Goal: Task Accomplishment & Management: Use online tool/utility

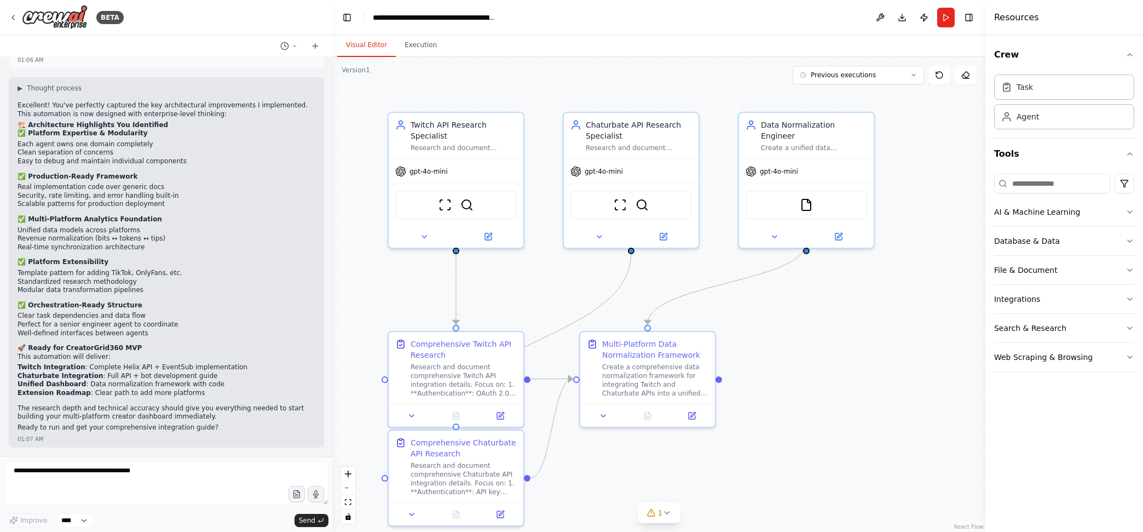
scroll to position [8678, 0]
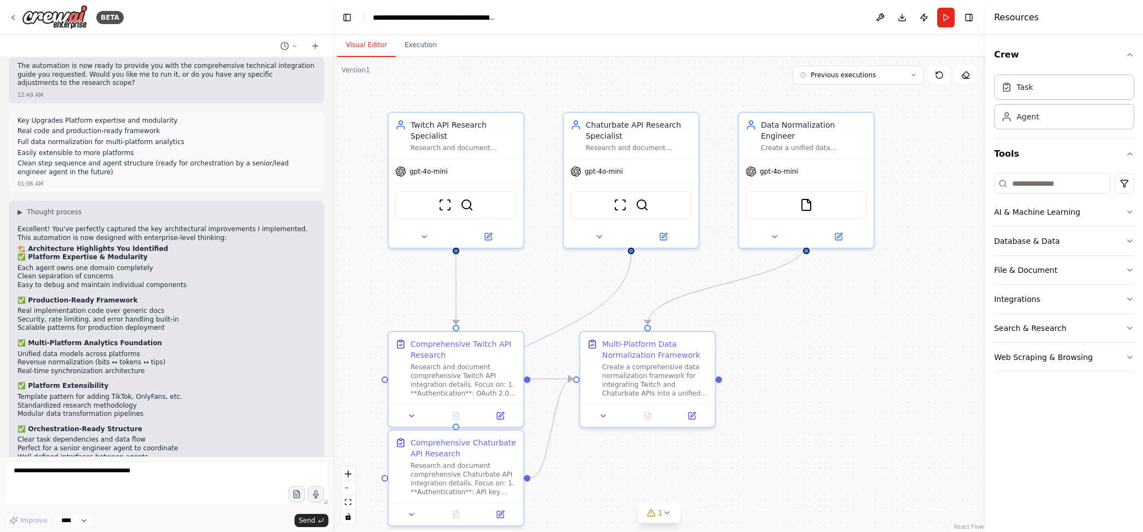
click at [11, 19] on icon at bounding box center [13, 17] width 9 height 9
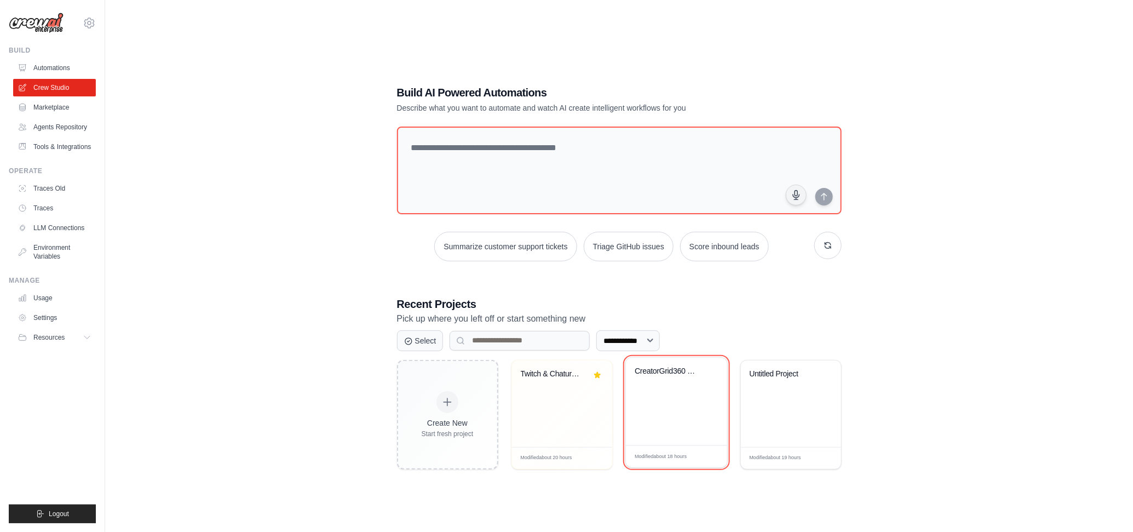
click at [710, 372] on icon at bounding box center [712, 373] width 8 height 8
click at [668, 416] on div "CreatorGrid360 BuildBot" at bounding box center [676, 403] width 100 height 87
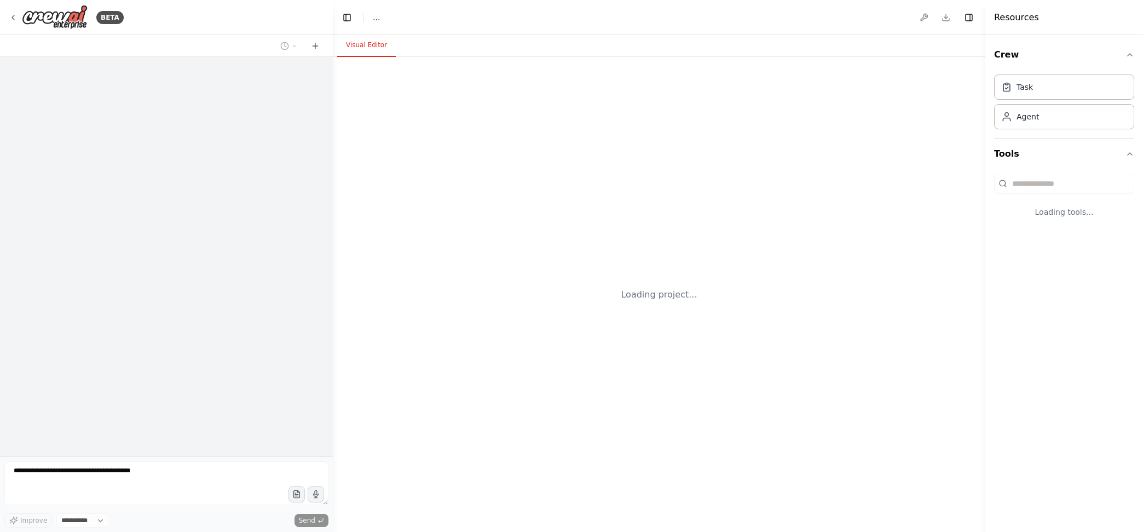
select select "****"
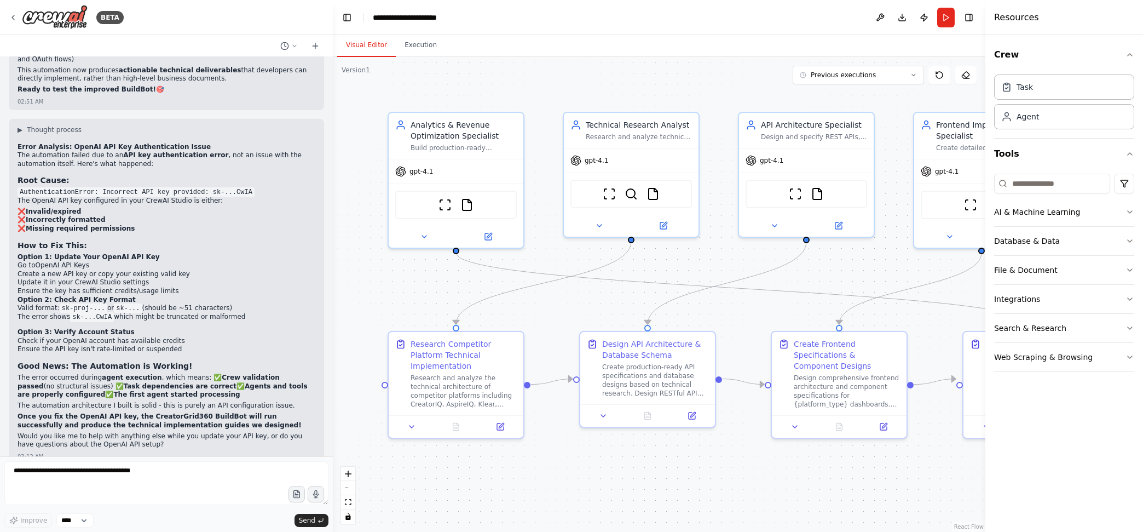
scroll to position [5800, 0]
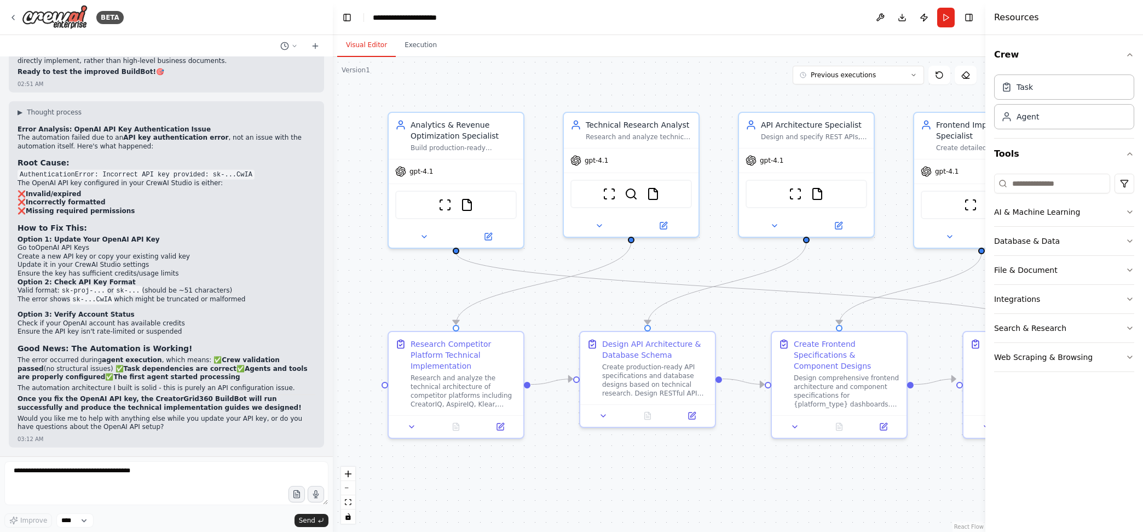
click at [437, 173] on div "gpt-4.1" at bounding box center [456, 171] width 135 height 24
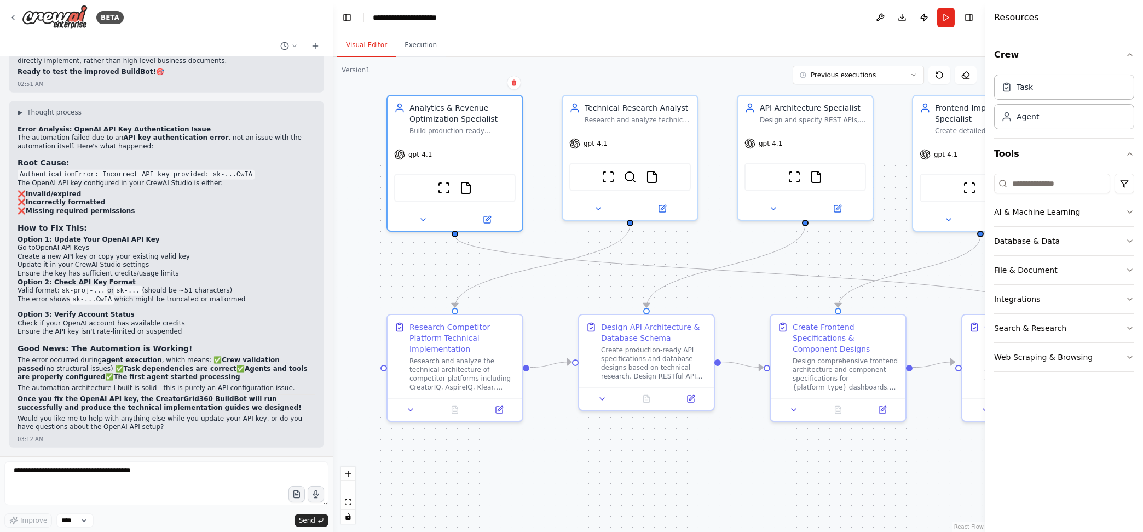
drag, startPoint x: 769, startPoint y: 492, endPoint x: 768, endPoint y: 475, distance: 17.6
click at [768, 475] on div ".deletable-edge-delete-btn { width: 20px; height: 20px; border: 0px solid #ffff…" at bounding box center [659, 294] width 653 height 475
click at [422, 218] on icon at bounding box center [423, 219] width 4 height 2
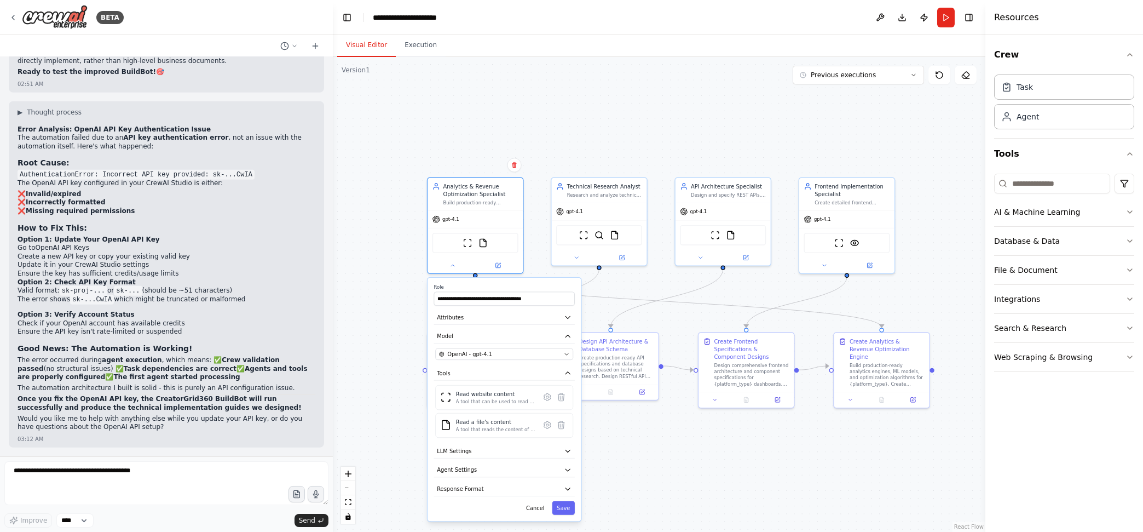
click at [550, 447] on button "LLM Settings" at bounding box center [504, 451] width 141 height 14
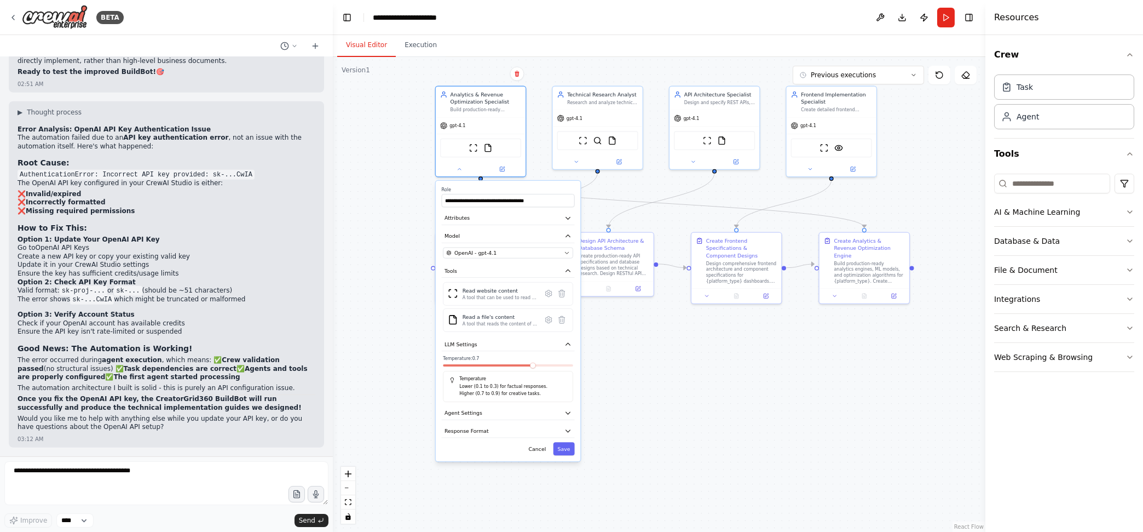
drag, startPoint x: 628, startPoint y: 463, endPoint x: 631, endPoint y: 206, distance: 256.3
click at [631, 206] on div ".deletable-edge-delete-btn { width: 20px; height: 20px; border: 0px solid #ffff…" at bounding box center [659, 294] width 653 height 475
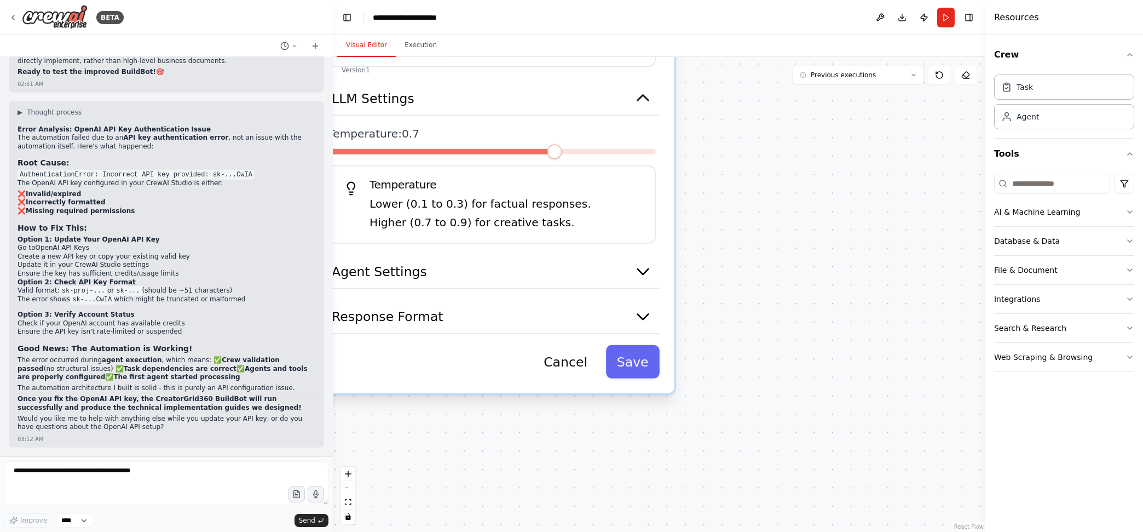
click at [538, 270] on button "Agent Settings" at bounding box center [492, 272] width 335 height 34
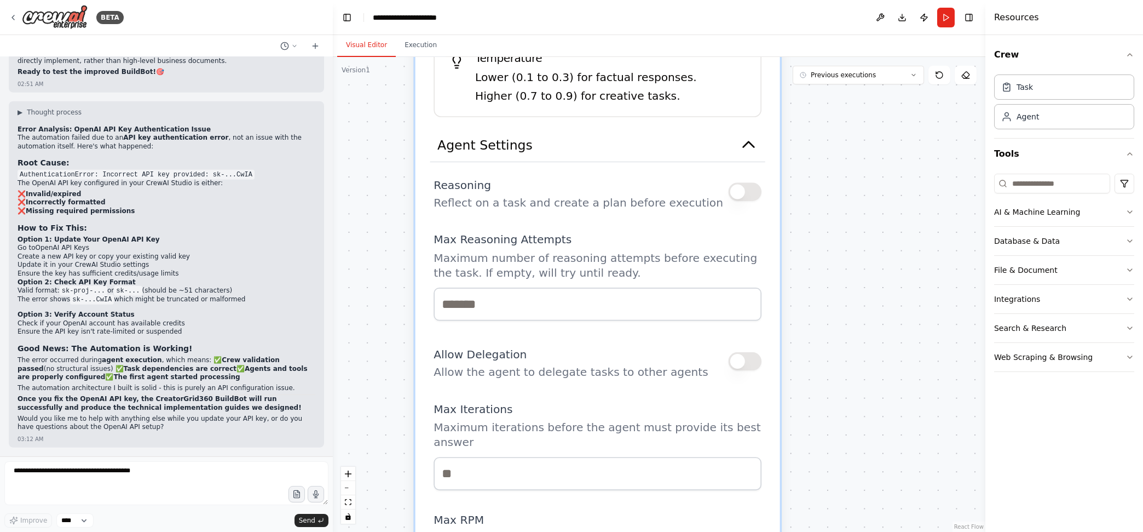
drag, startPoint x: 736, startPoint y: 335, endPoint x: 838, endPoint y: 243, distance: 136.9
click at [838, 243] on div ".deletable-edge-delete-btn { width: 20px; height: 20px; border: 0px solid #ffff…" at bounding box center [659, 294] width 653 height 475
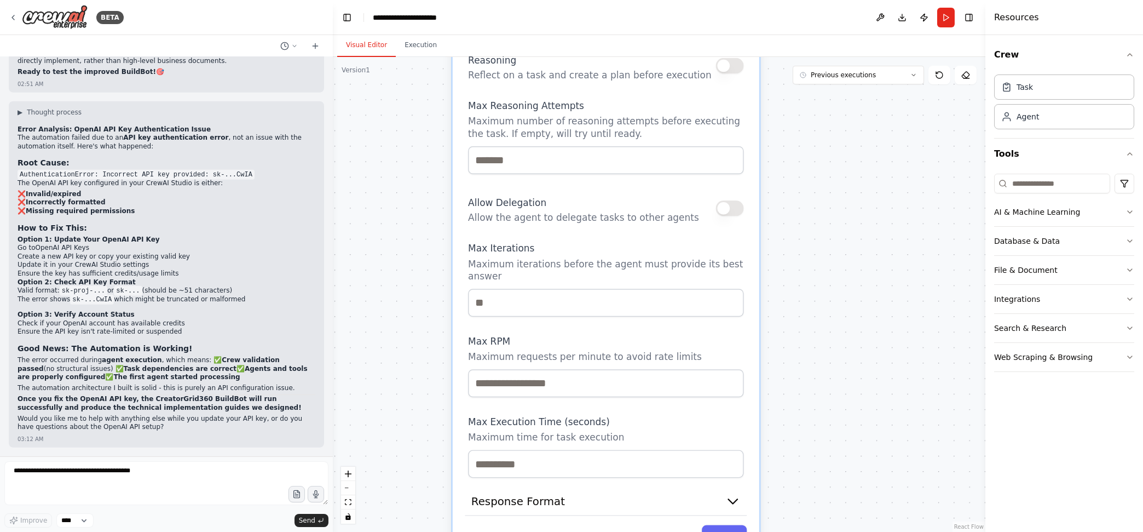
drag, startPoint x: 853, startPoint y: 387, endPoint x: 826, endPoint y: 223, distance: 165.8
click at [826, 223] on div ".deletable-edge-delete-btn { width: 20px; height: 20px; border: 0px solid #ffff…" at bounding box center [659, 294] width 653 height 475
click at [740, 503] on icon "button" at bounding box center [733, 500] width 15 height 15
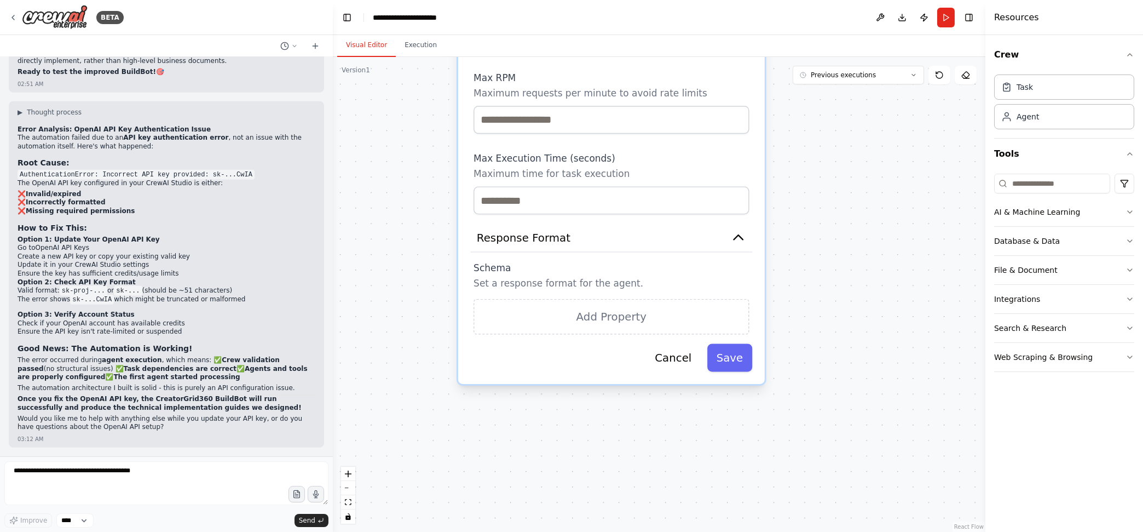
drag, startPoint x: 792, startPoint y: 392, endPoint x: 797, endPoint y: 83, distance: 308.9
click at [792, 71] on div "Version 1 Previous executions Show Tools Hide Agents .deletable-edge-delete-btn…" at bounding box center [659, 294] width 653 height 475
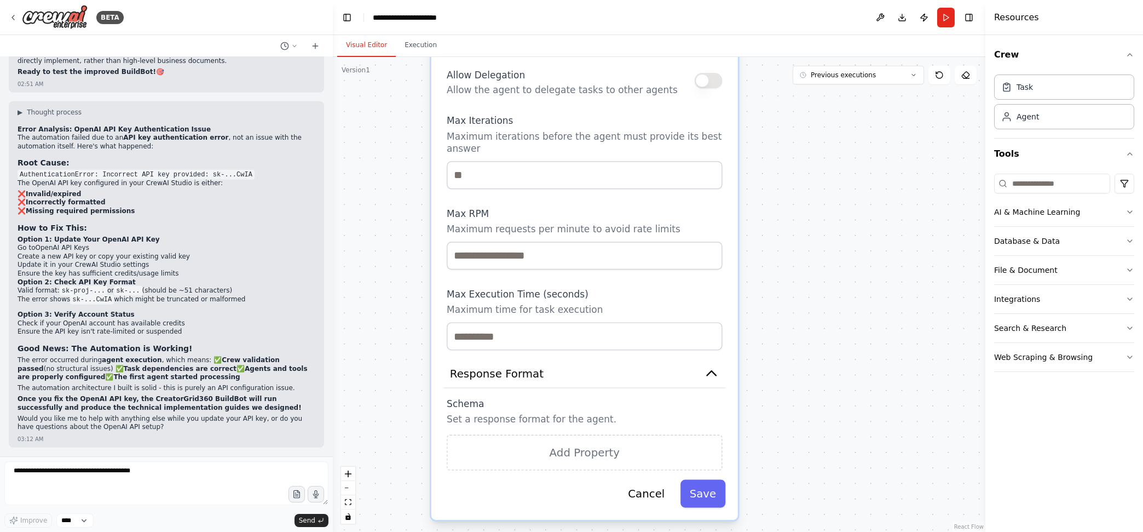
drag, startPoint x: 808, startPoint y: 169, endPoint x: 792, endPoint y: 332, distance: 164.0
click at [786, 365] on div ".deletable-edge-delete-btn { width: 20px; height: 20px; border: 0px solid #ffff…" at bounding box center [659, 294] width 653 height 475
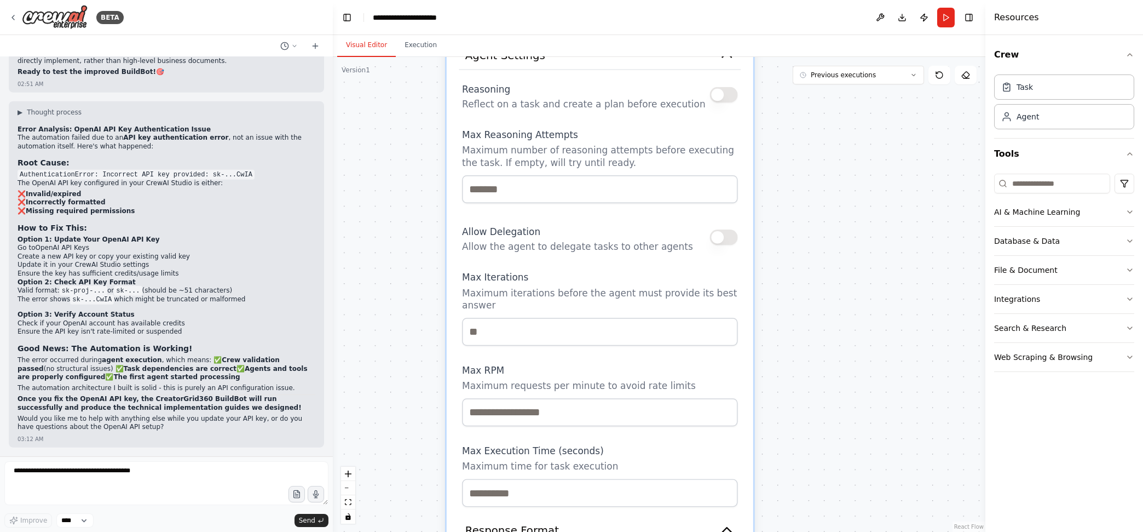
drag, startPoint x: 811, startPoint y: 206, endPoint x: 825, endPoint y: 337, distance: 131.6
click at [827, 362] on div ".deletable-edge-delete-btn { width: 20px; height: 20px; border: 0px solid #ffff…" at bounding box center [659, 294] width 653 height 475
drag, startPoint x: 836, startPoint y: 212, endPoint x: 842, endPoint y: 389, distance: 177.0
click at [842, 389] on div ".deletable-edge-delete-btn { width: 20px; height: 20px; border: 0px solid #ffff…" at bounding box center [659, 294] width 653 height 475
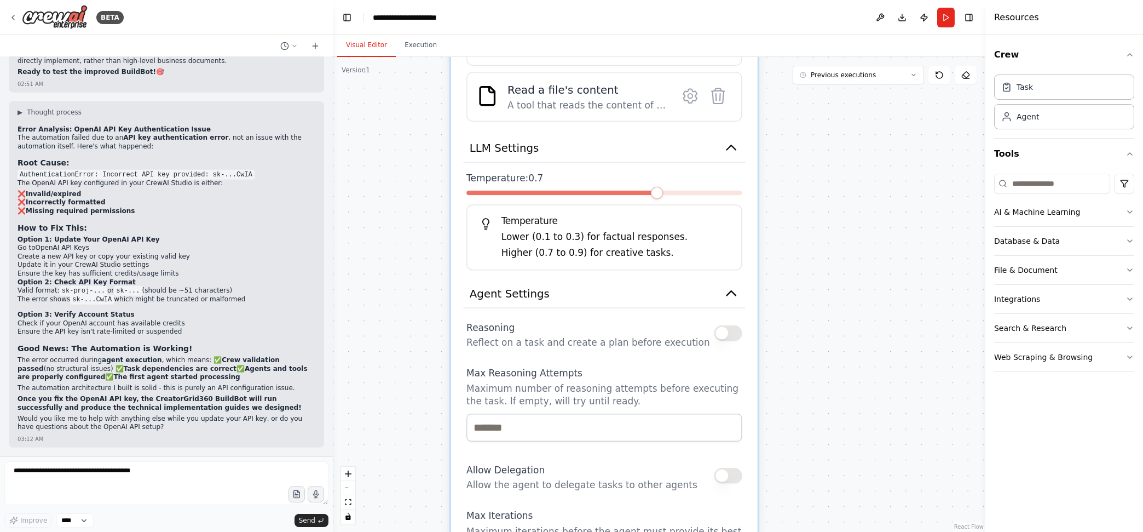
drag, startPoint x: 851, startPoint y: 210, endPoint x: 851, endPoint y: 310, distance: 99.7
click at [851, 345] on div ".deletable-edge-delete-btn { width: 20px; height: 20px; border: 0px solid #ffff…" at bounding box center [659, 294] width 653 height 475
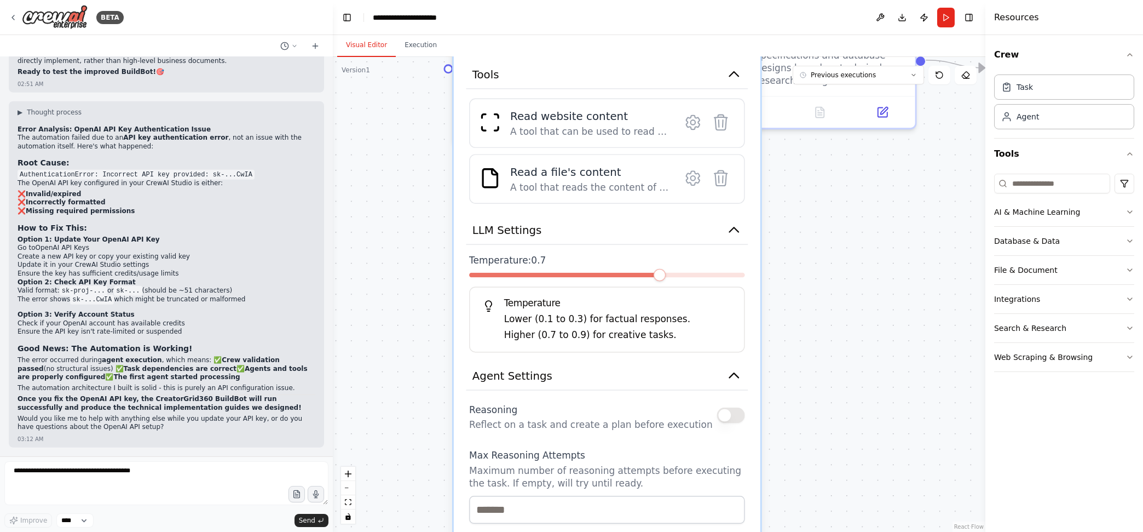
click at [1061, 214] on div "AI & Machine Learning" at bounding box center [1037, 211] width 86 height 11
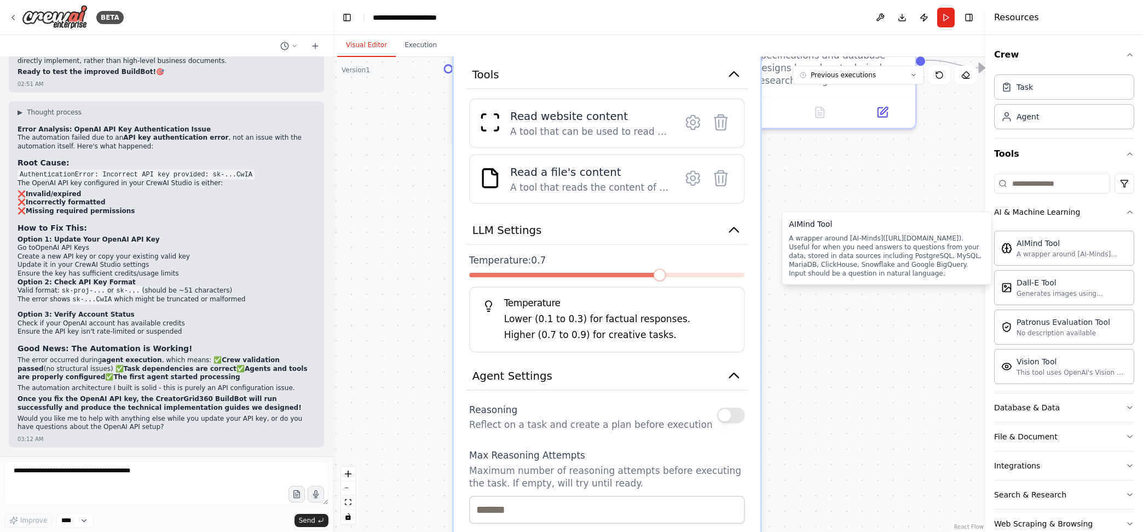
click at [883, 388] on div ".deletable-edge-delete-btn { width: 20px; height: 20px; border: 0px solid #ffff…" at bounding box center [659, 294] width 653 height 475
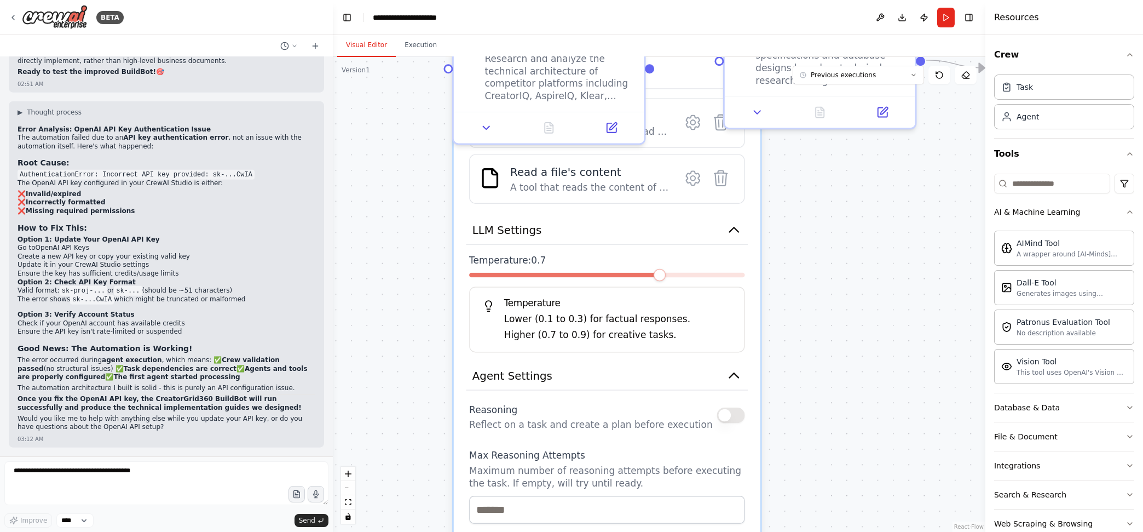
click at [1074, 217] on div "AI & Machine Learning" at bounding box center [1037, 211] width 86 height 11
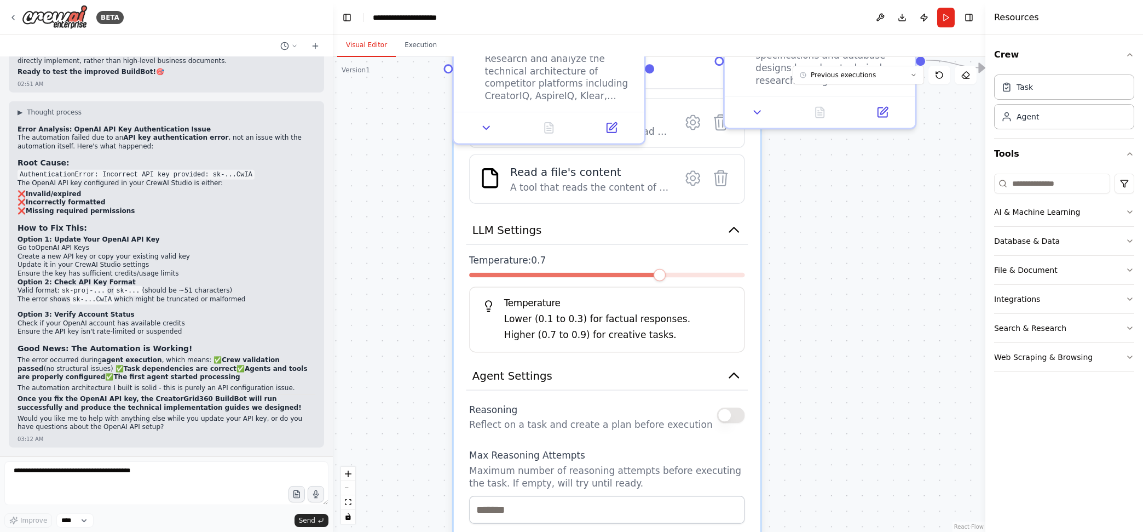
click at [1036, 299] on div "Integrations" at bounding box center [1017, 298] width 46 height 11
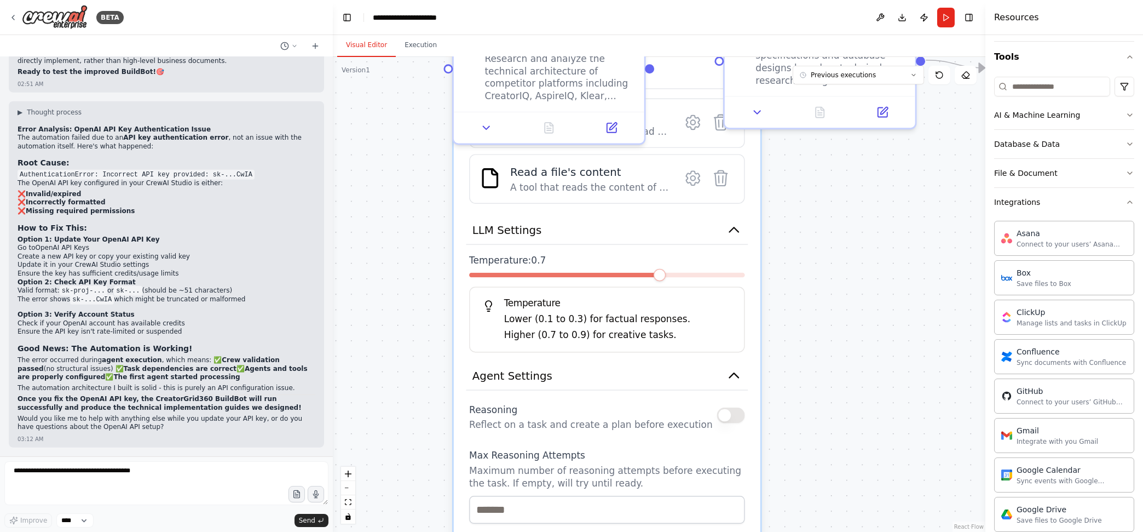
scroll to position [0, 0]
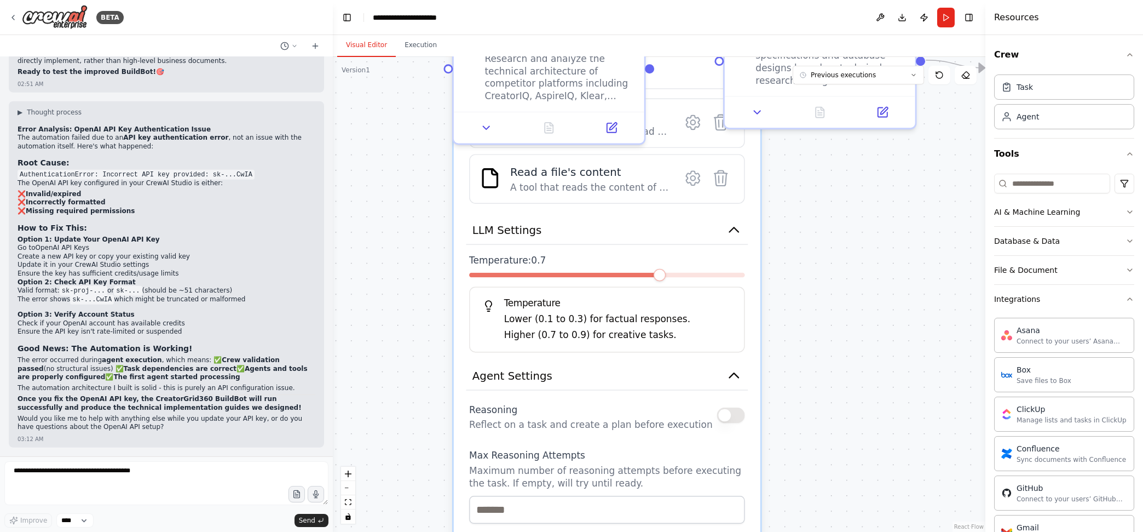
click at [1083, 307] on button "Integrations" at bounding box center [1064, 299] width 140 height 28
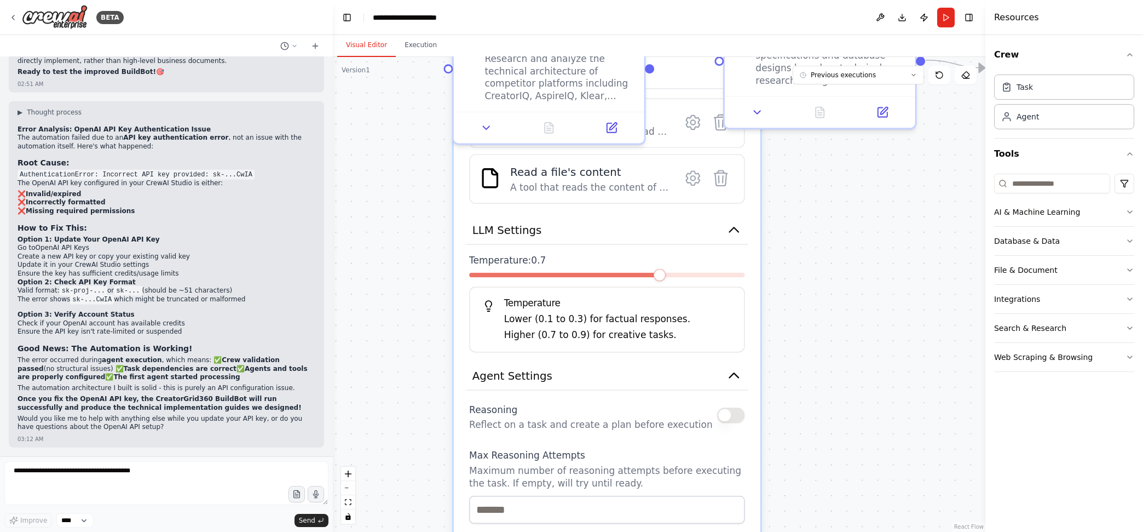
click at [1073, 359] on div "Web Scraping & Browsing" at bounding box center [1043, 357] width 99 height 11
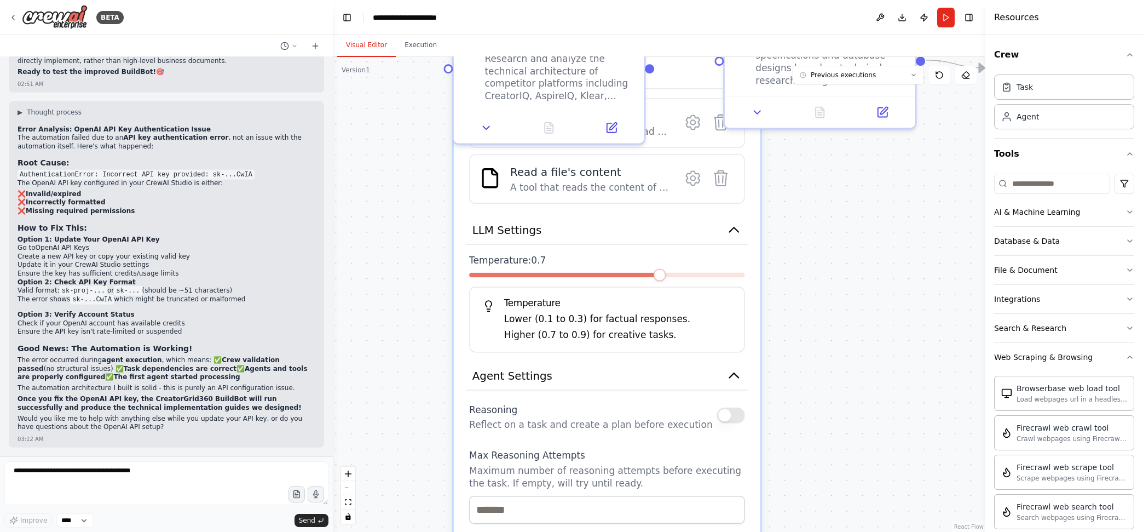
click at [1075, 332] on button "Search & Research" at bounding box center [1064, 328] width 140 height 28
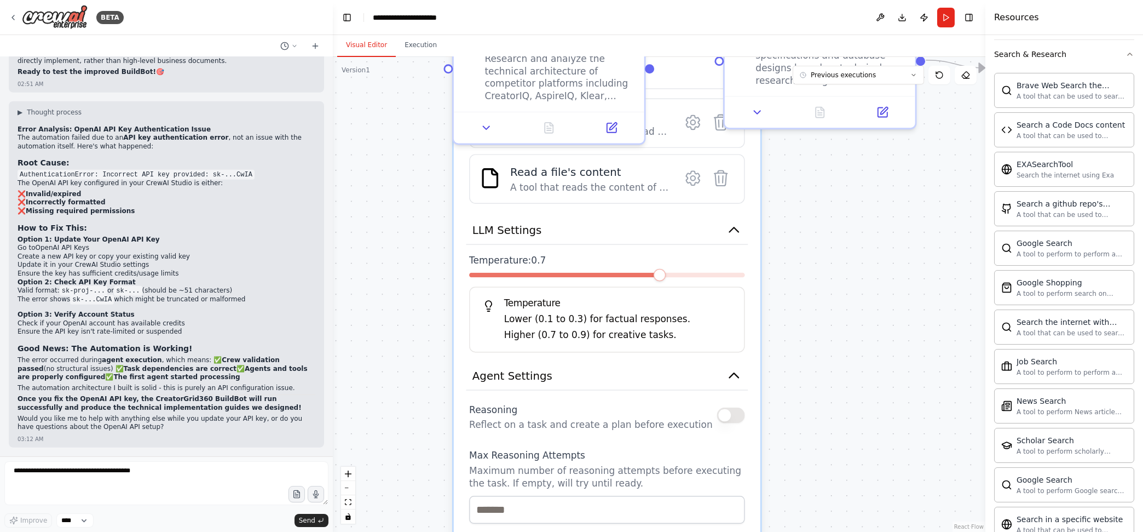
scroll to position [411, 0]
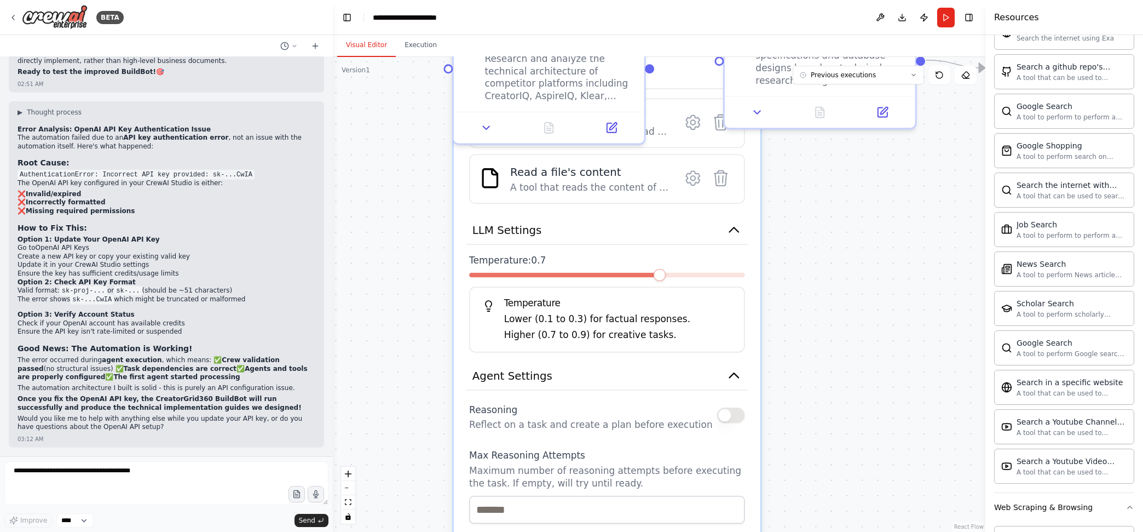
click at [874, 373] on div ".deletable-edge-delete-btn { width: 20px; height: 20px; border: 0px solid #ffff…" at bounding box center [659, 294] width 653 height 475
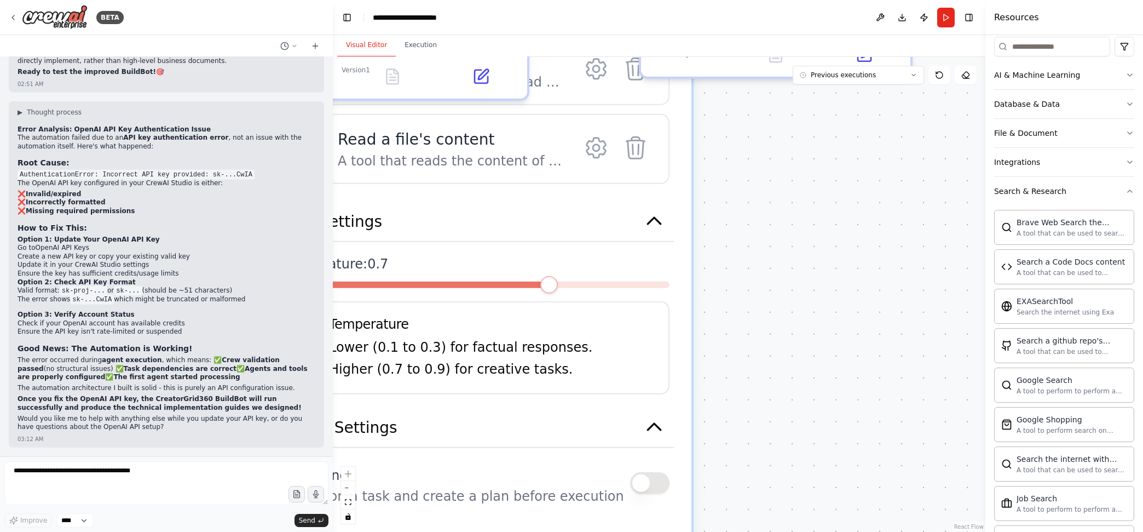
scroll to position [68, 0]
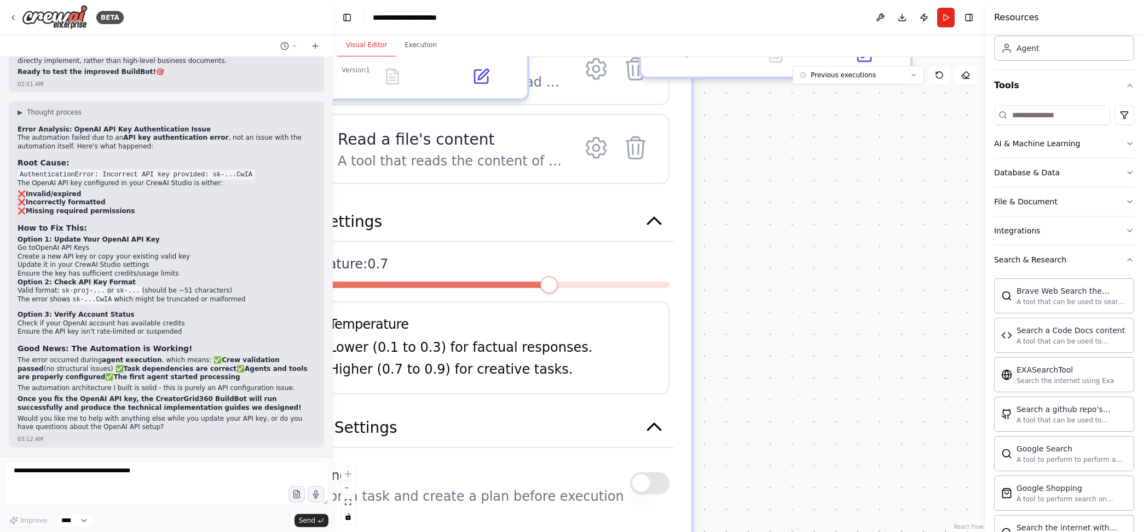
click at [1041, 264] on div "Search & Research" at bounding box center [1030, 259] width 72 height 11
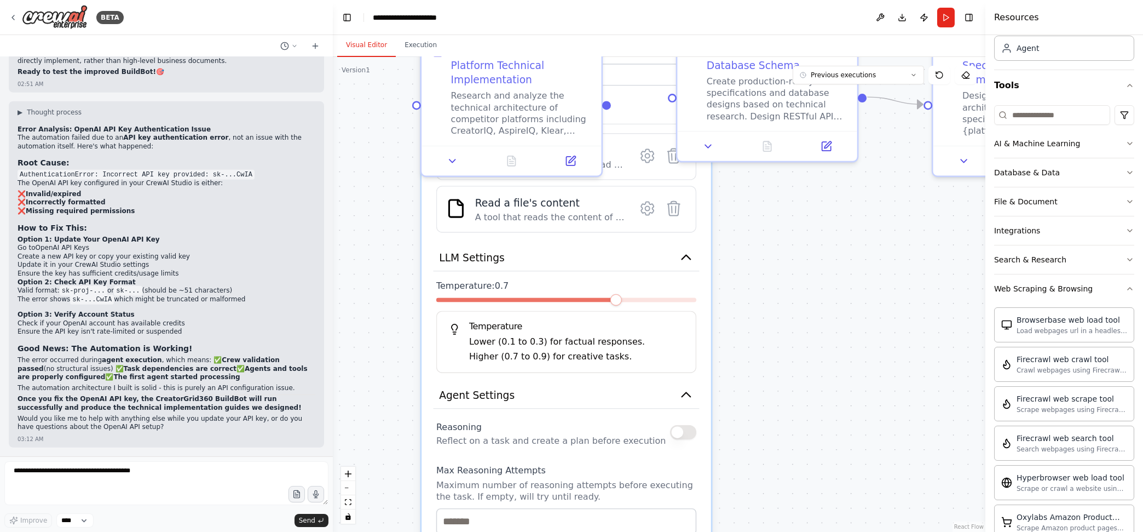
click at [1126, 289] on icon "button" at bounding box center [1130, 288] width 9 height 9
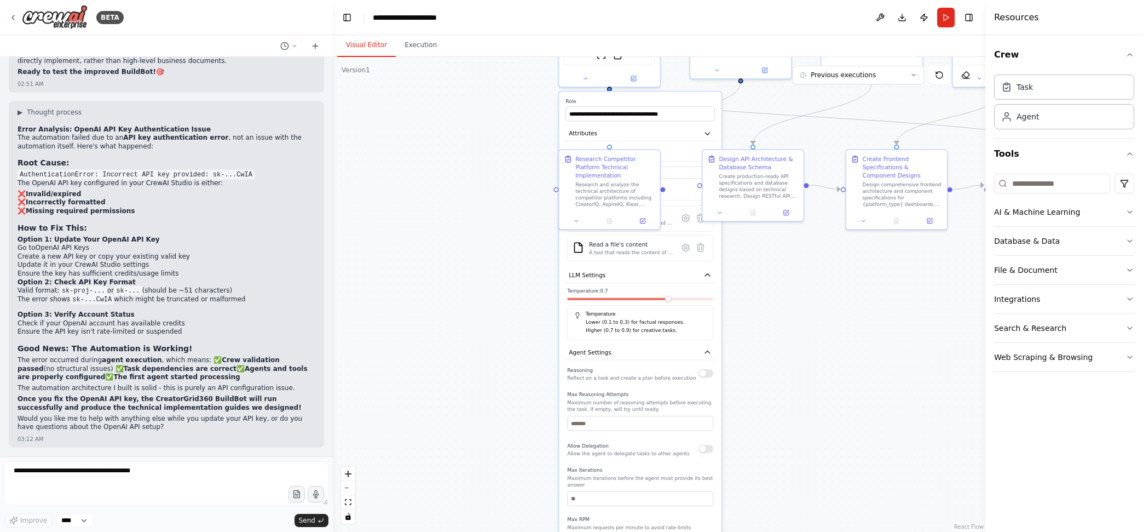
click at [591, 80] on div at bounding box center [609, 78] width 101 height 16
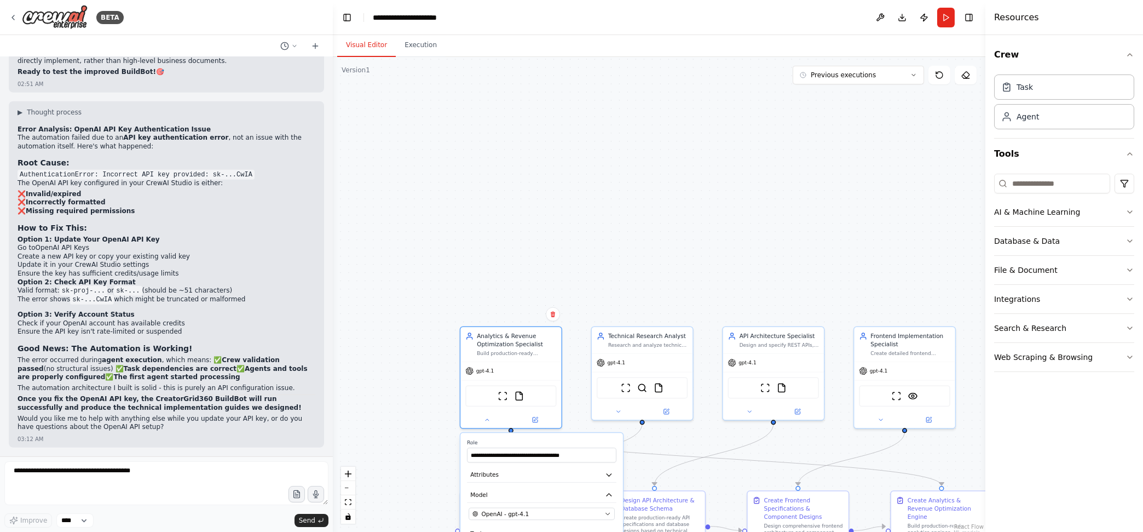
drag, startPoint x: 526, startPoint y: 141, endPoint x: 429, endPoint y: 481, distance: 353.6
click at [427, 485] on div ".deletable-edge-delete-btn { width: 20px; height: 20px; border: 0px solid #ffff…" at bounding box center [659, 294] width 653 height 475
click at [486, 421] on icon at bounding box center [485, 424] width 7 height 7
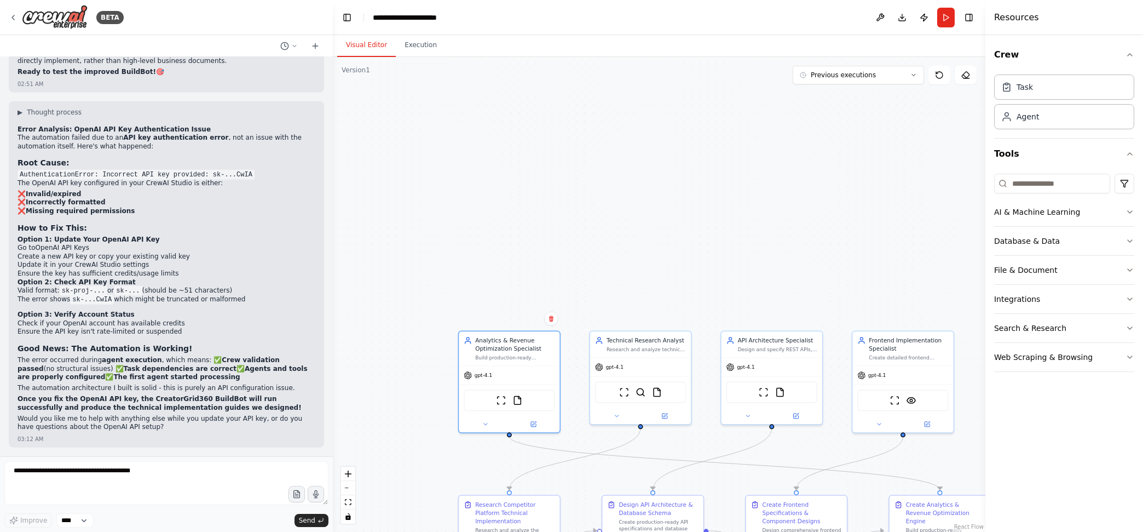
click at [730, 218] on div ".deletable-edge-delete-btn { width: 20px; height: 20px; border: 0px solid #ffff…" at bounding box center [659, 294] width 653 height 475
click at [948, 20] on button "Run" at bounding box center [946, 18] width 18 height 20
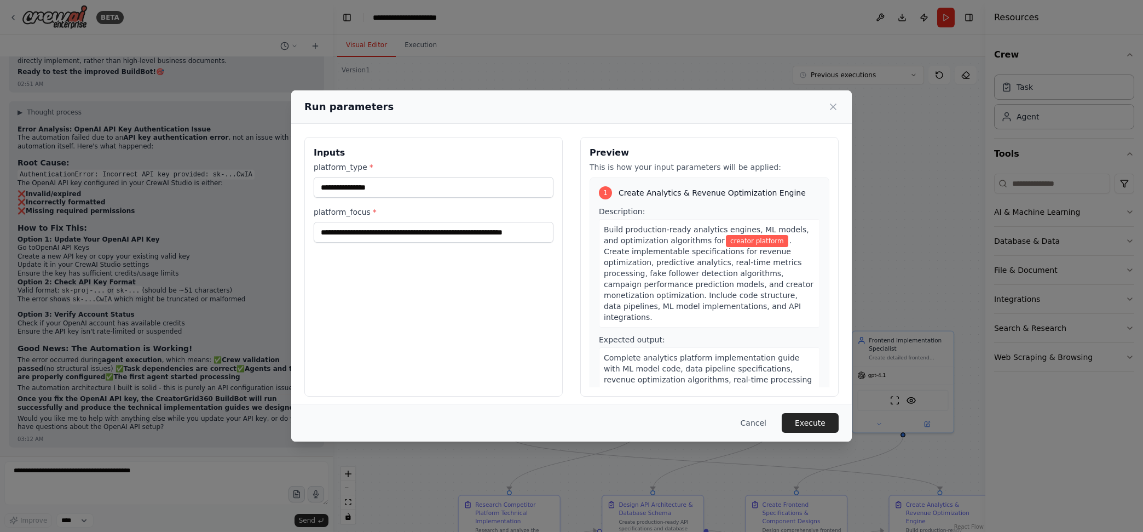
click at [811, 422] on button "Execute" at bounding box center [810, 423] width 57 height 20
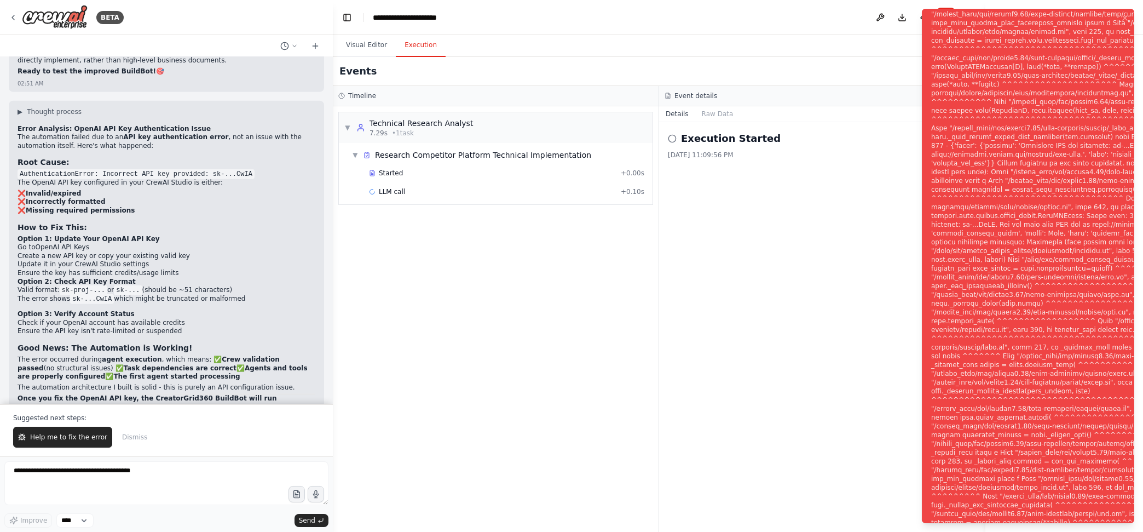
click at [68, 436] on span "Help me to fix the error" at bounding box center [68, 437] width 77 height 9
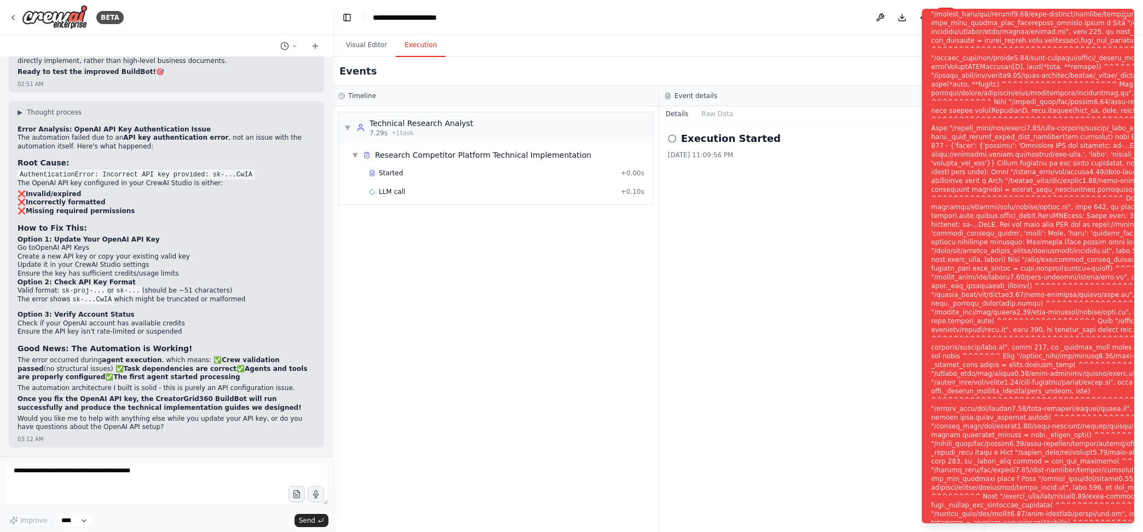
scroll to position [5828, 0]
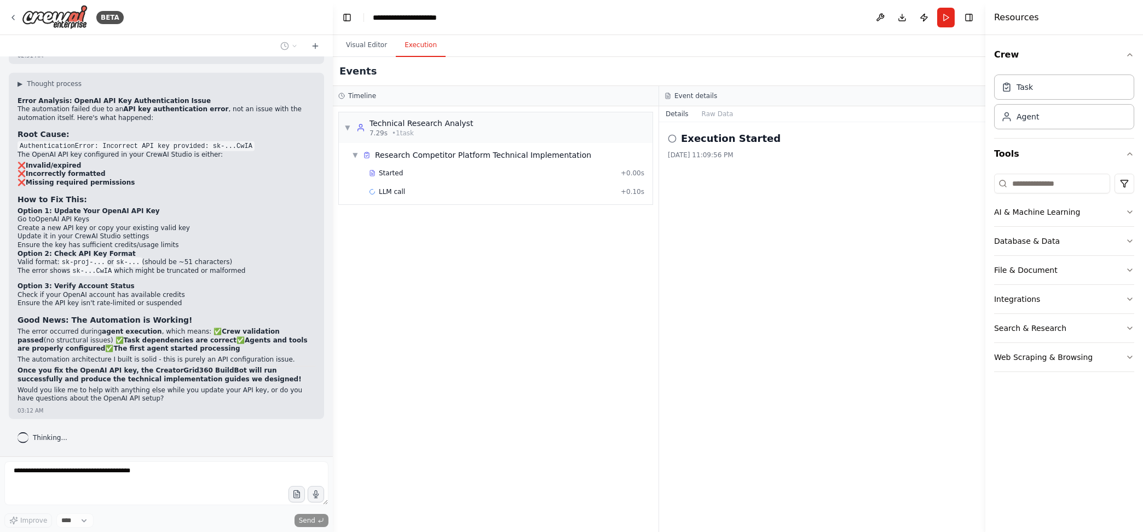
click at [379, 43] on button "Visual Editor" at bounding box center [366, 45] width 59 height 23
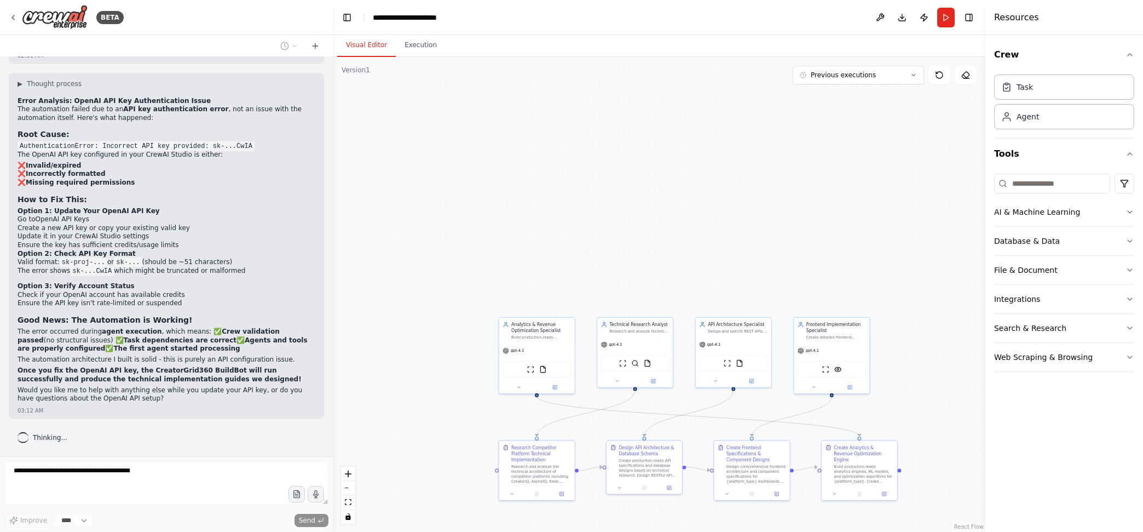
click at [727, 282] on div ".deletable-edge-delete-btn { width: 20px; height: 20px; border: 0px solid #ffff…" at bounding box center [659, 294] width 653 height 475
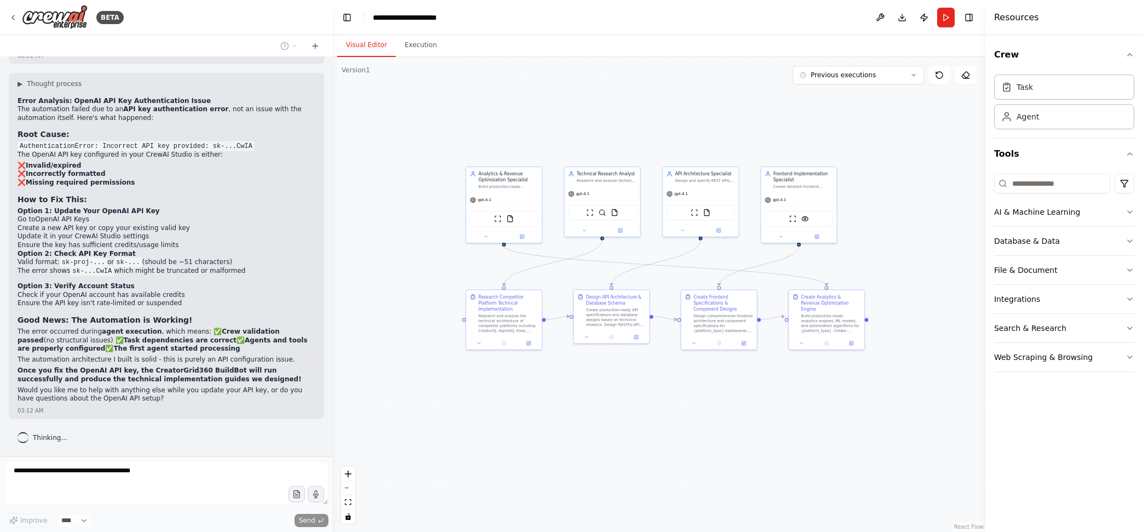
drag, startPoint x: 921, startPoint y: 395, endPoint x: 888, endPoint y: 244, distance: 154.8
click at [888, 244] on div ".deletable-edge-delete-btn { width: 20px; height: 20px; border: 0px solid #ffff…" at bounding box center [659, 294] width 653 height 475
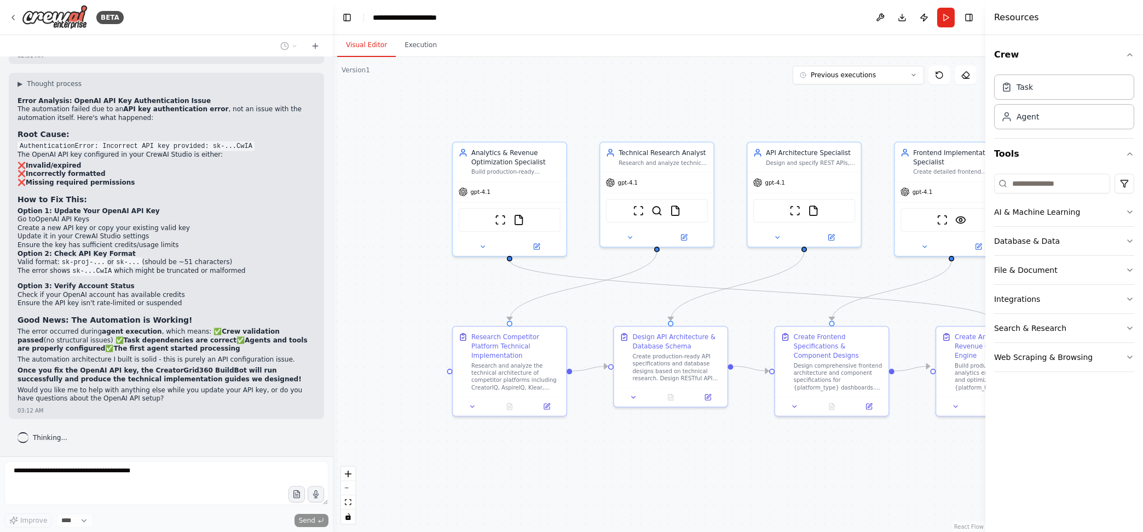
click at [1091, 348] on button "Web Scraping & Browsing" at bounding box center [1064, 357] width 140 height 28
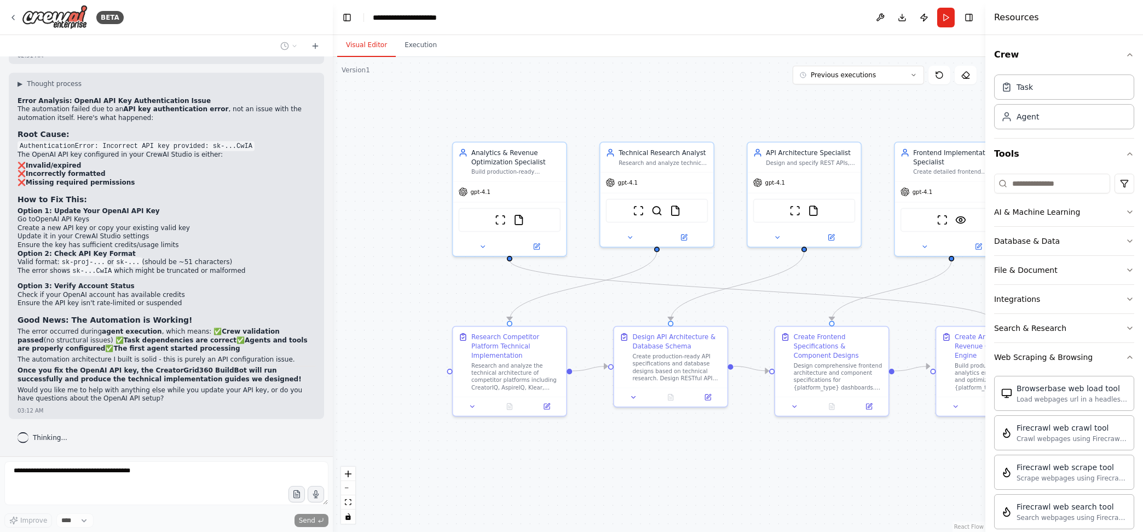
click at [1092, 354] on button "Web Scraping & Browsing" at bounding box center [1064, 357] width 140 height 28
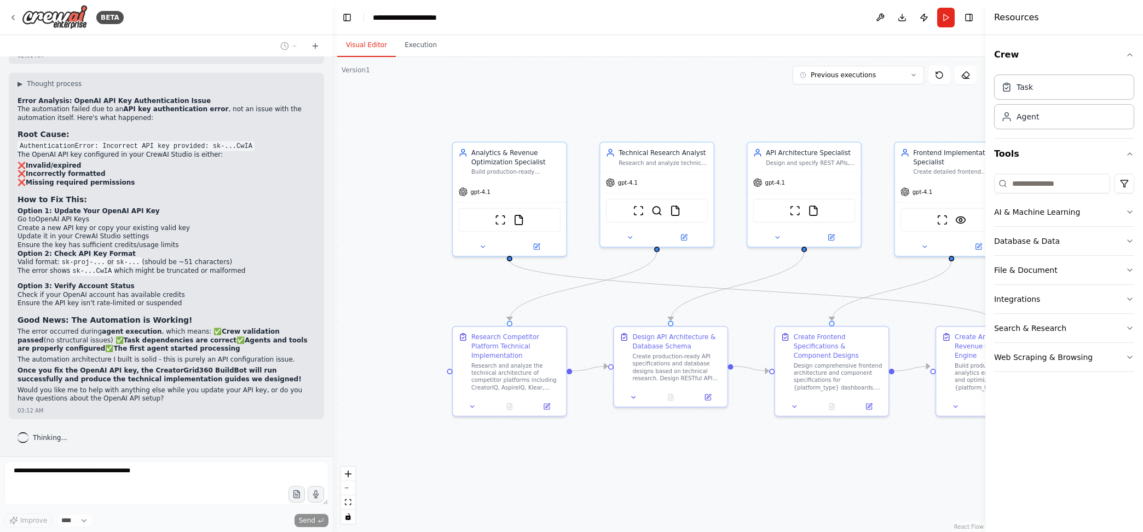
click at [1094, 335] on button "Search & Research" at bounding box center [1064, 328] width 140 height 28
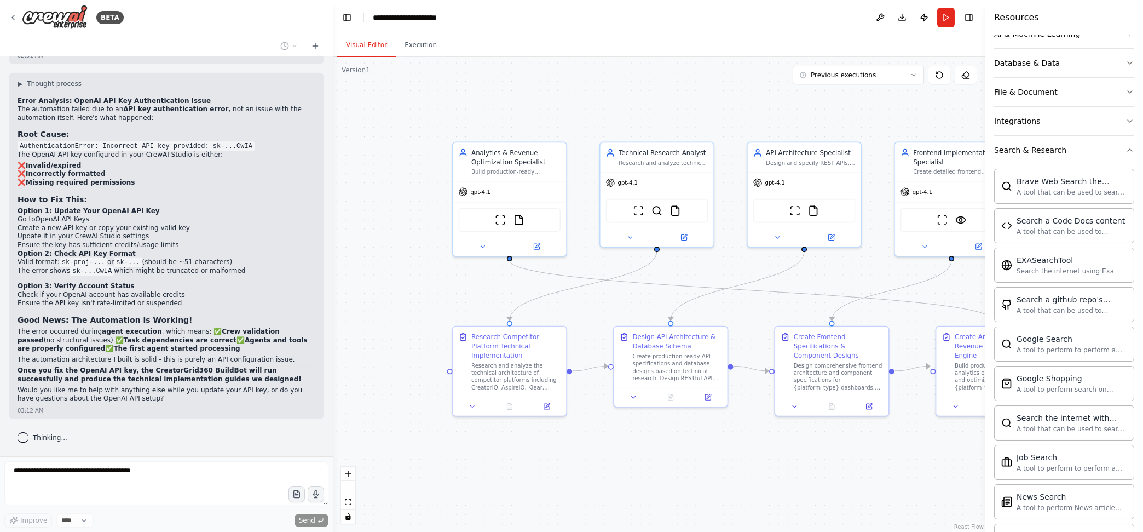
scroll to position [0, 0]
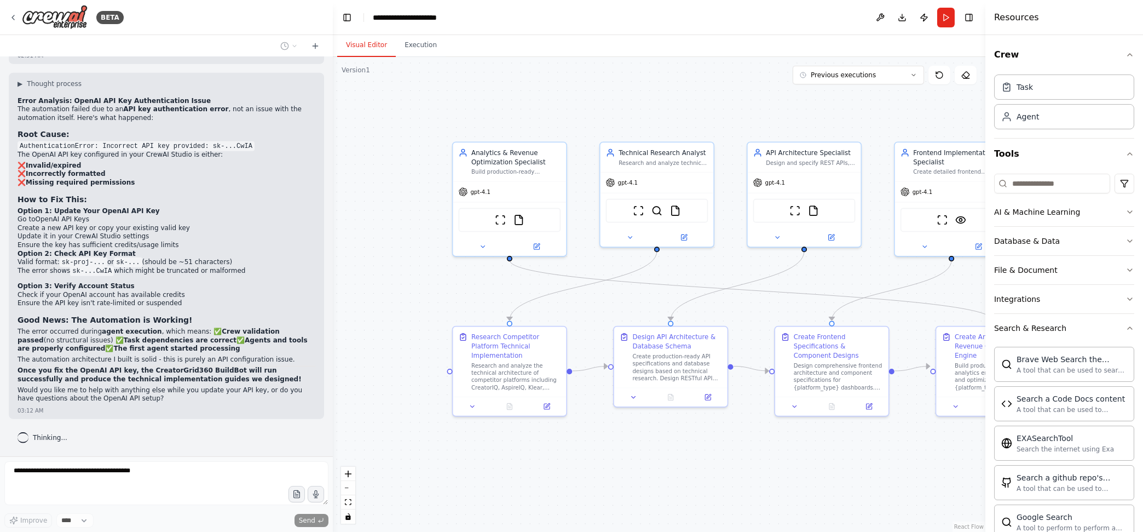
click at [1055, 331] on div "Search & Research" at bounding box center [1030, 328] width 72 height 11
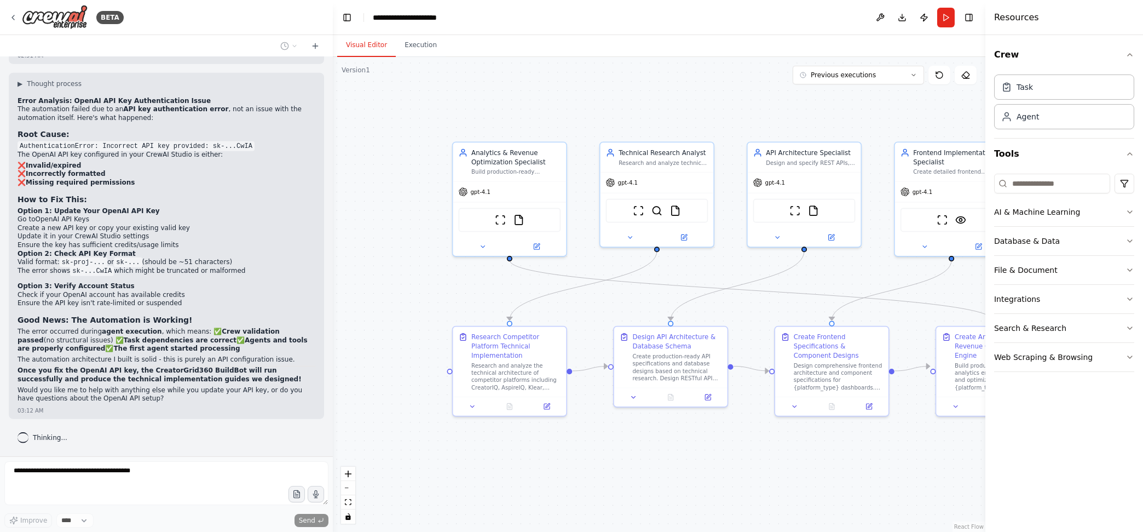
click at [1043, 298] on button "Integrations" at bounding box center [1064, 299] width 140 height 28
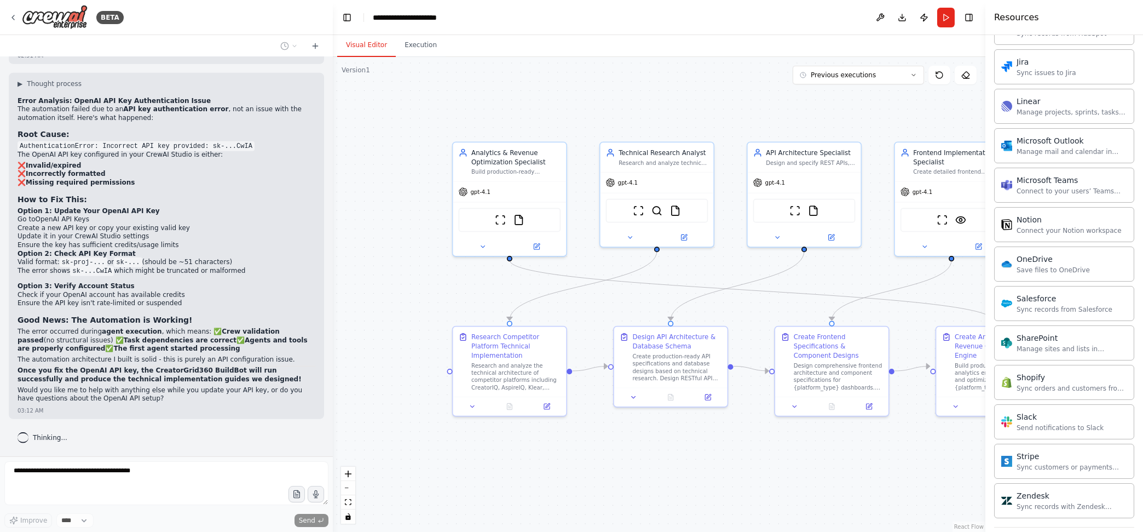
scroll to position [724, 0]
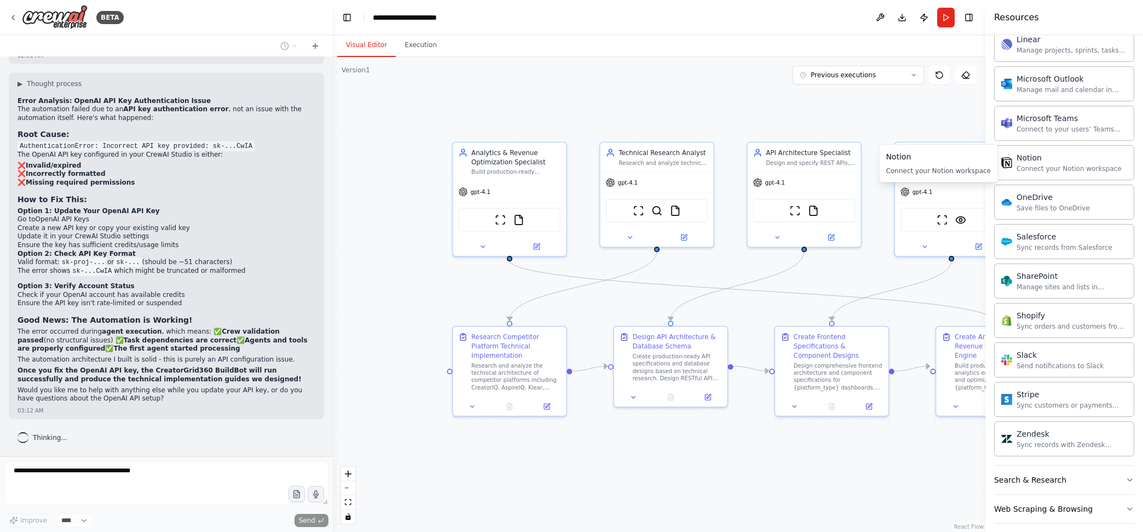
click at [1058, 164] on div "Connect your Notion workspace" at bounding box center [1069, 168] width 105 height 9
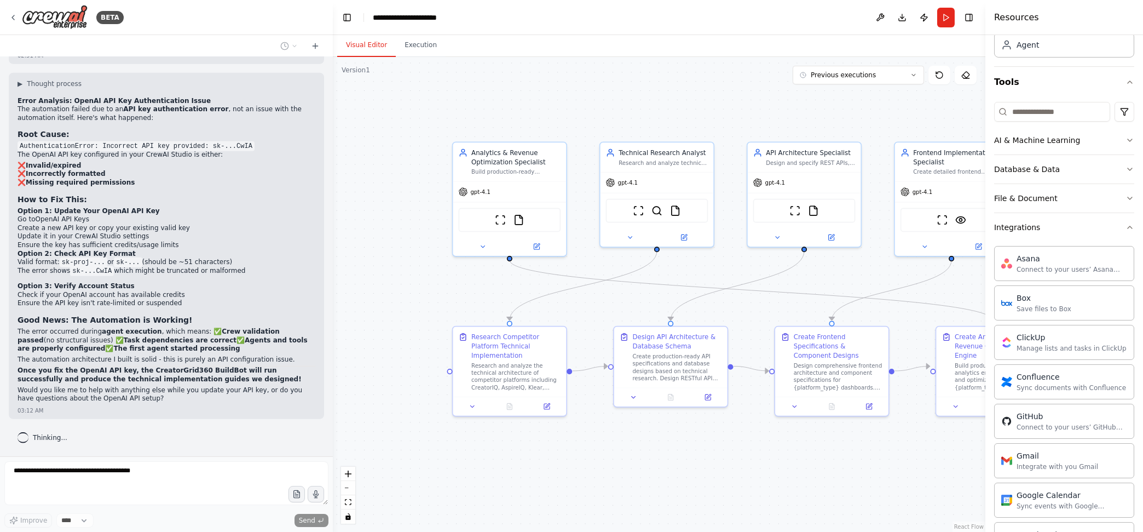
scroll to position [56, 0]
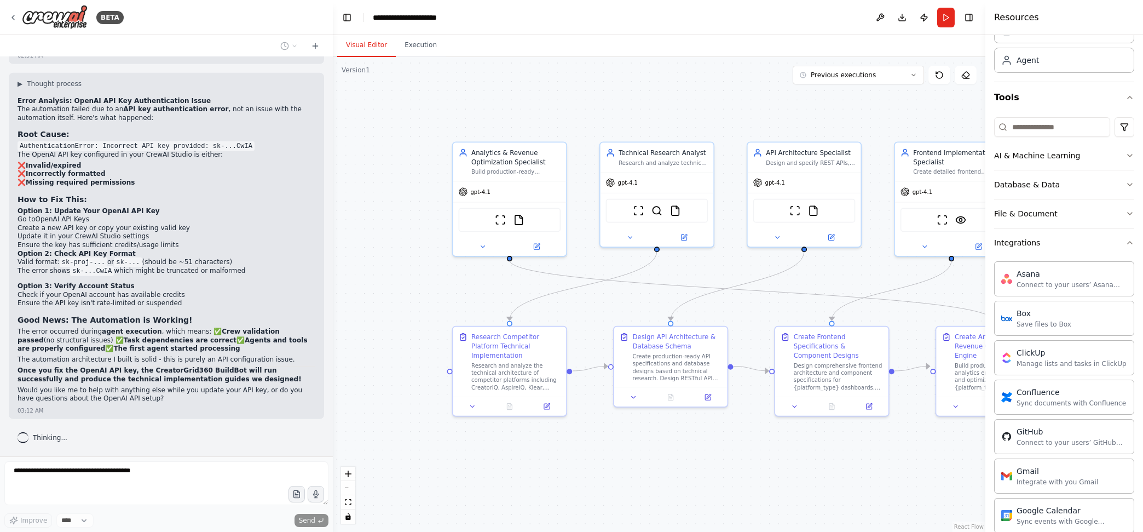
click at [1048, 241] on button "Integrations" at bounding box center [1064, 242] width 140 height 28
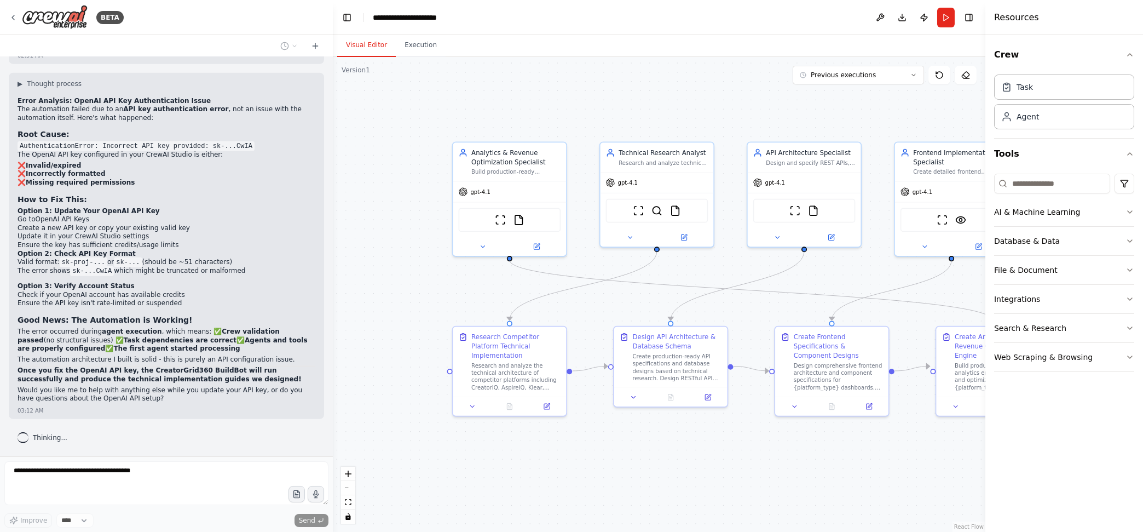
click at [1064, 272] on button "File & Document" at bounding box center [1064, 270] width 140 height 28
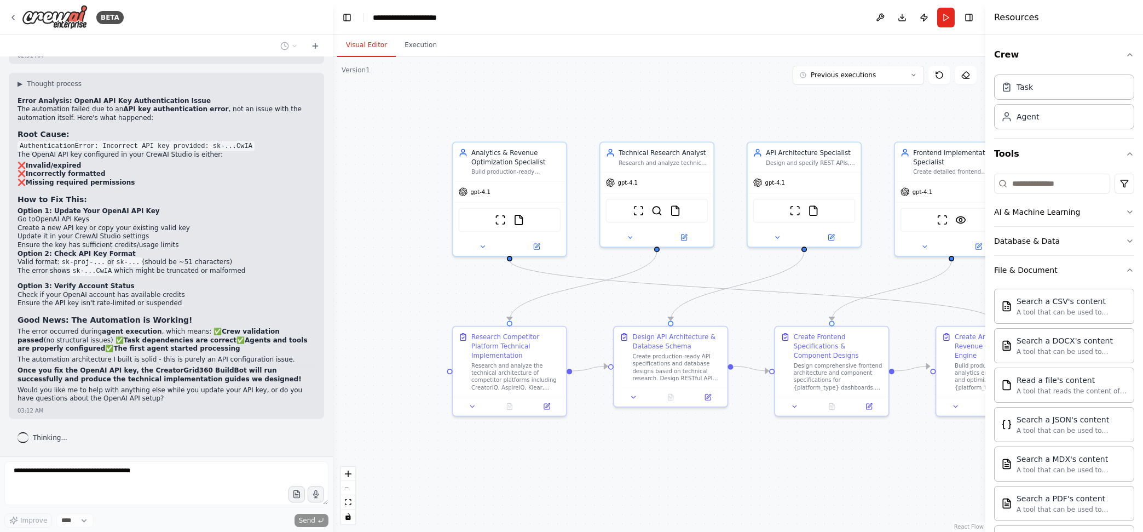
scroll to position [3, 0]
click at [1092, 234] on button "Database & Data" at bounding box center [1064, 238] width 140 height 28
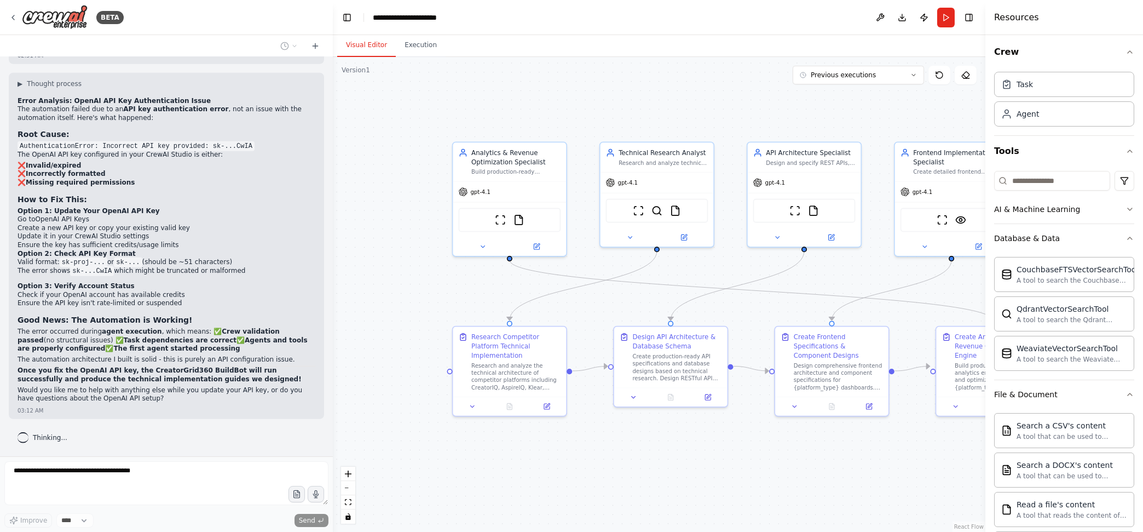
click at [1089, 205] on button "AI & Machine Learning" at bounding box center [1064, 209] width 140 height 28
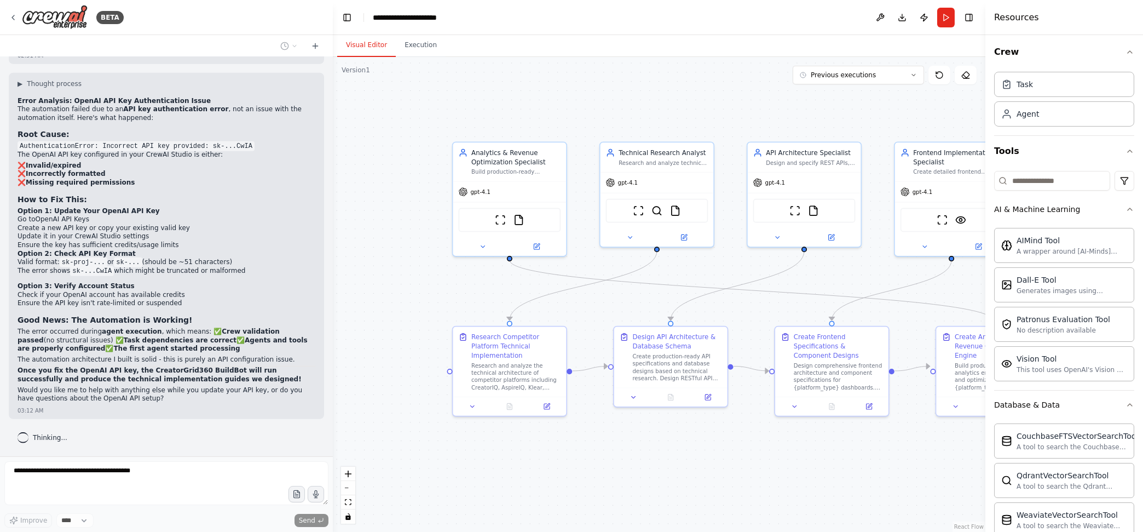
click at [1065, 106] on div "Agent" at bounding box center [1064, 113] width 140 height 25
click at [1064, 114] on div "Agent" at bounding box center [1064, 113] width 140 height 25
click at [1066, 100] on div "Task Agent" at bounding box center [1064, 96] width 140 height 59
click at [18, 19] on div "BETA" at bounding box center [66, 17] width 115 height 25
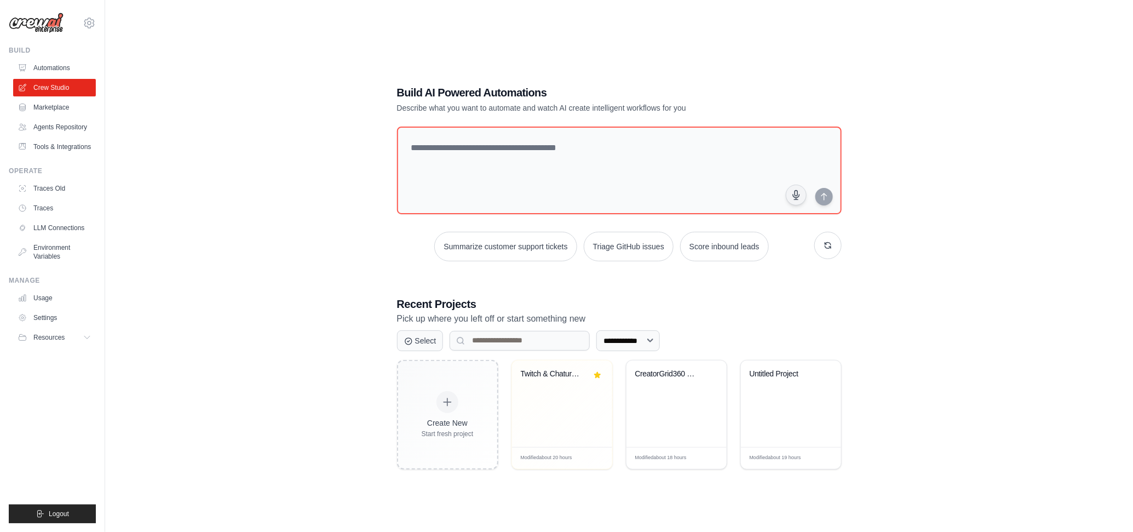
click at [83, 125] on link "Agents Repository" at bounding box center [54, 127] width 83 height 18
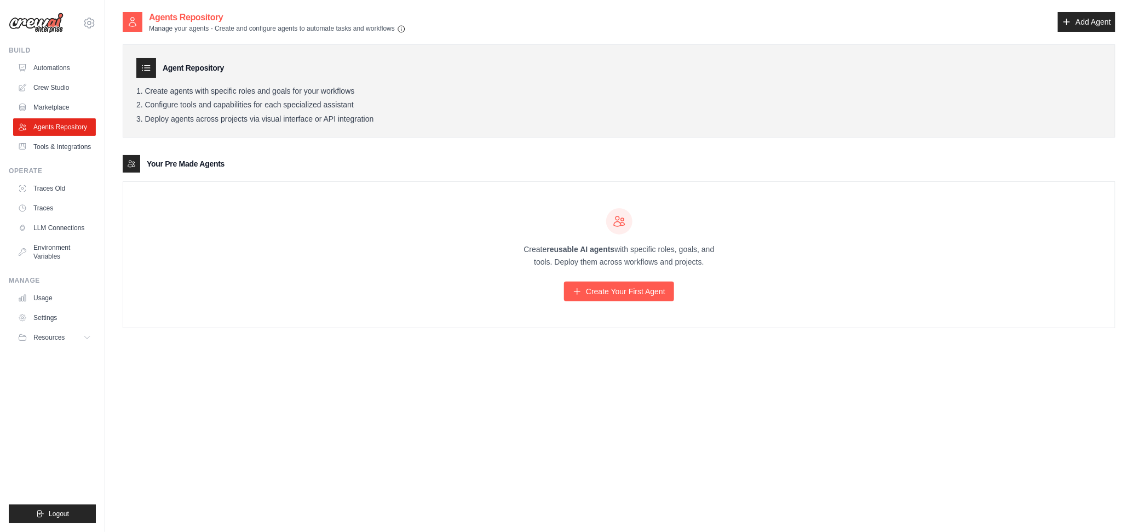
click at [74, 146] on link "Tools & Integrations" at bounding box center [54, 147] width 83 height 18
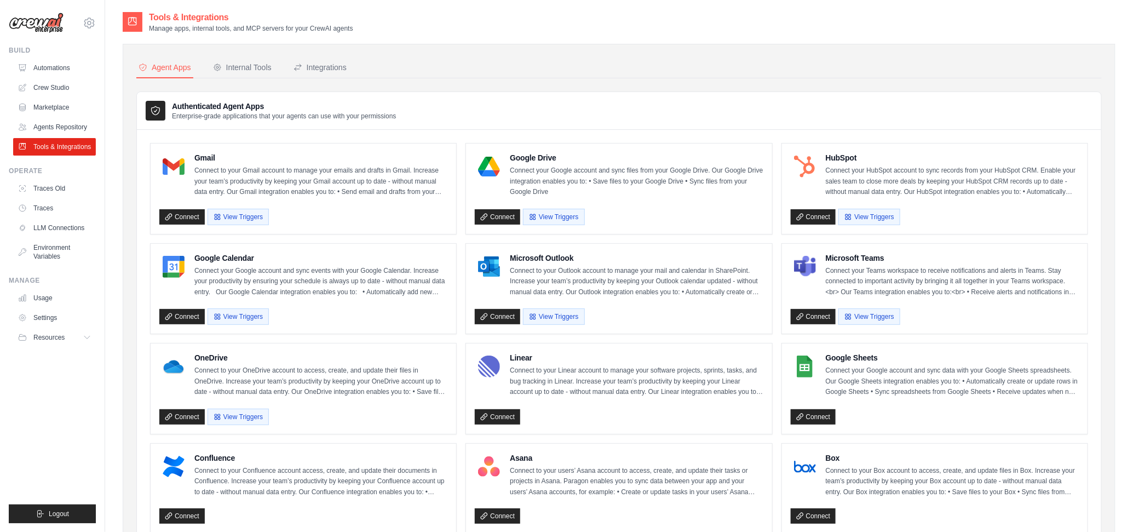
click at [235, 60] on button "Internal Tools" at bounding box center [242, 67] width 63 height 21
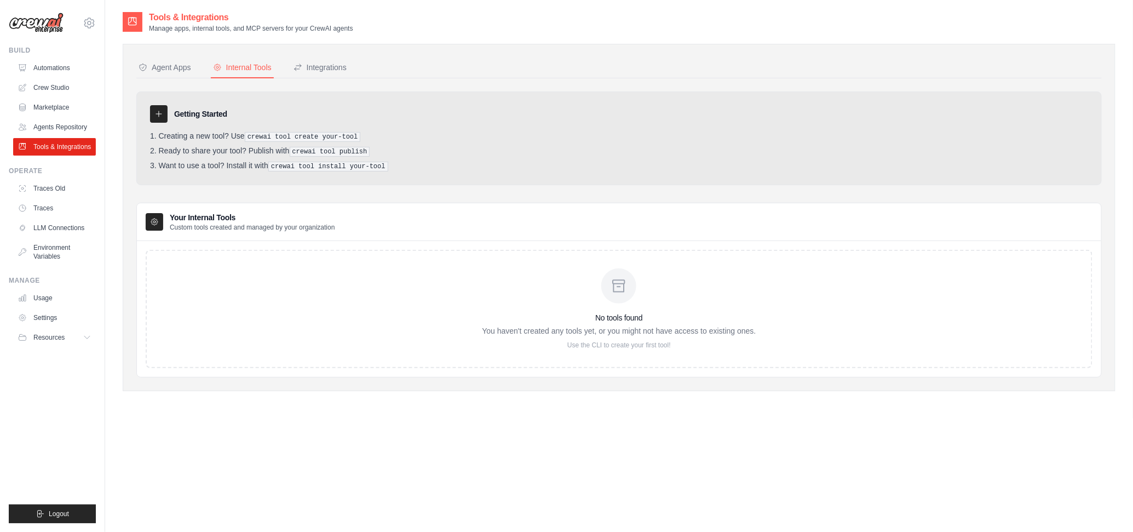
click at [164, 64] on div "Agent Apps" at bounding box center [165, 67] width 53 height 11
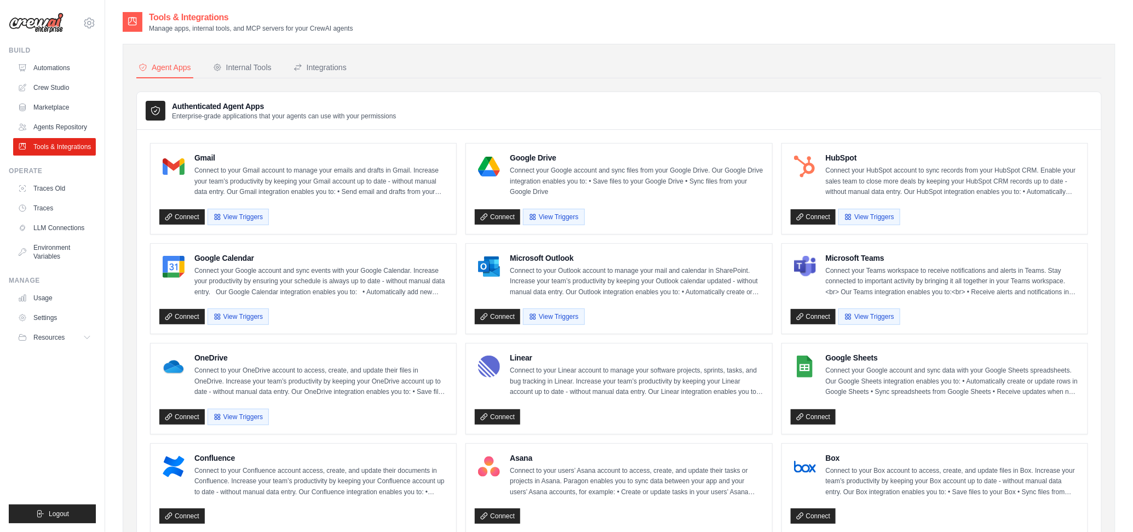
click at [557, 105] on div "Authenticated Agent Apps Enterprise-grade applications that your agents can use…" at bounding box center [619, 111] width 964 height 38
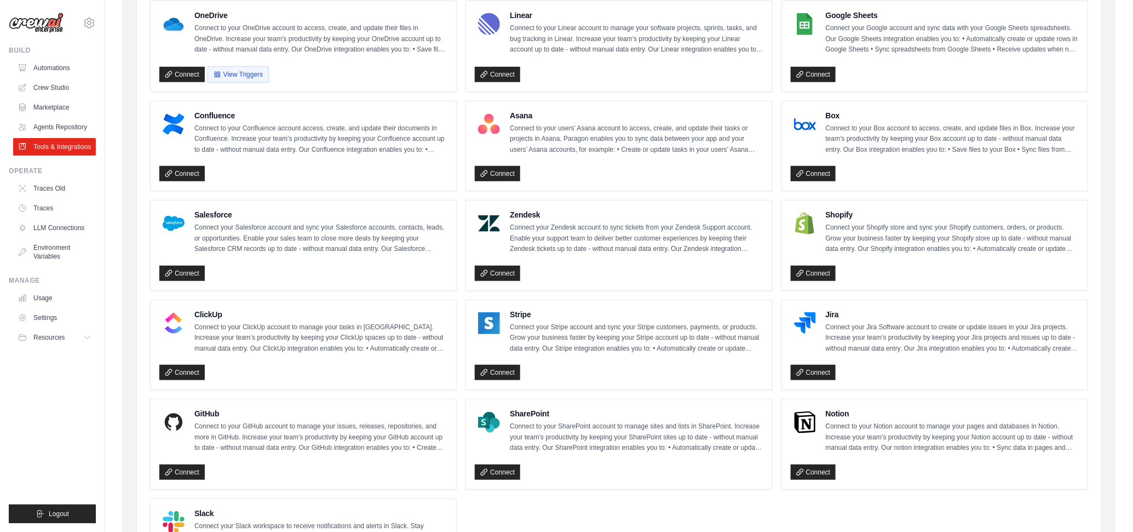
scroll to position [457, 0]
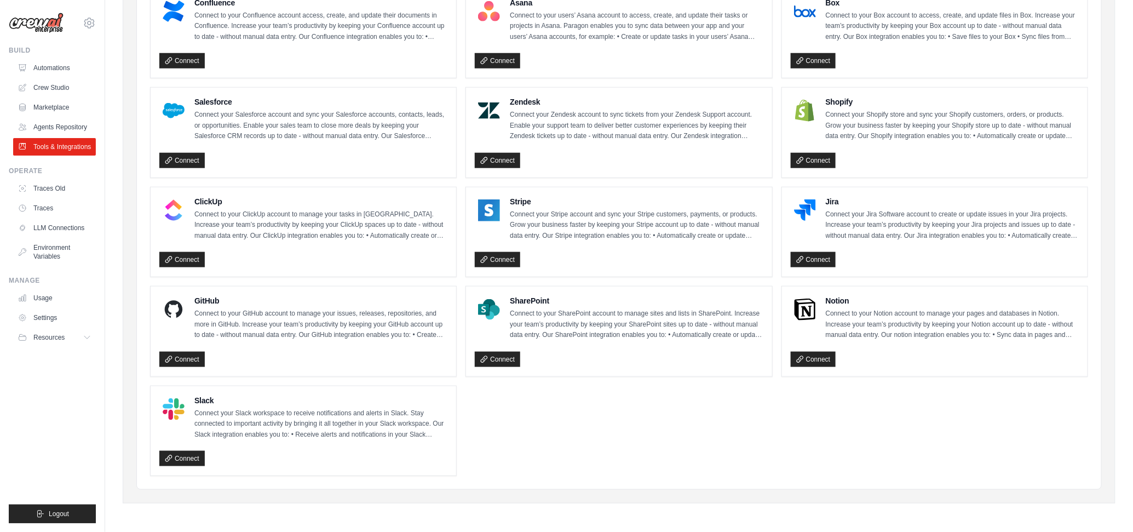
click at [798, 360] on icon at bounding box center [800, 359] width 8 height 8
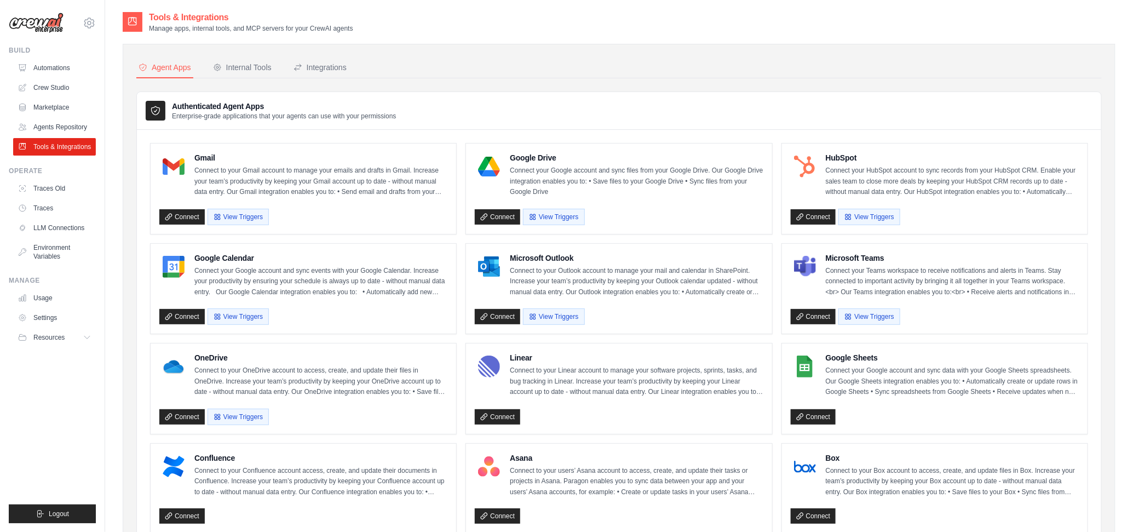
click at [186, 211] on link "Connect" at bounding box center [181, 216] width 45 height 15
click at [186, 314] on link "Connect" at bounding box center [181, 316] width 45 height 15
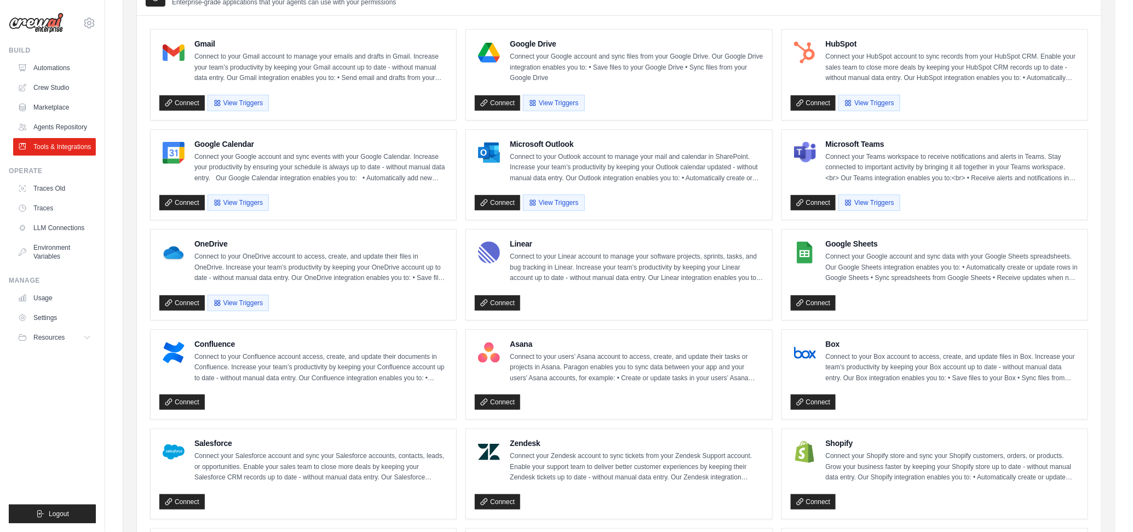
scroll to position [137, 0]
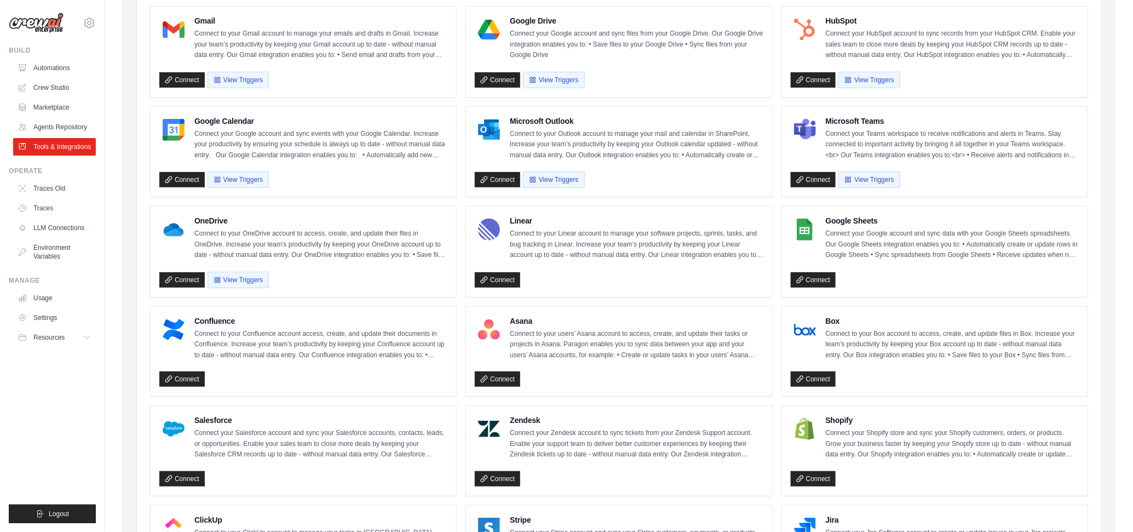
click at [808, 279] on link "Connect" at bounding box center [813, 279] width 45 height 15
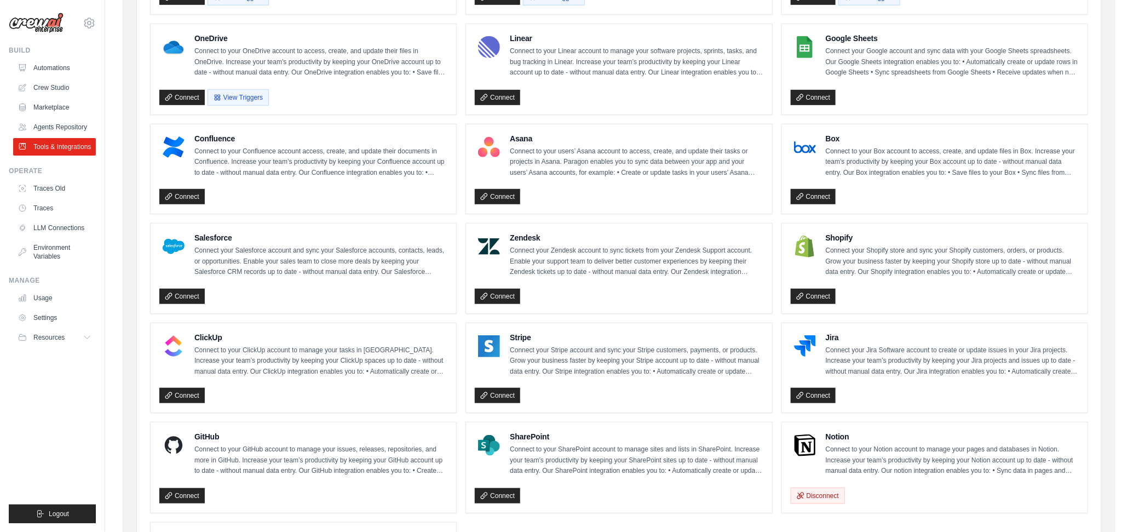
scroll to position [458, 0]
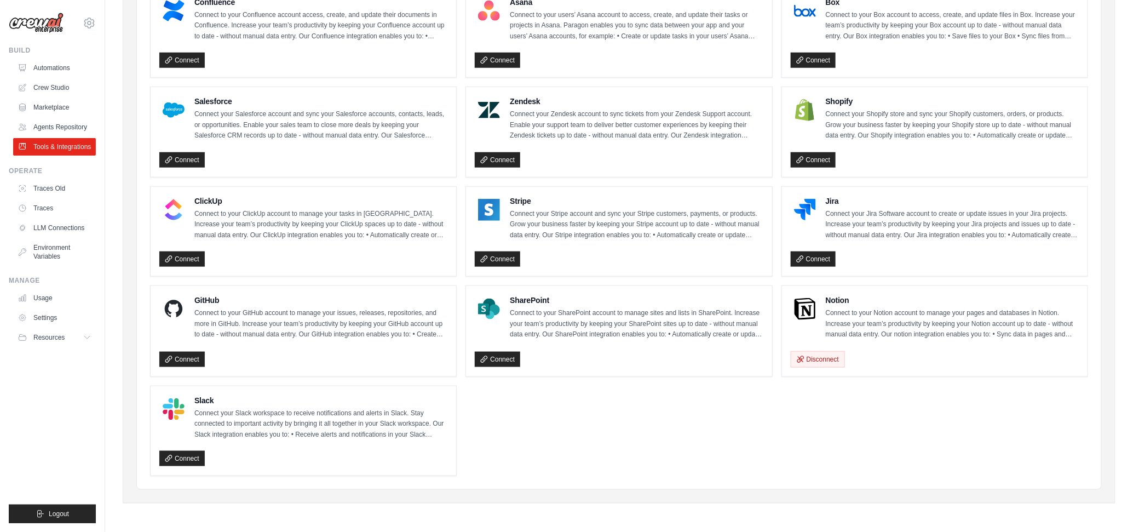
click at [199, 359] on link "Connect" at bounding box center [181, 359] width 45 height 15
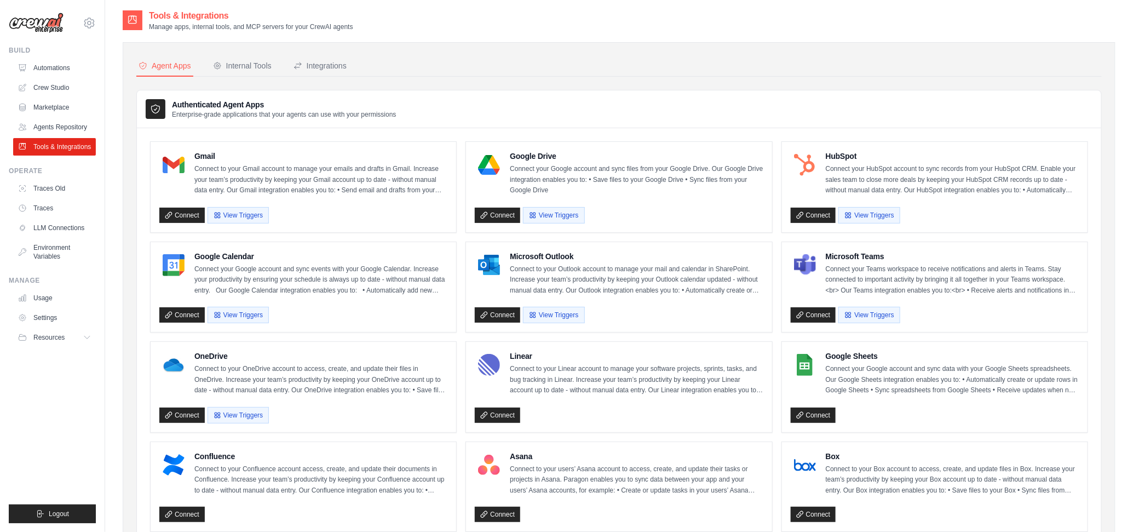
scroll to position [0, 0]
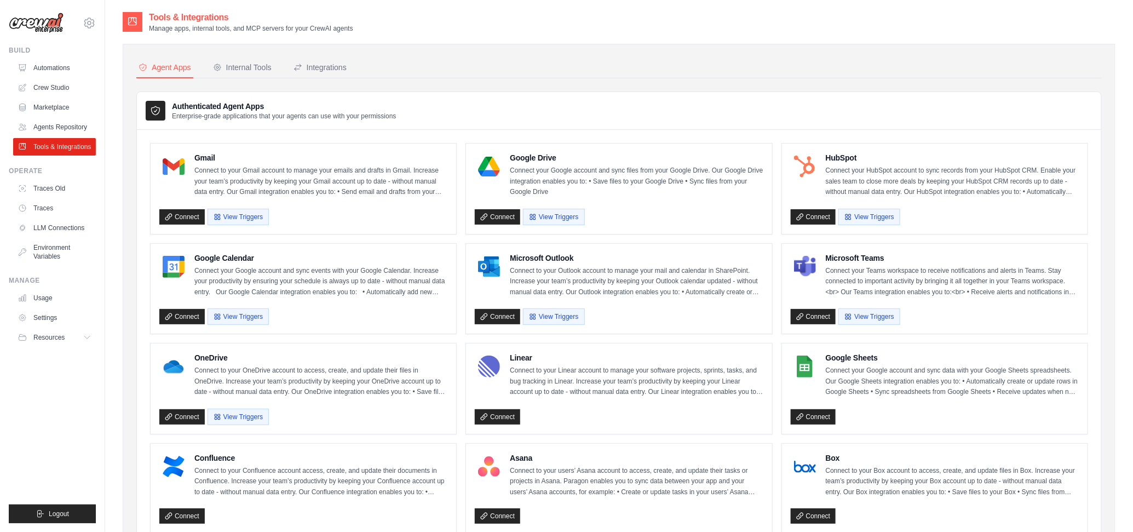
click at [320, 64] on div "Integrations" at bounding box center [319, 67] width 53 height 11
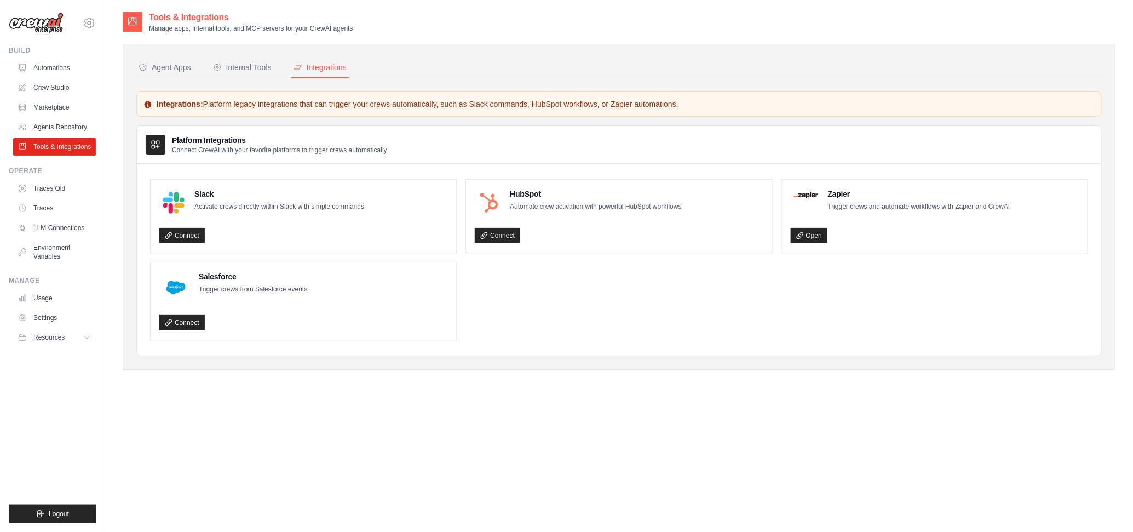
click at [262, 65] on div "Internal Tools" at bounding box center [242, 67] width 59 height 11
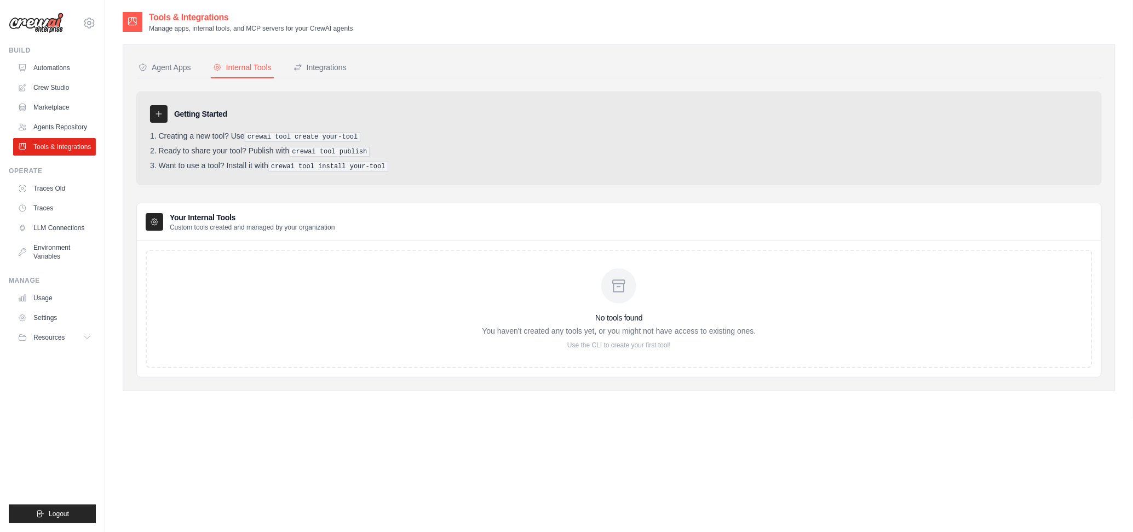
click at [69, 127] on link "Agents Repository" at bounding box center [54, 127] width 83 height 18
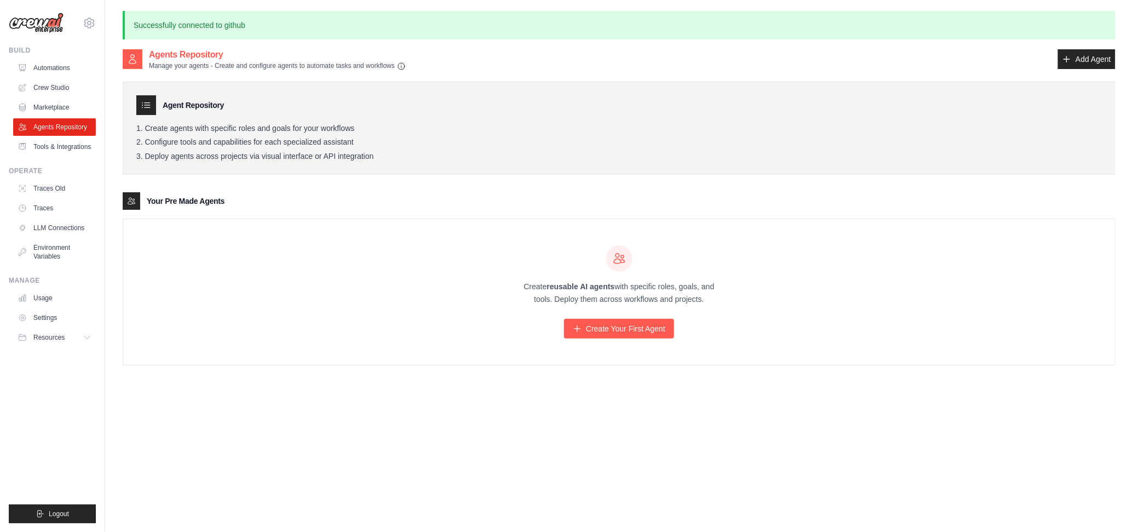
click at [42, 312] on link "Settings" at bounding box center [54, 318] width 83 height 18
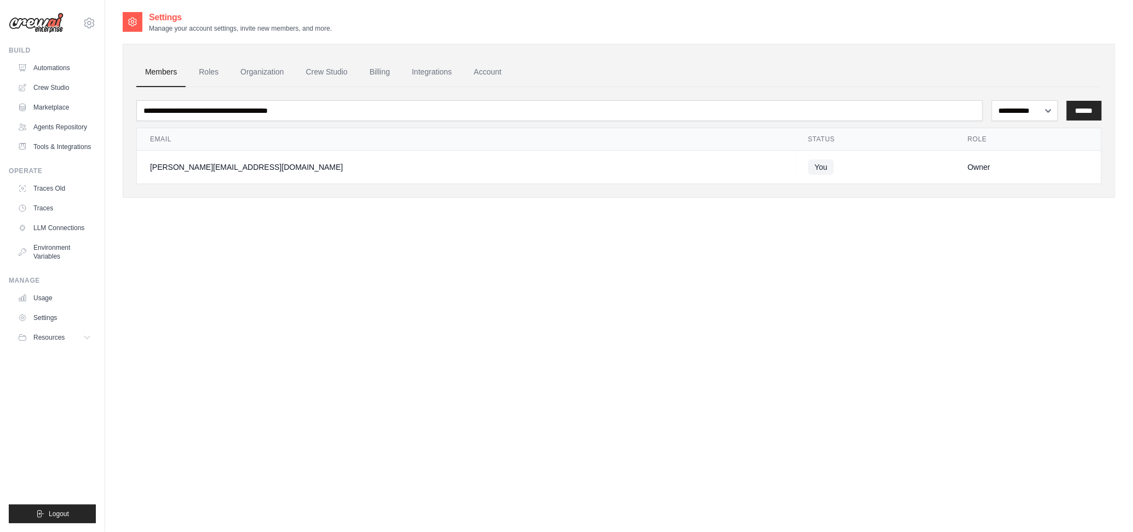
click at [211, 70] on link "Roles" at bounding box center [208, 72] width 37 height 30
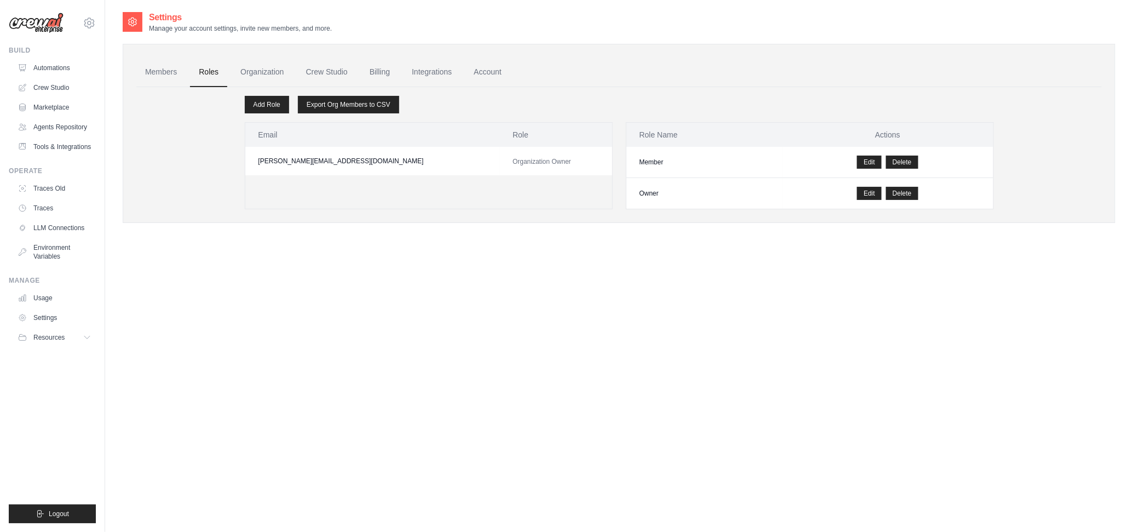
click at [279, 77] on link "Organization" at bounding box center [262, 72] width 61 height 30
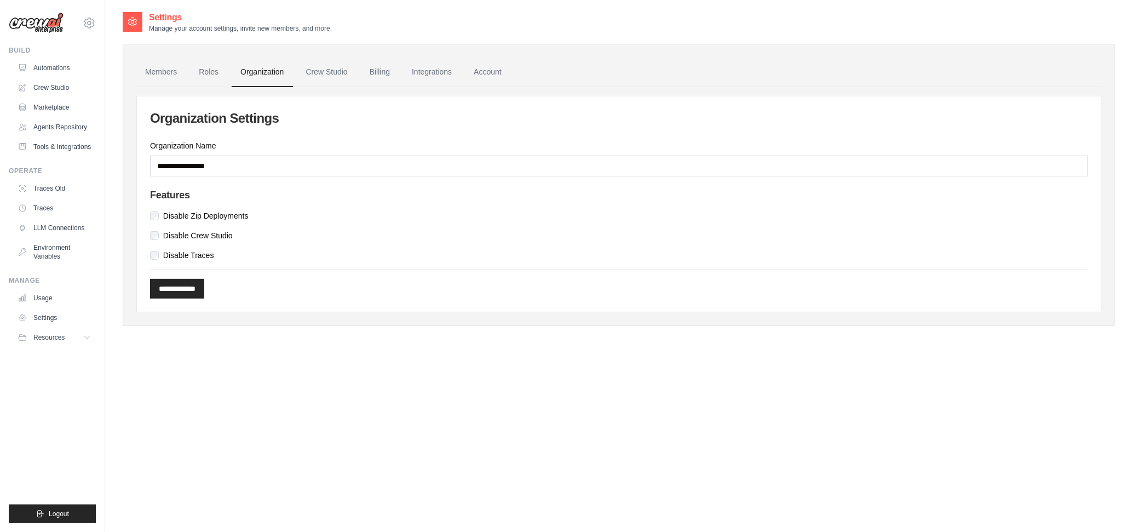
click at [318, 73] on link "Crew Studio" at bounding box center [326, 72] width 59 height 30
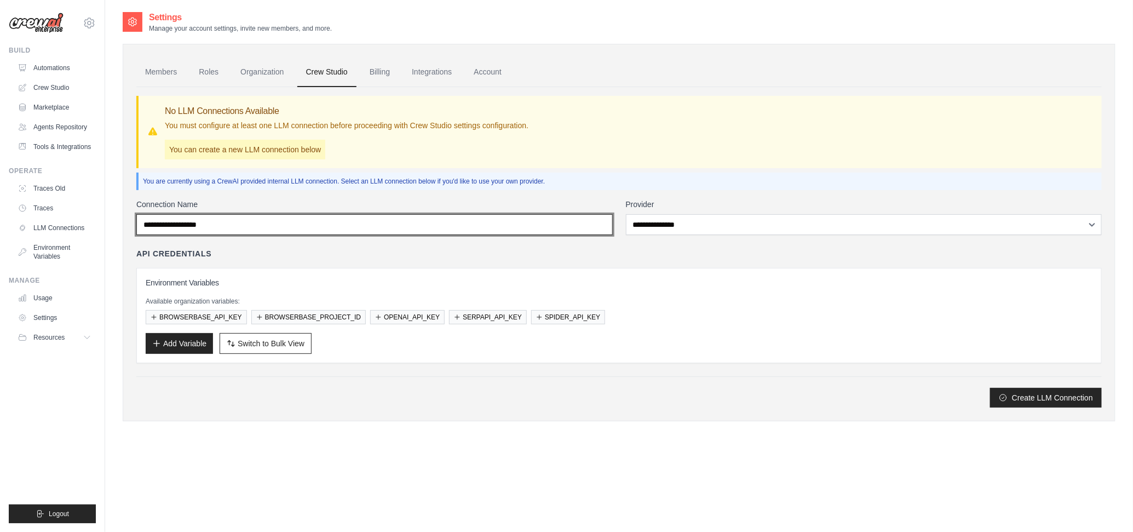
click at [444, 228] on input "Connection Name" at bounding box center [374, 224] width 476 height 21
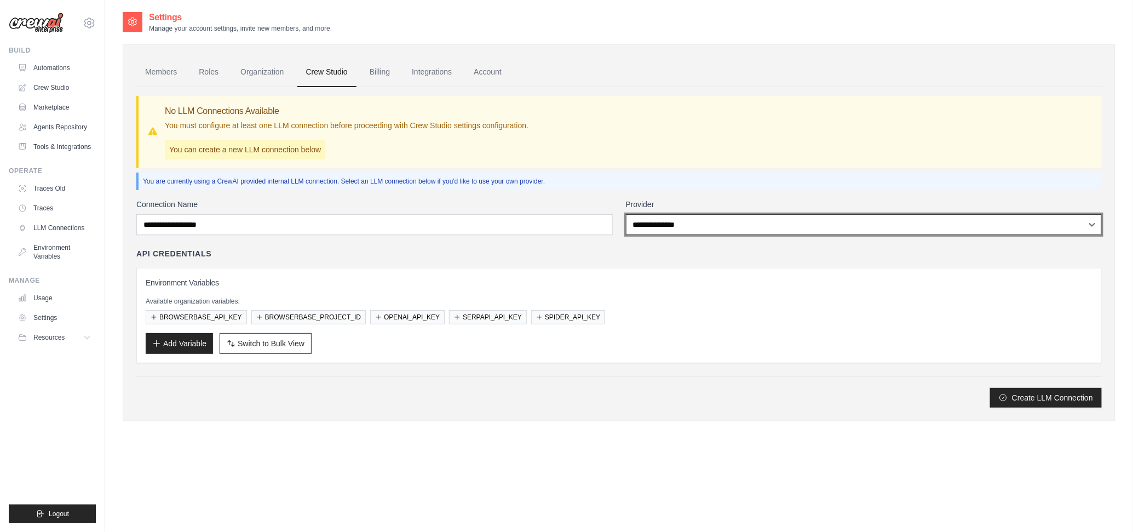
click at [710, 227] on select "**********" at bounding box center [864, 224] width 476 height 21
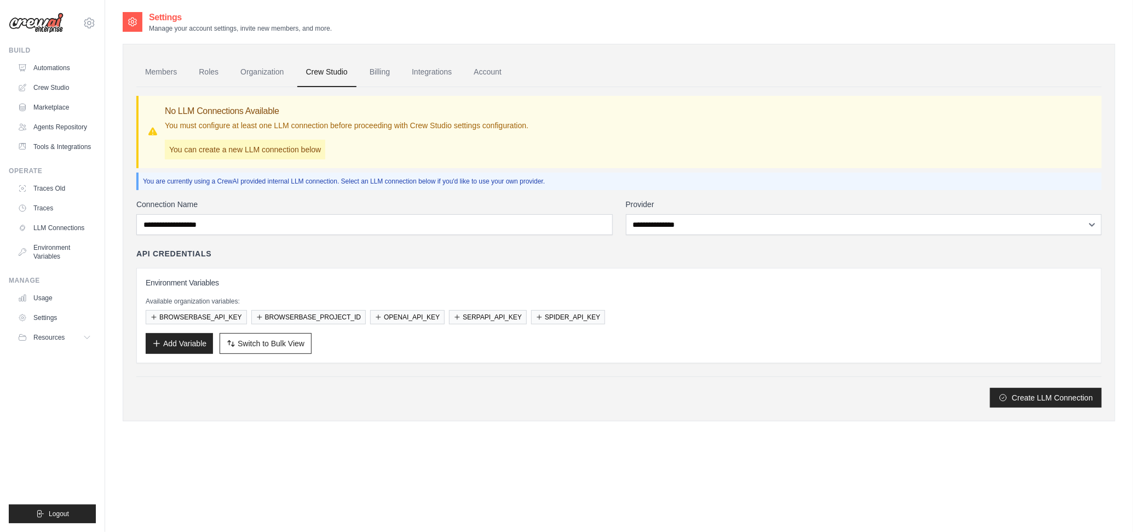
click at [555, 201] on label "Connection Name" at bounding box center [374, 204] width 476 height 11
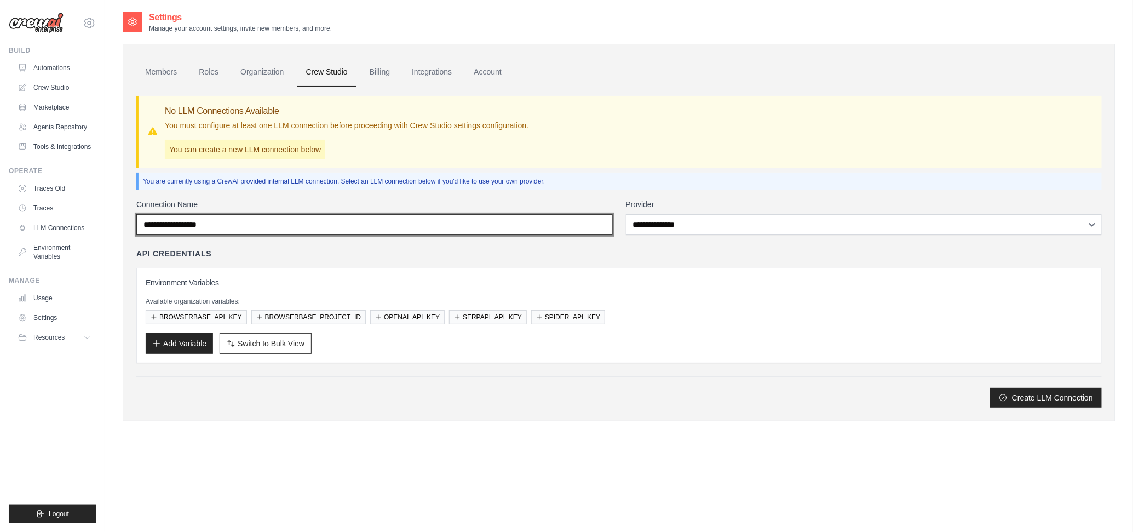
click at [555, 214] on input "Connection Name" at bounding box center [374, 224] width 476 height 21
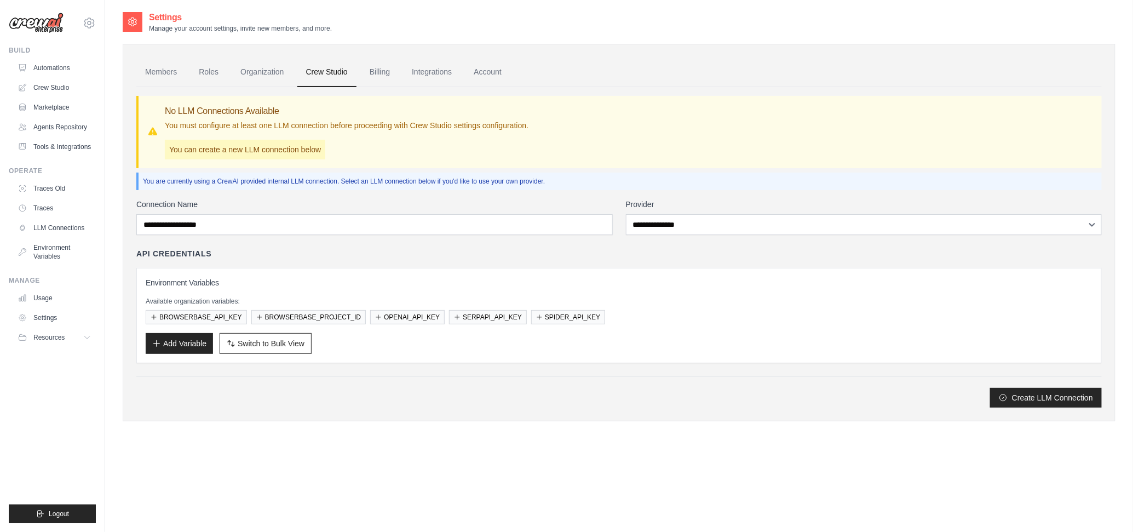
click at [374, 68] on link "Billing" at bounding box center [380, 72] width 38 height 30
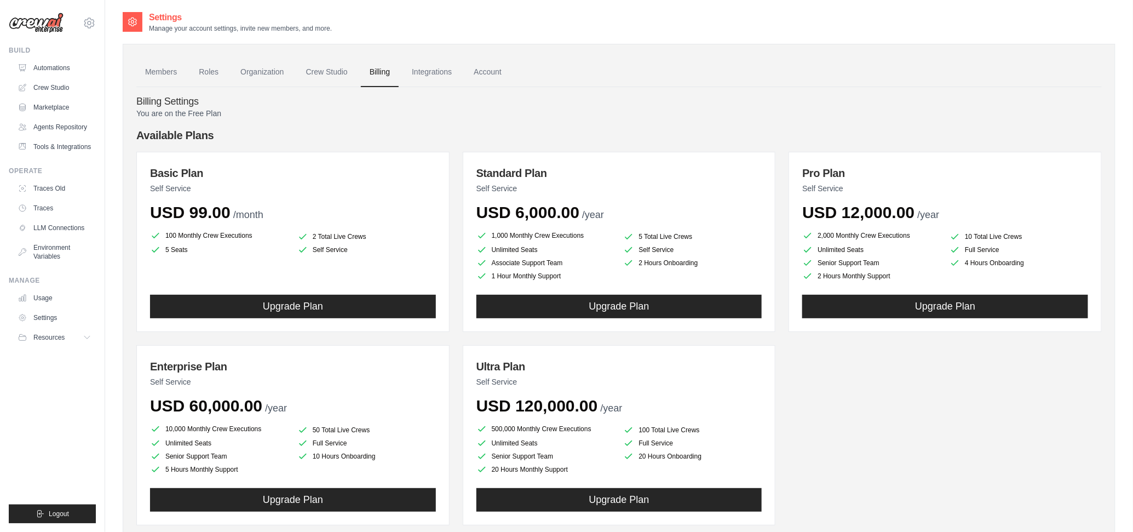
click at [420, 71] on link "Integrations" at bounding box center [431, 72] width 57 height 30
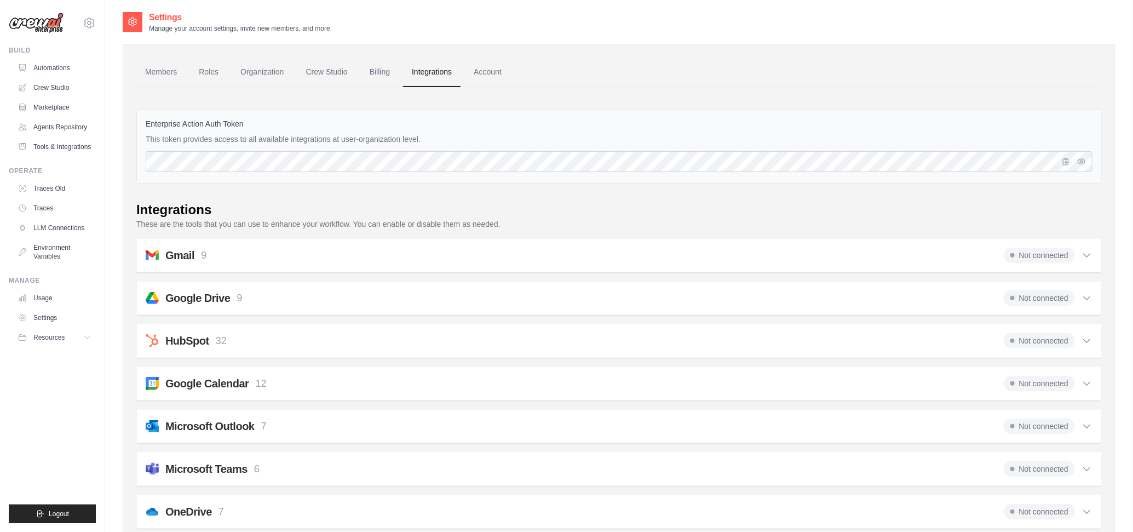
click at [1080, 255] on div "Not connected" at bounding box center [1048, 255] width 89 height 15
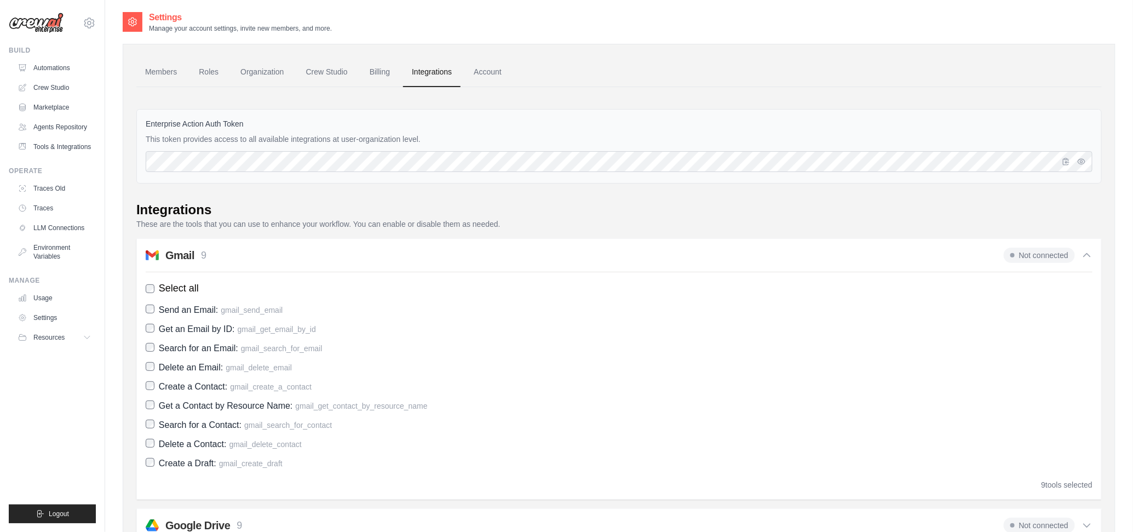
click at [1027, 251] on span "Not connected" at bounding box center [1039, 255] width 71 height 15
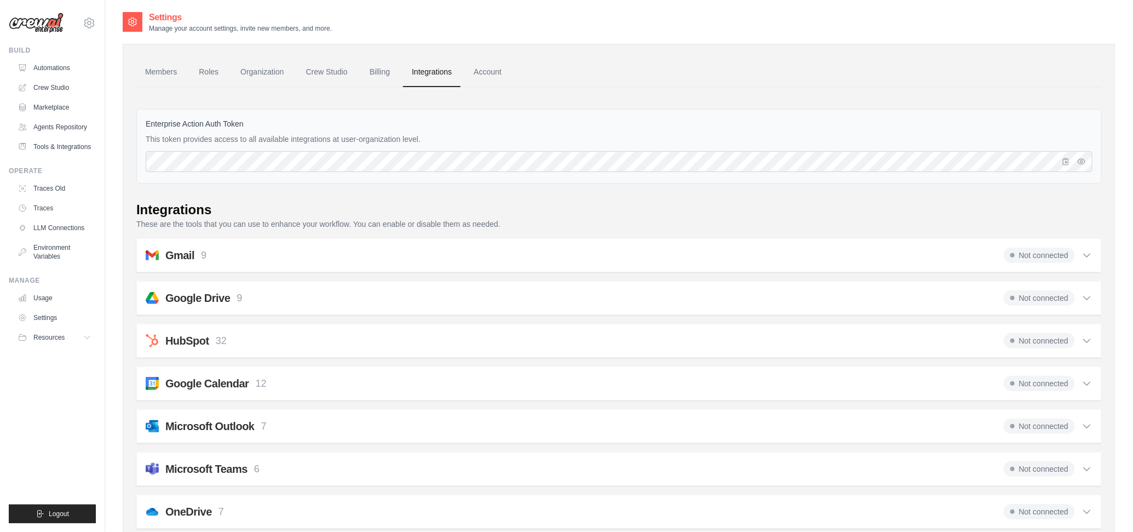
click at [1027, 251] on span "Not connected" at bounding box center [1039, 255] width 71 height 15
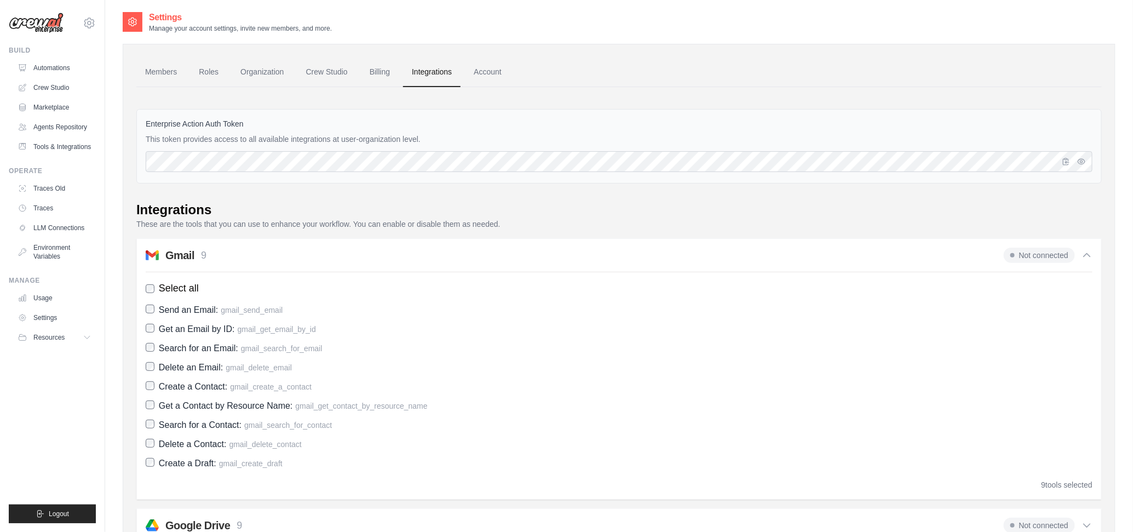
click at [1027, 251] on span "Not connected" at bounding box center [1039, 255] width 71 height 15
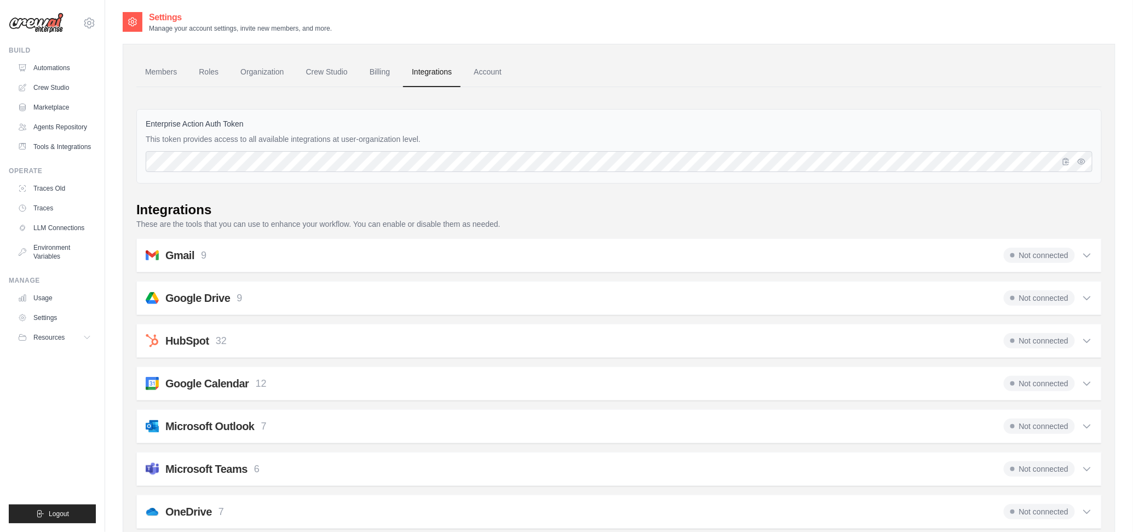
click at [178, 254] on h2 "Gmail" at bounding box center [179, 255] width 29 height 15
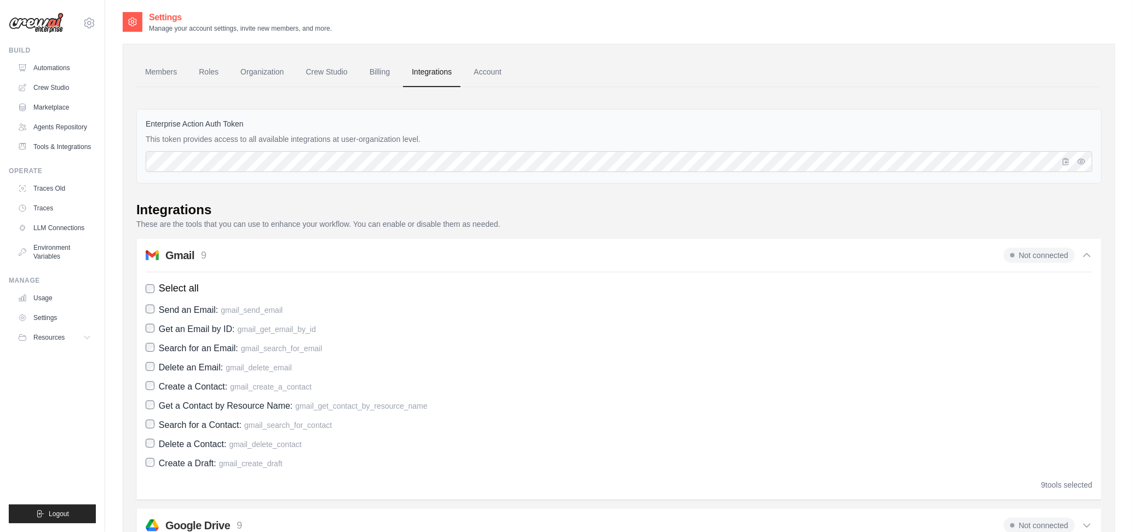
click at [178, 254] on h2 "Gmail" at bounding box center [179, 255] width 29 height 15
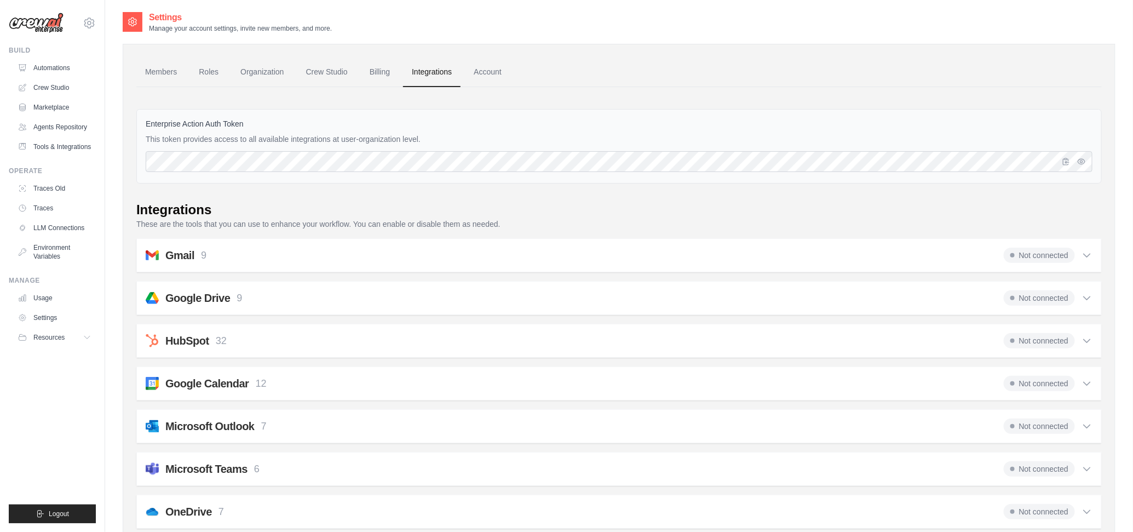
click at [487, 73] on link "Account" at bounding box center [487, 72] width 45 height 30
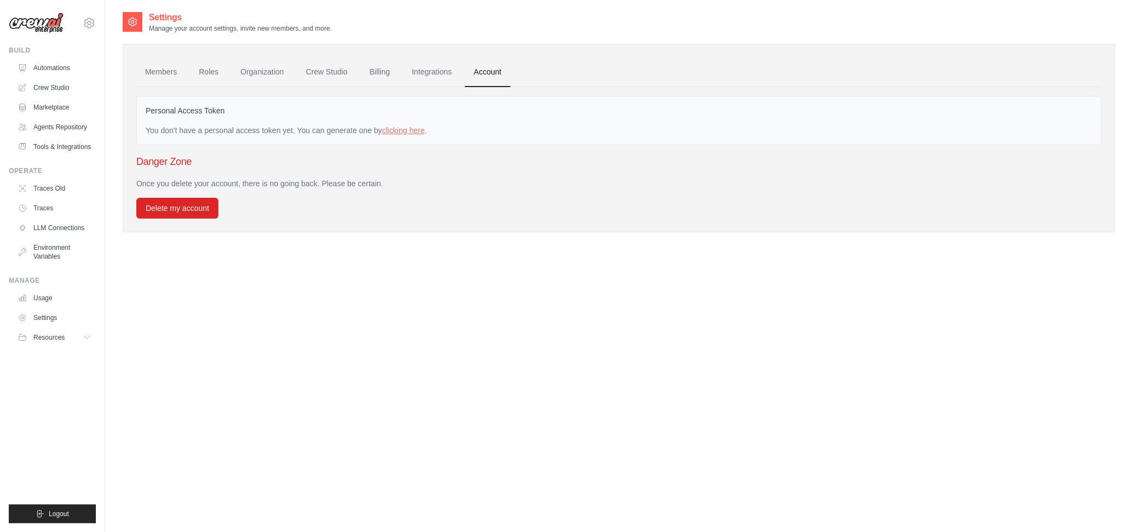
click at [415, 132] on link "clicking here" at bounding box center [403, 130] width 43 height 9
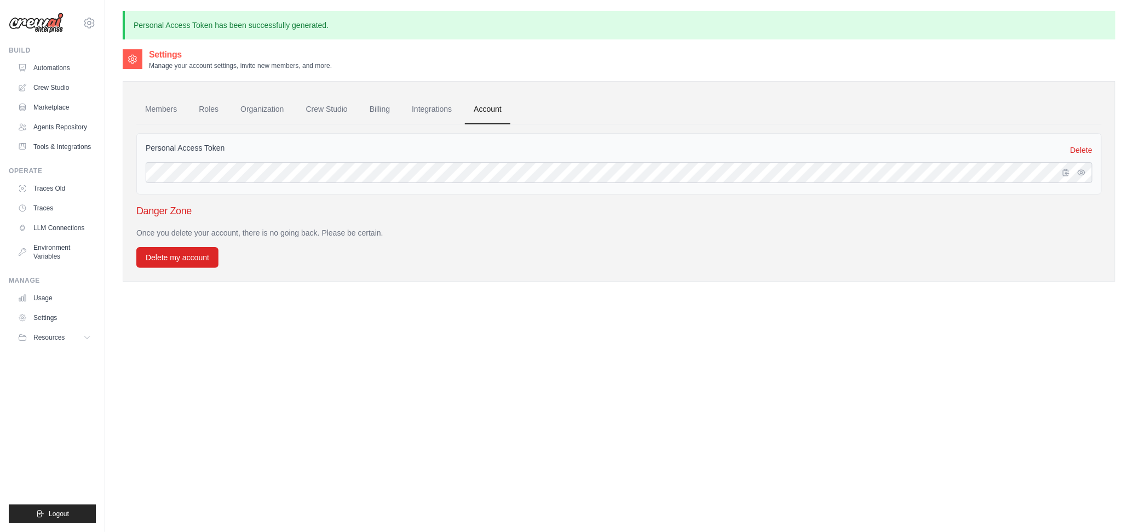
click at [1064, 171] on icon "button" at bounding box center [1066, 172] width 9 height 9
click at [1064, 170] on icon "button" at bounding box center [1066, 172] width 9 height 9
click at [44, 312] on link "Settings" at bounding box center [54, 318] width 83 height 18
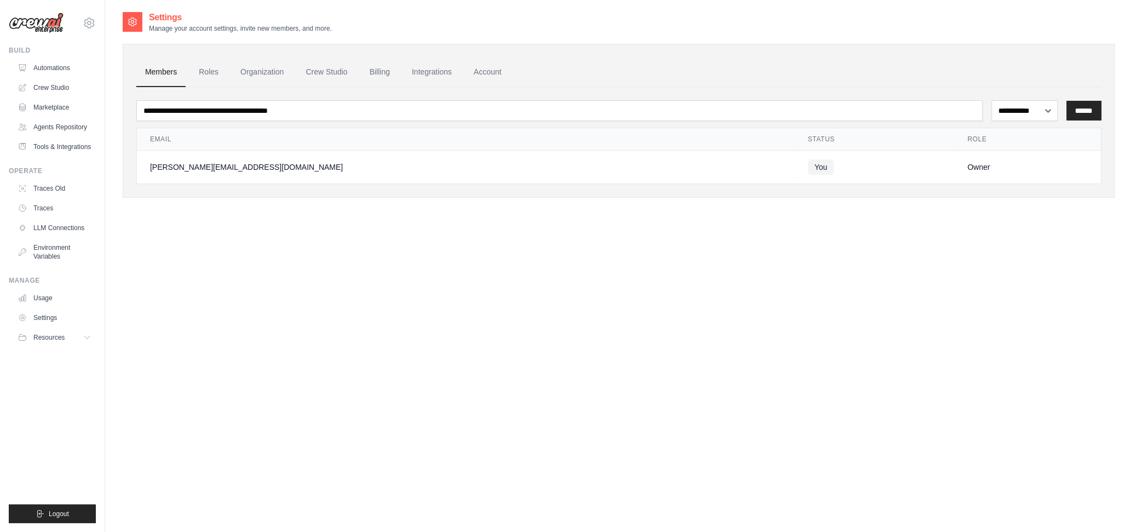
click at [485, 70] on link "Account" at bounding box center [487, 72] width 45 height 30
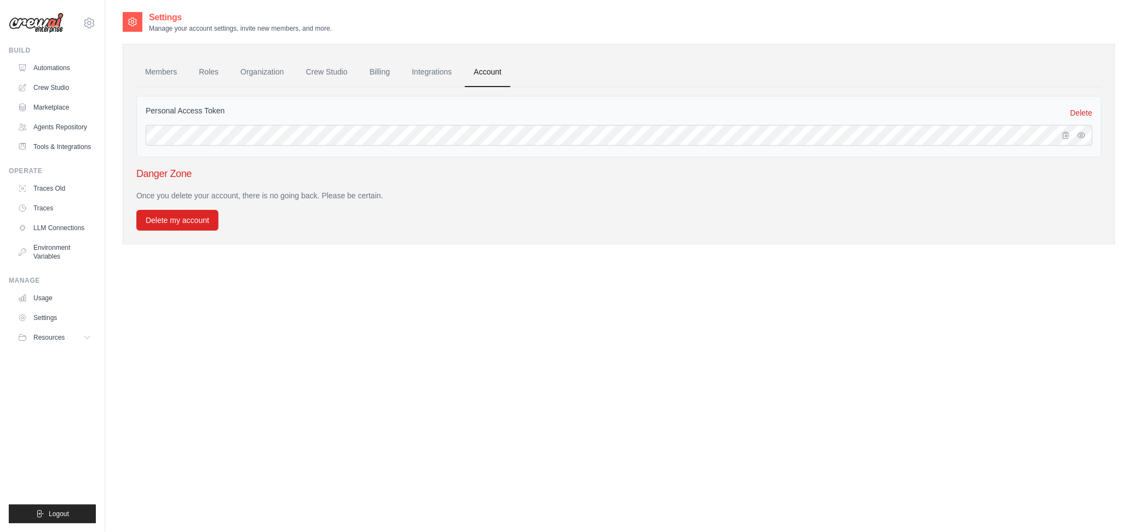
click at [145, 74] on link "Members" at bounding box center [160, 72] width 49 height 30
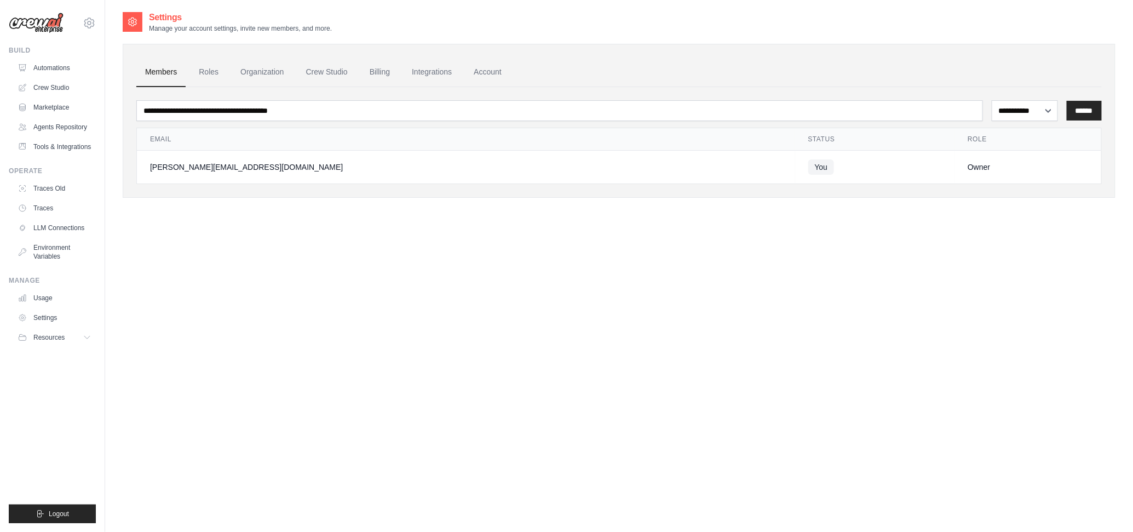
click at [85, 29] on div "matthew.henderson001@gmail.com Settings" at bounding box center [52, 17] width 87 height 35
click at [87, 27] on icon at bounding box center [89, 22] width 13 height 13
click at [117, 38] on div "matthew.henderson001@gmail.com" at bounding box center [134, 42] width 87 height 11
click at [117, 72] on span "Settings" at bounding box center [134, 67] width 87 height 11
click at [62, 70] on link "Automations" at bounding box center [54, 68] width 83 height 18
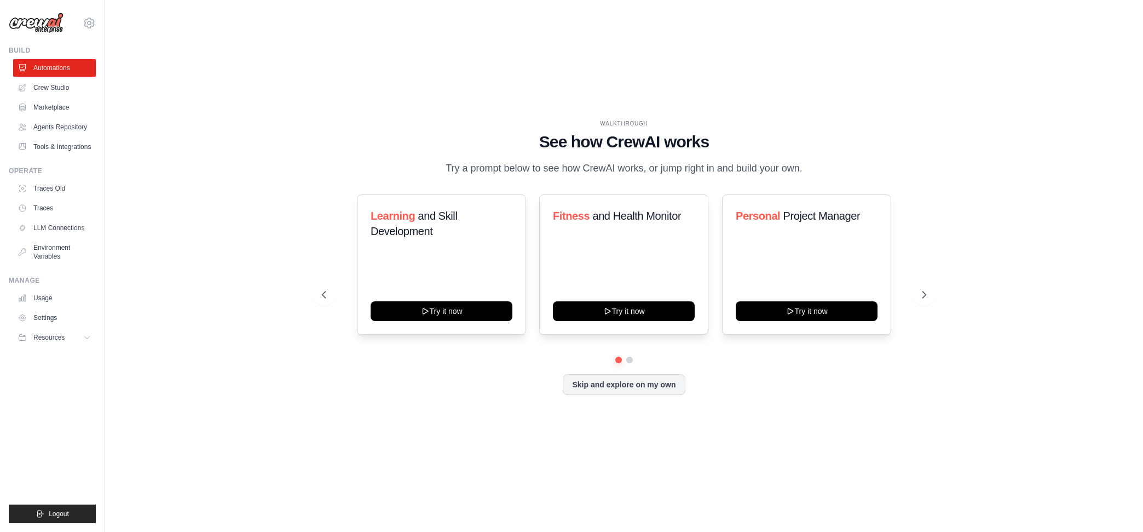
click at [60, 92] on link "Crew Studio" at bounding box center [54, 88] width 83 height 18
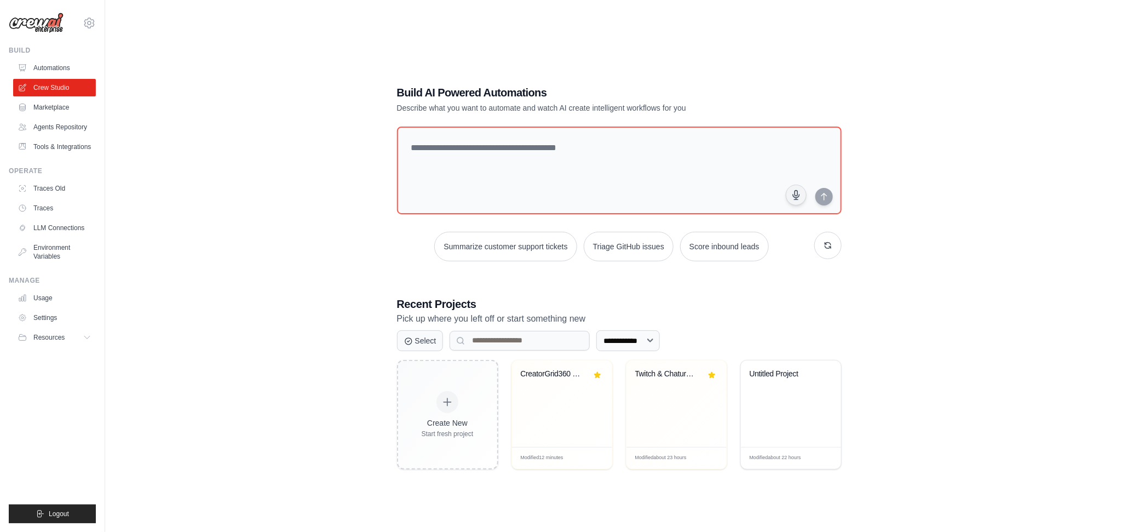
click at [551, 408] on div "CreatorGrid360 BuildBot" at bounding box center [562, 403] width 100 height 87
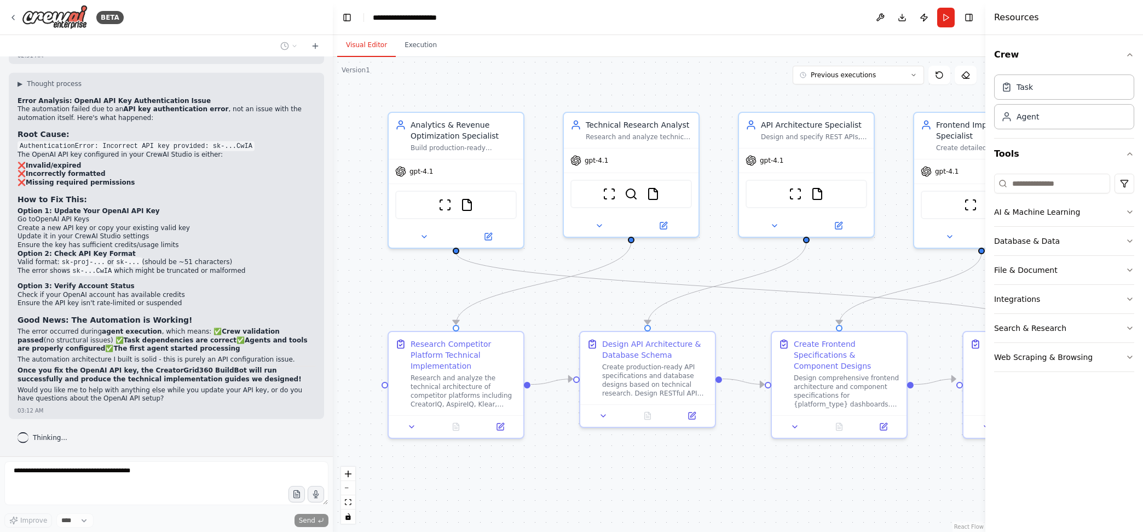
scroll to position [5828, 0]
click at [659, 36] on div "Visual Editor Execution" at bounding box center [659, 46] width 653 height 22
click at [882, 15] on button at bounding box center [881, 18] width 18 height 20
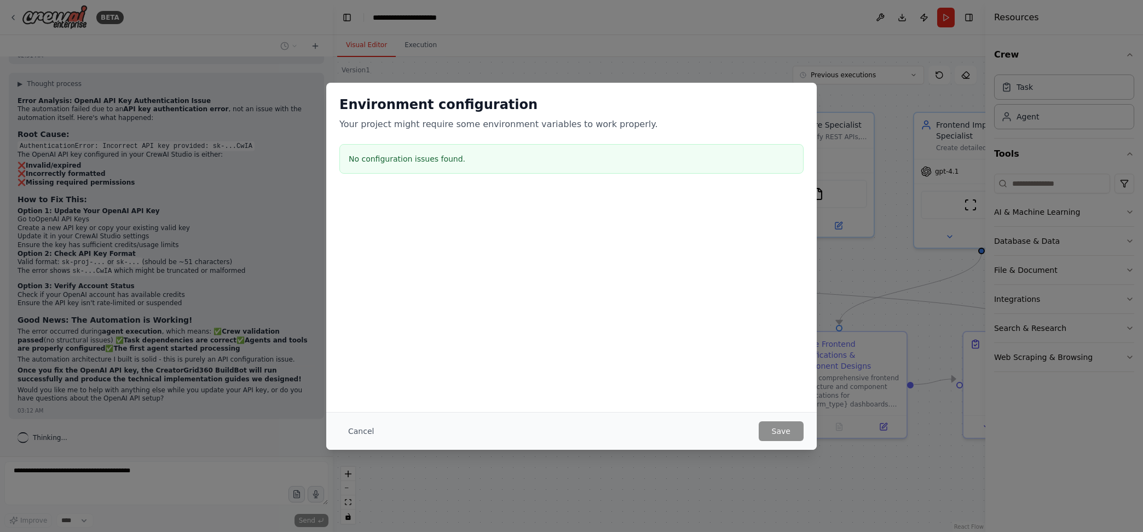
drag, startPoint x: 353, startPoint y: 429, endPoint x: 610, endPoint y: 234, distance: 322.4
click at [354, 429] on button "Cancel" at bounding box center [360, 431] width 43 height 20
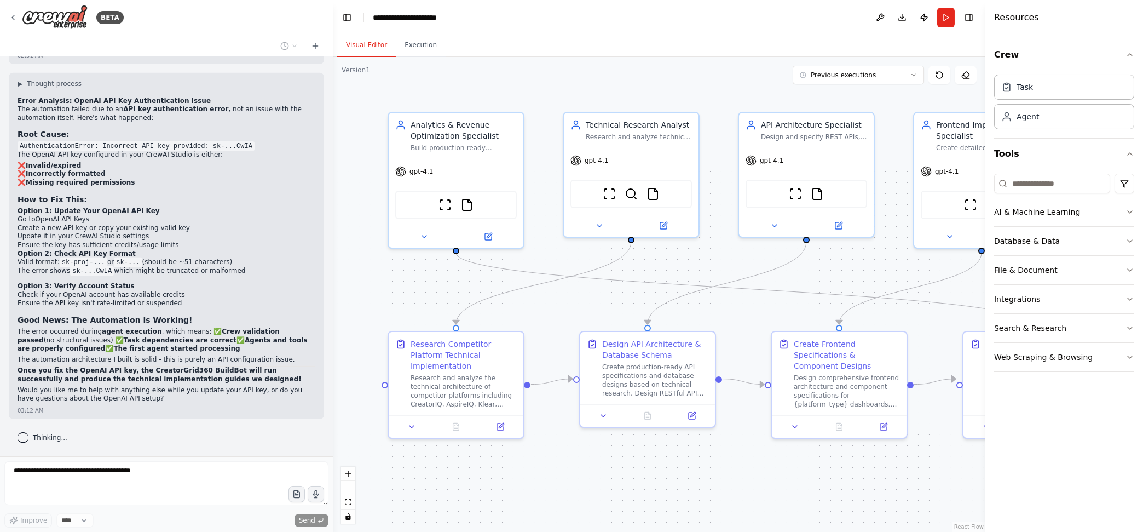
click at [926, 15] on button "Publish" at bounding box center [925, 18] width 18 height 20
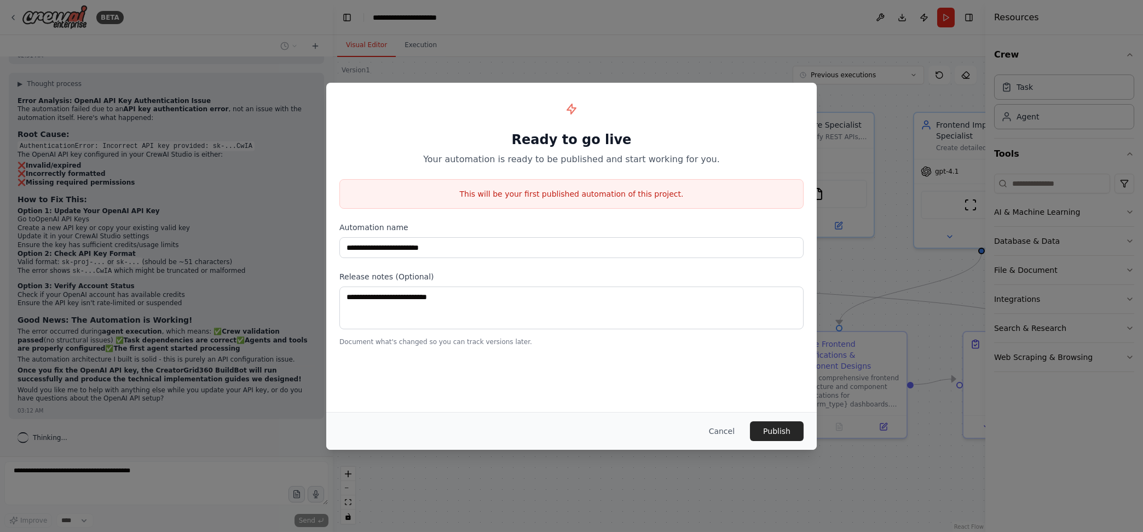
click at [730, 429] on button "Cancel" at bounding box center [721, 431] width 43 height 20
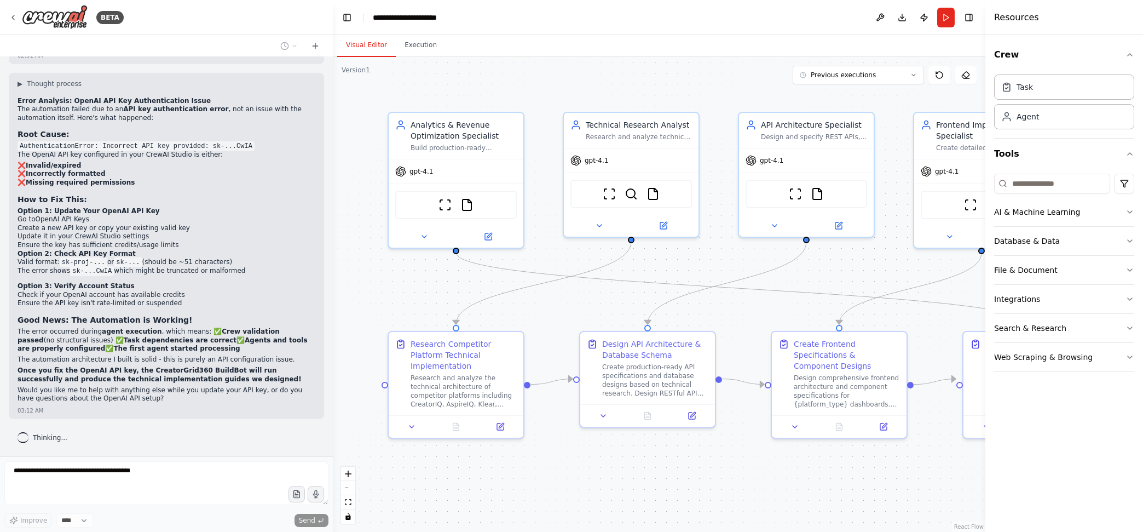
click at [973, 13] on button "Toggle Right Sidebar" at bounding box center [969, 17] width 15 height 15
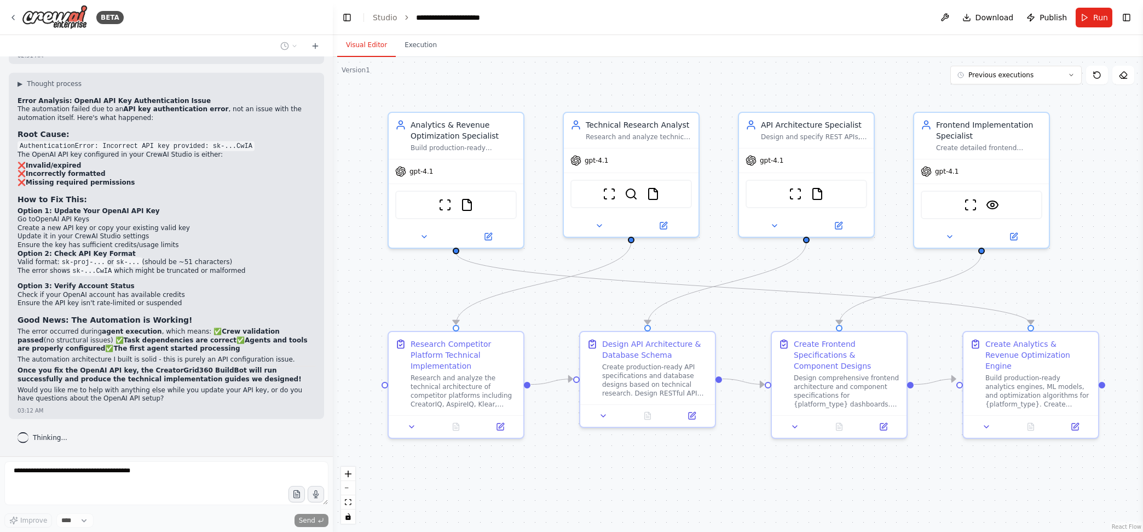
click at [1130, 16] on button "Toggle Right Sidebar" at bounding box center [1126, 17] width 15 height 15
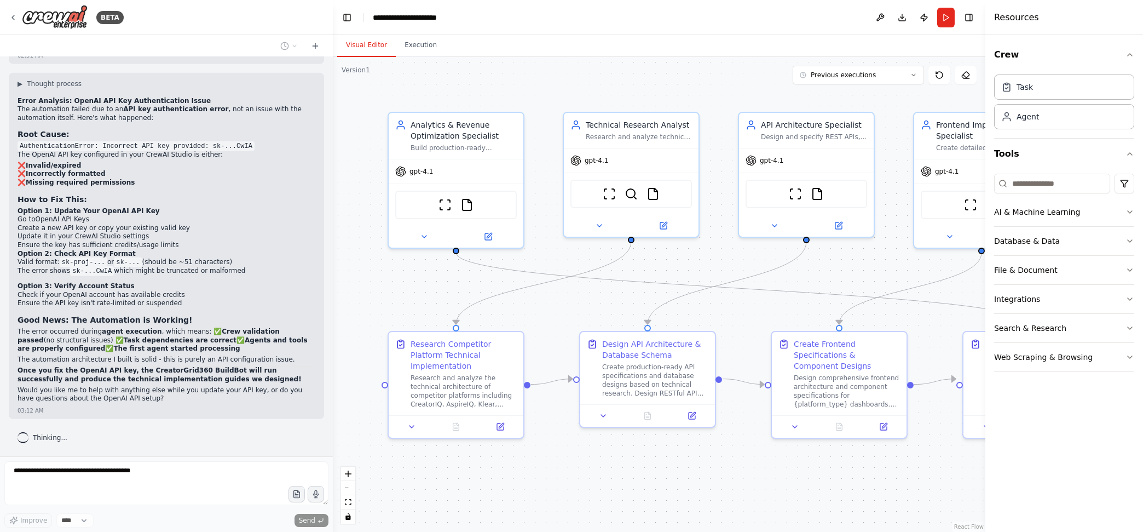
click at [151, 447] on div "Thinking..." at bounding box center [166, 438] width 315 height 20
click at [425, 232] on icon at bounding box center [424, 236] width 9 height 9
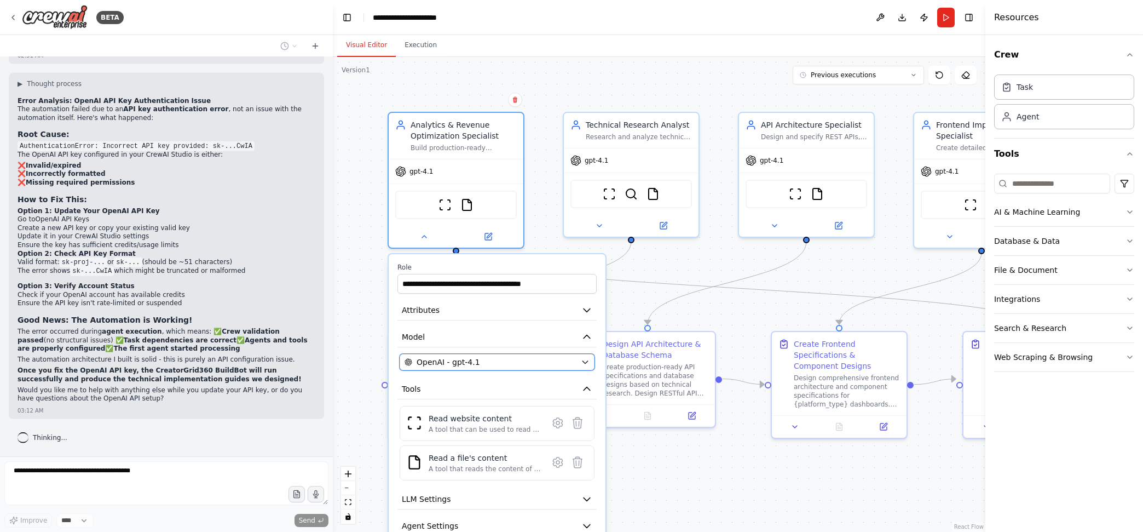
click at [492, 356] on div "OpenAI - gpt-4.1" at bounding box center [491, 361] width 172 height 11
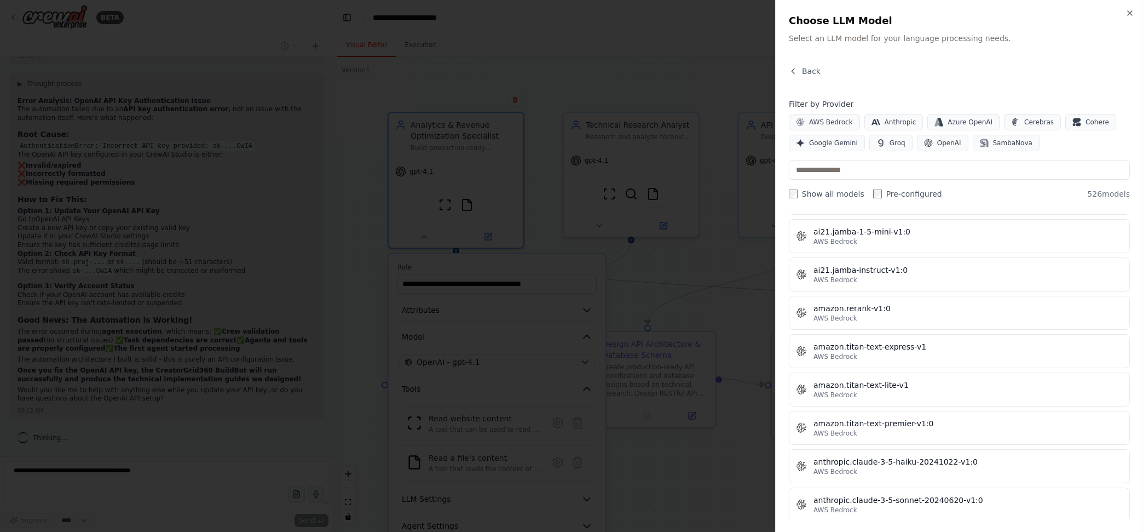
scroll to position [867, 0]
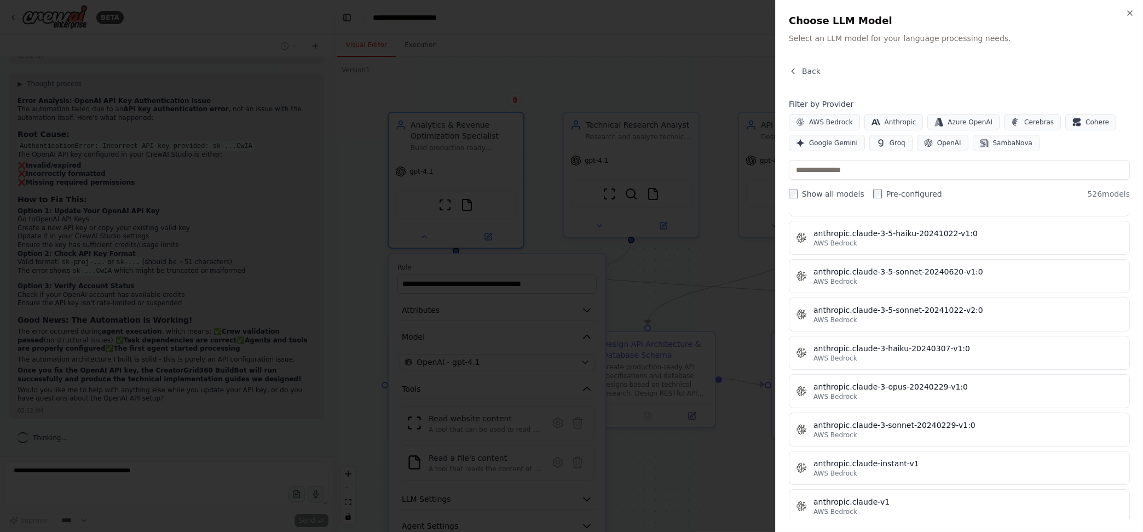
click at [1090, 145] on div "AWS Bedrock Anthropic Azure OpenAI Cerebras Cohere Google Gemini Groq OpenAI Sa…" at bounding box center [959, 132] width 341 height 37
click at [795, 73] on icon "button" at bounding box center [793, 70] width 3 height 5
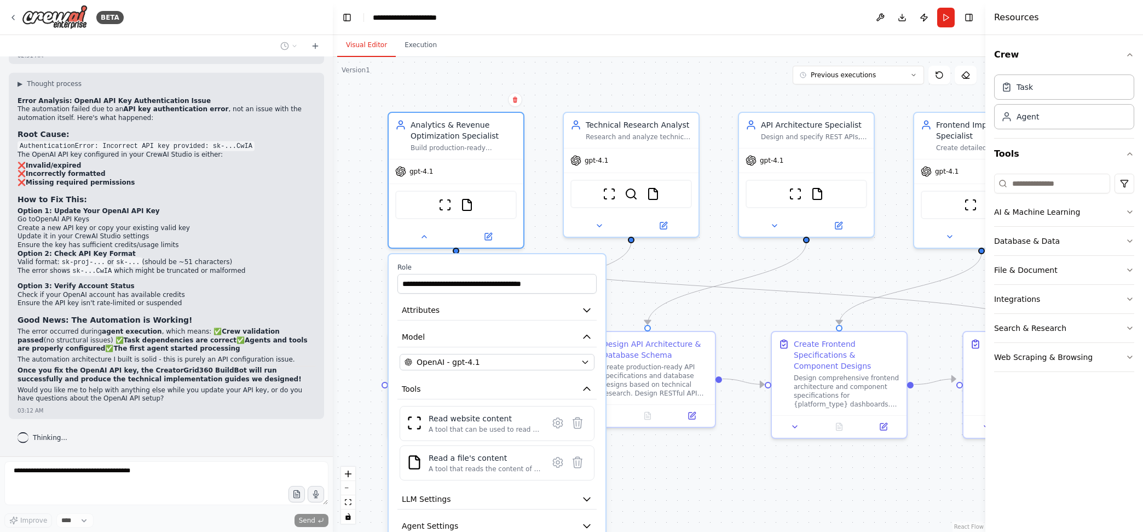
click at [571, 306] on button "Attributes" at bounding box center [497, 310] width 199 height 20
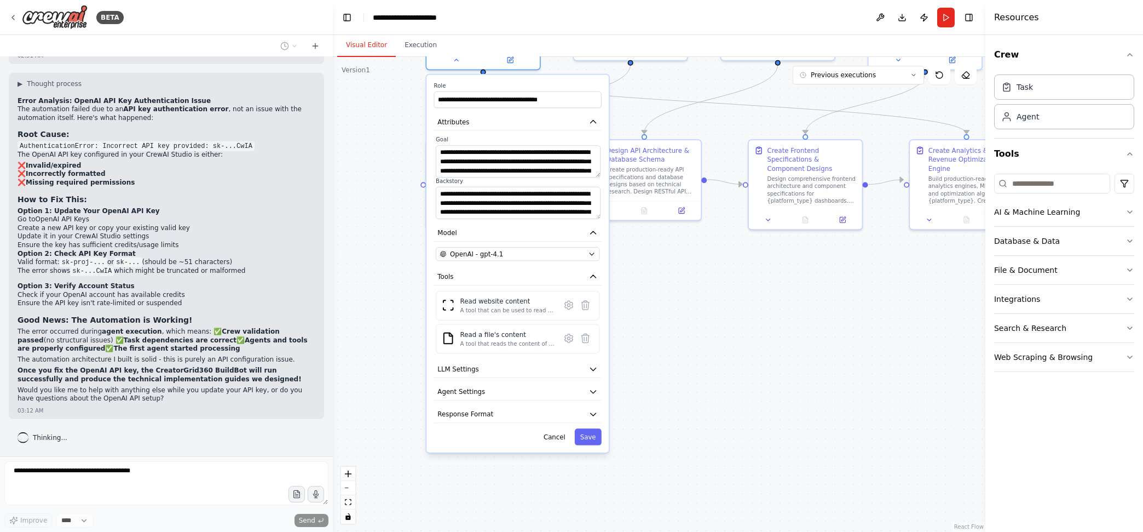
drag, startPoint x: 624, startPoint y: 447, endPoint x: 632, endPoint y: 238, distance: 209.4
click at [632, 238] on div ".deletable-edge-delete-btn { width: 20px; height: 20px; border: 0px solid #ffff…" at bounding box center [659, 294] width 653 height 475
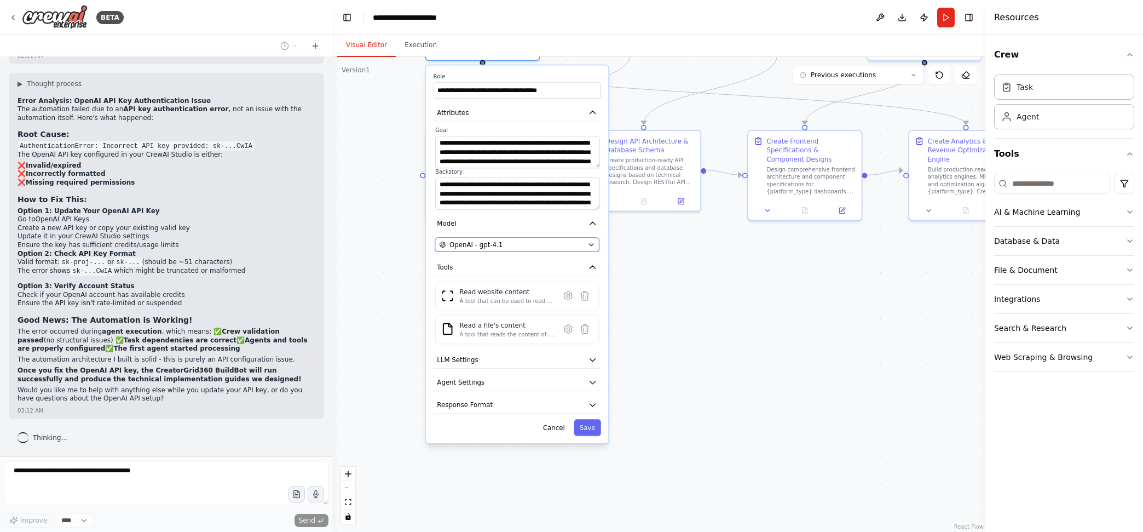
click at [589, 241] on icon "button" at bounding box center [591, 244] width 7 height 7
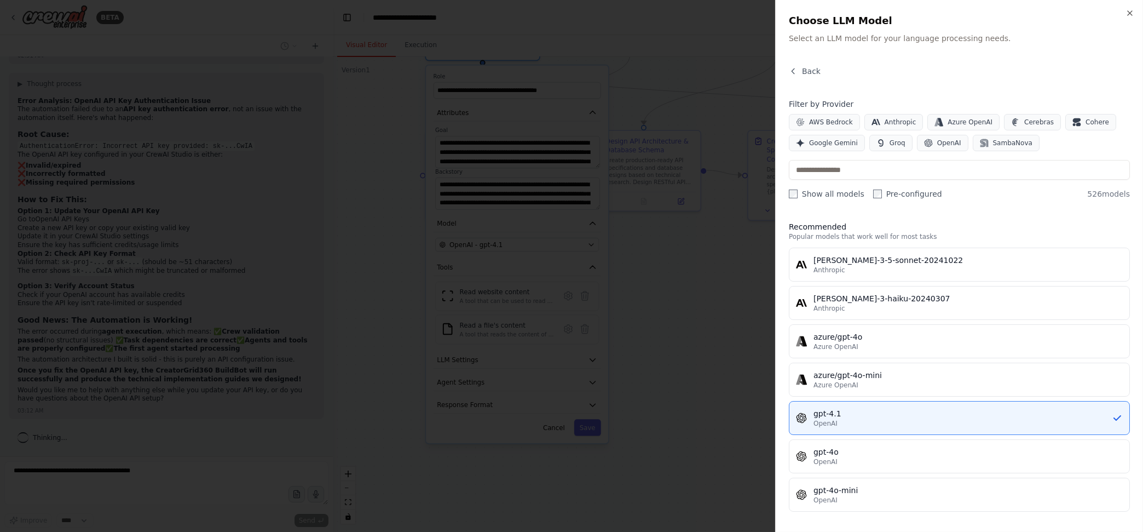
click at [918, 444] on button "gpt-4o OpenAI" at bounding box center [959, 456] width 341 height 34
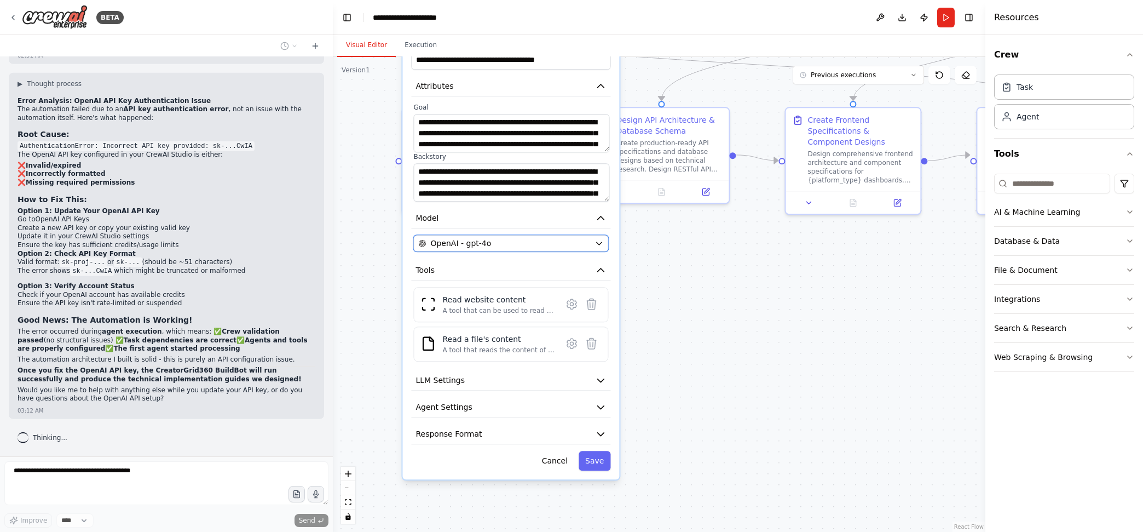
click at [584, 240] on div "OpenAI - gpt-4o" at bounding box center [504, 243] width 172 height 11
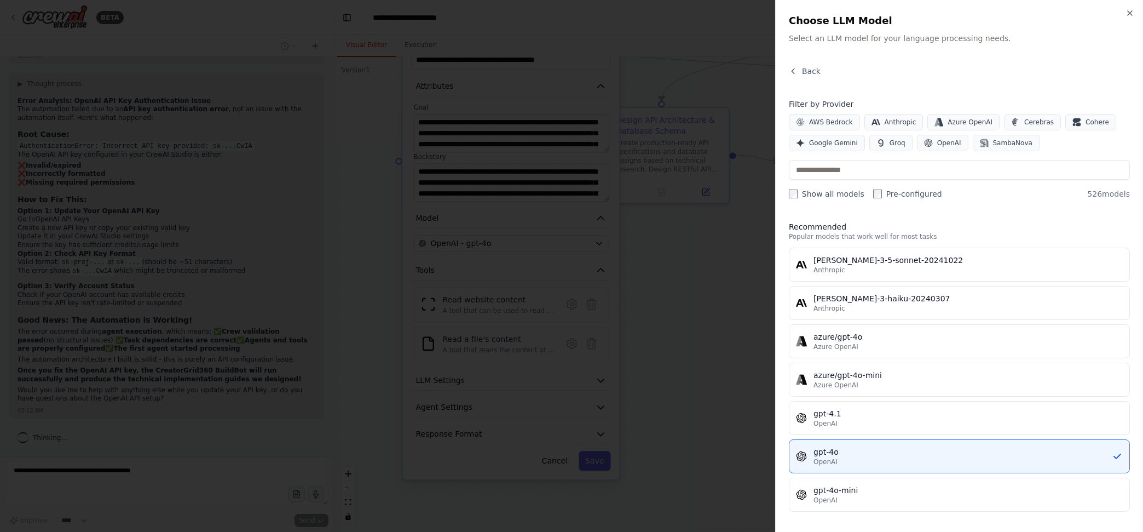
click at [861, 412] on div "gpt-4.1" at bounding box center [968, 413] width 309 height 11
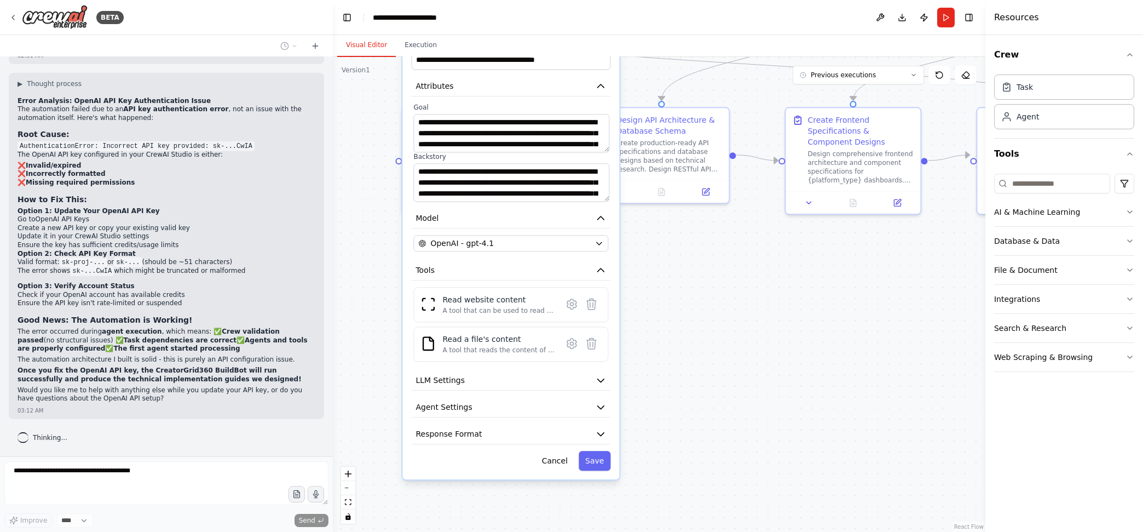
click at [599, 265] on icon "button" at bounding box center [600, 270] width 11 height 11
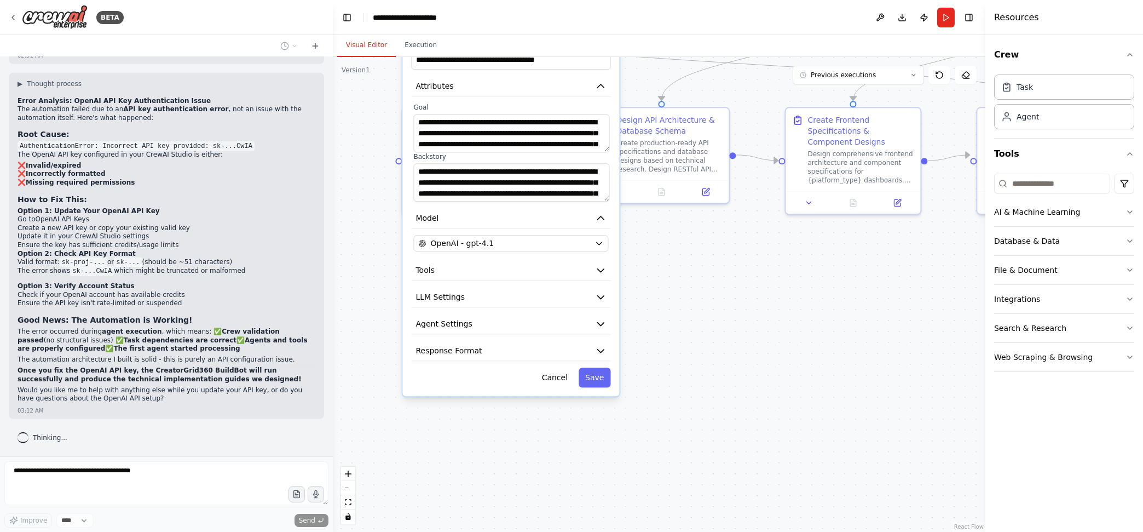
click at [601, 289] on button "LLM Settings" at bounding box center [510, 297] width 199 height 20
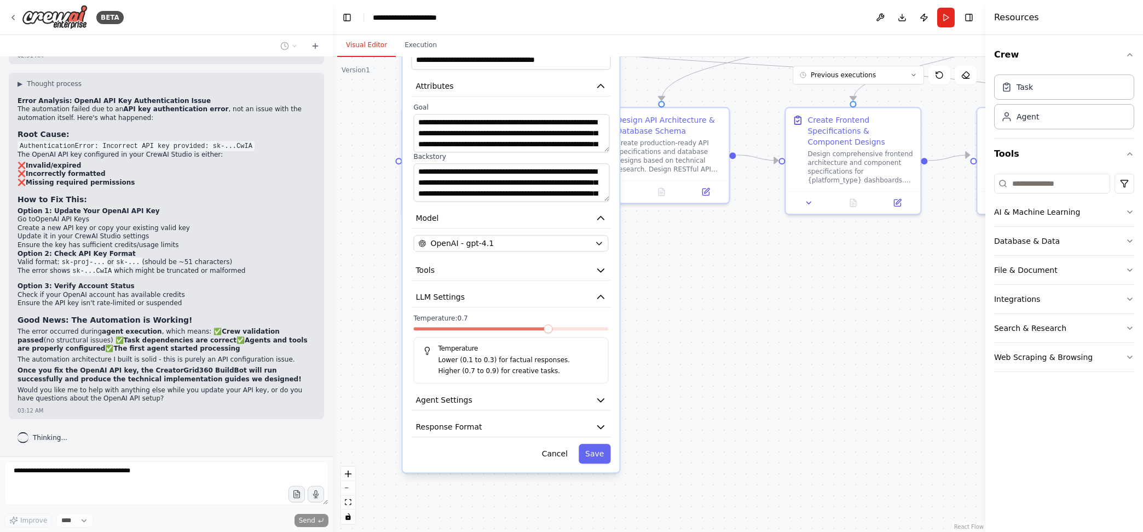
click at [526, 359] on p "Lower (0.1 to 0.3) for factual responses." at bounding box center [518, 360] width 161 height 11
click at [601, 400] on icon "button" at bounding box center [601, 400] width 7 height 3
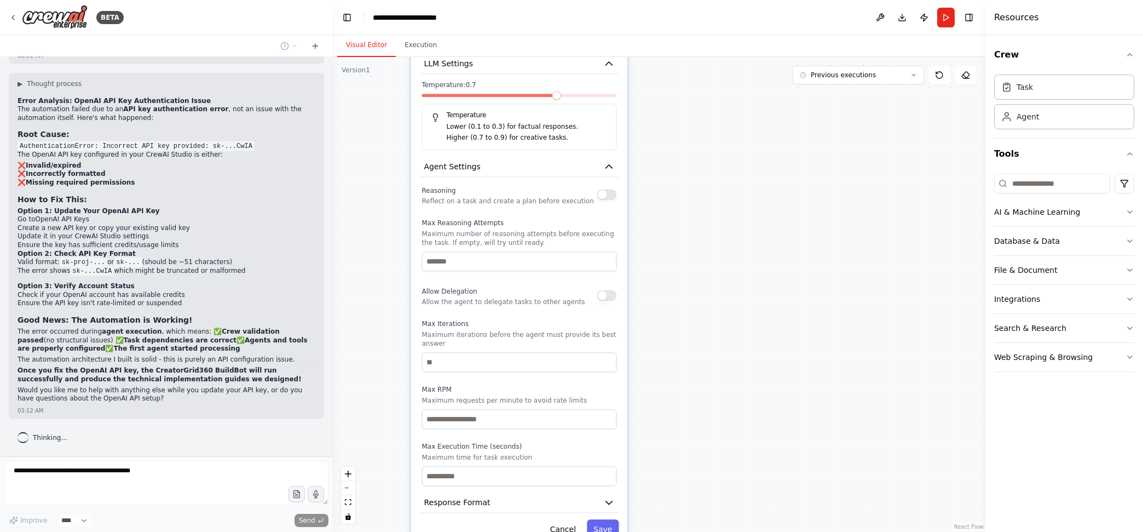
drag, startPoint x: 727, startPoint y: 385, endPoint x: 735, endPoint y: 152, distance: 233.4
click at [735, 152] on div ".deletable-edge-delete-btn { width: 20px; height: 20px; border: 0px solid #ffff…" at bounding box center [659, 294] width 653 height 475
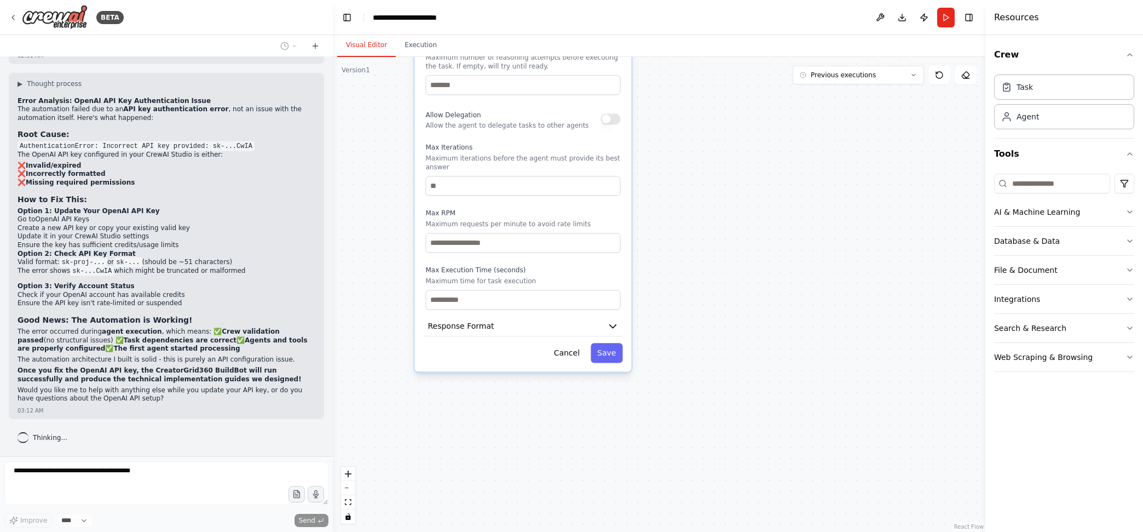
drag, startPoint x: 699, startPoint y: 369, endPoint x: 703, endPoint y: 198, distance: 170.3
click at [703, 198] on div ".deletable-edge-delete-btn { width: 20px; height: 20px; border: 0px solid #ffff…" at bounding box center [659, 294] width 653 height 475
click at [613, 322] on icon "button" at bounding box center [612, 326] width 11 height 11
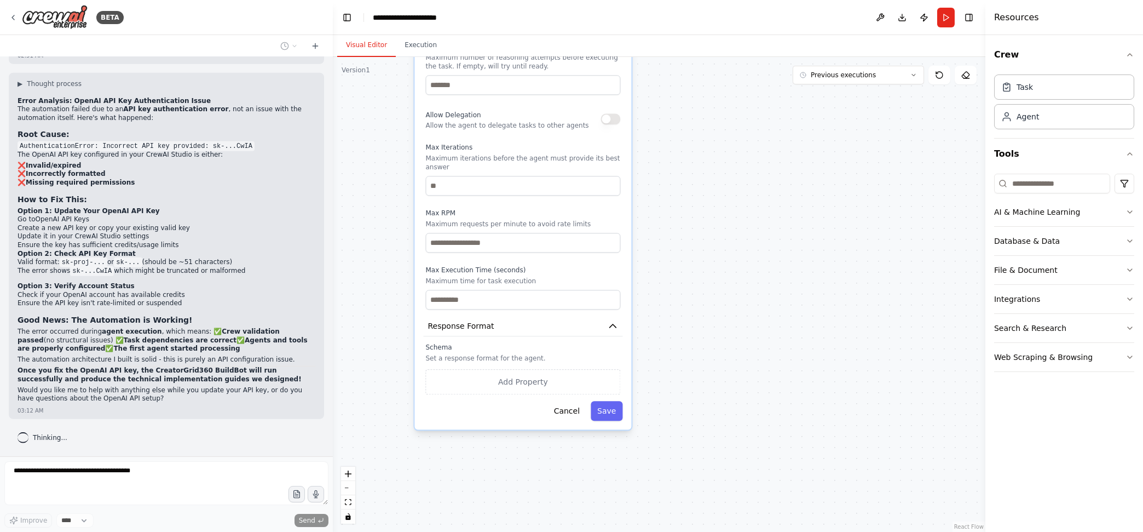
click at [315, 46] on icon at bounding box center [315, 46] width 9 height 9
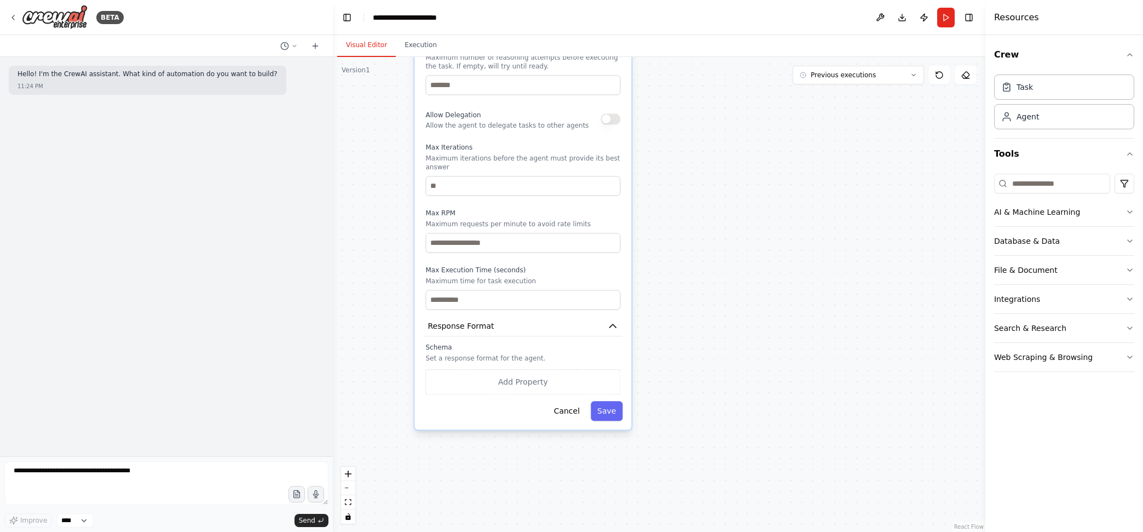
click at [19, 20] on div "BETA" at bounding box center [66, 17] width 115 height 25
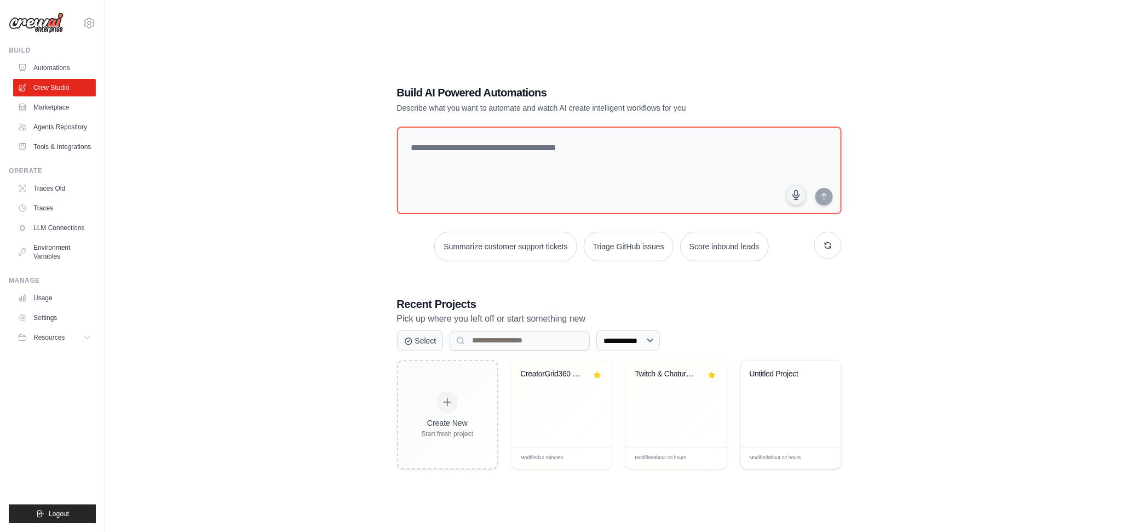
click div "CreatorGrid360 BuildBot"
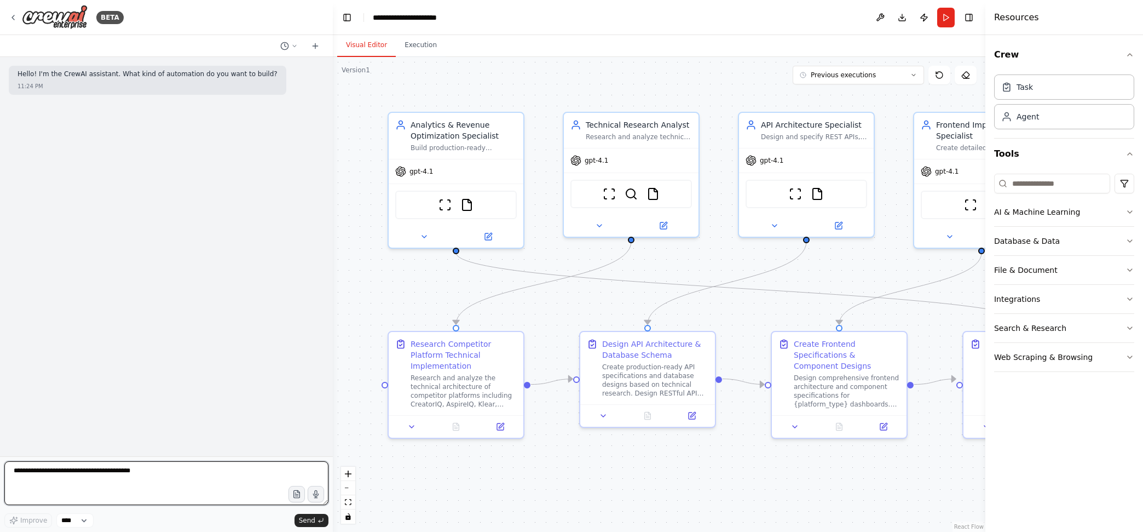
click at [133, 475] on textarea at bounding box center [166, 483] width 324 height 44
click at [122, 471] on textarea at bounding box center [166, 483] width 324 height 44
type textarea "**********"
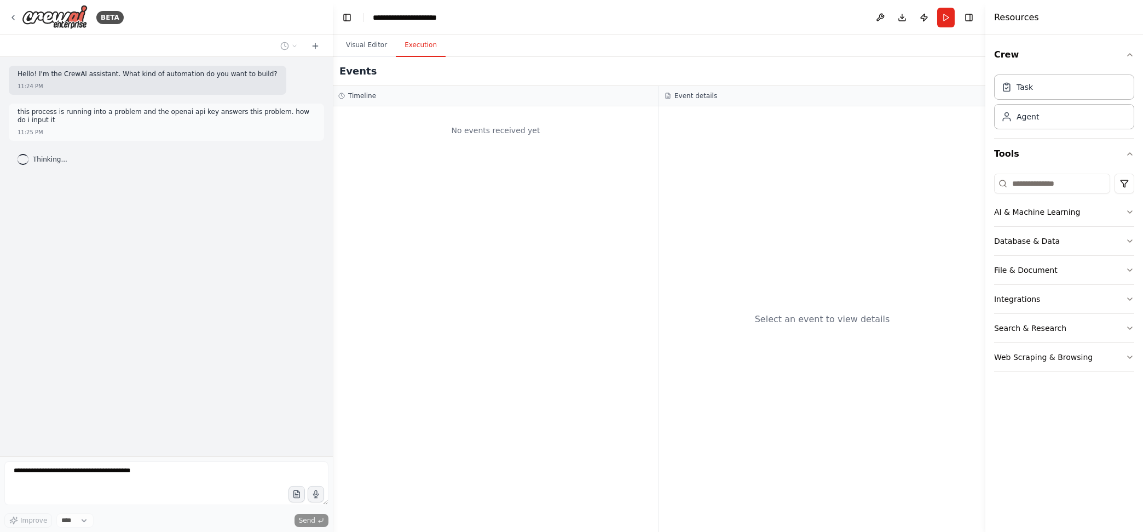
click at [415, 51] on button "Execution" at bounding box center [421, 45] width 50 height 23
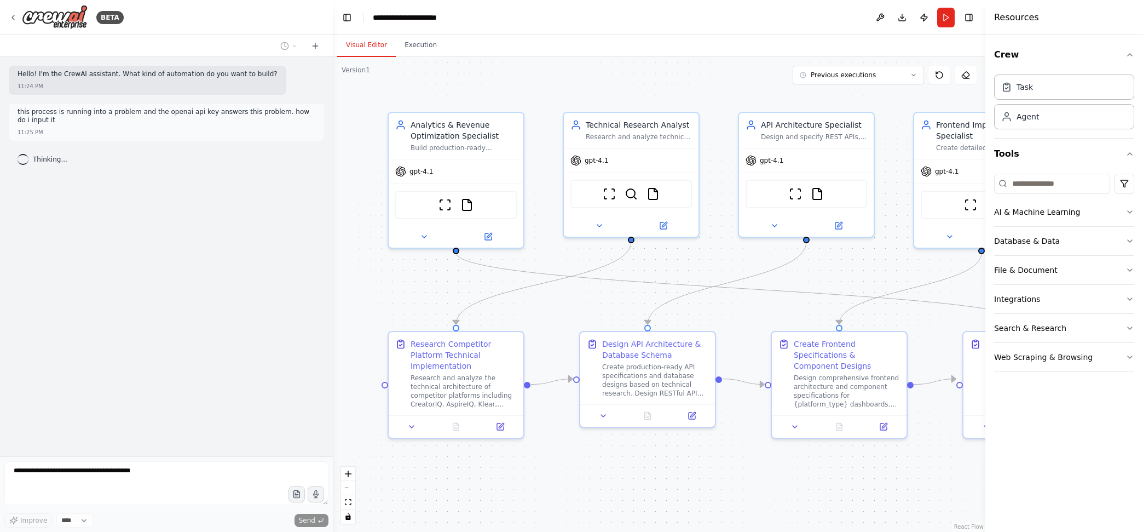
click at [366, 48] on button "Visual Editor" at bounding box center [366, 45] width 59 height 23
click at [950, 25] on button "Run" at bounding box center [946, 18] width 18 height 20
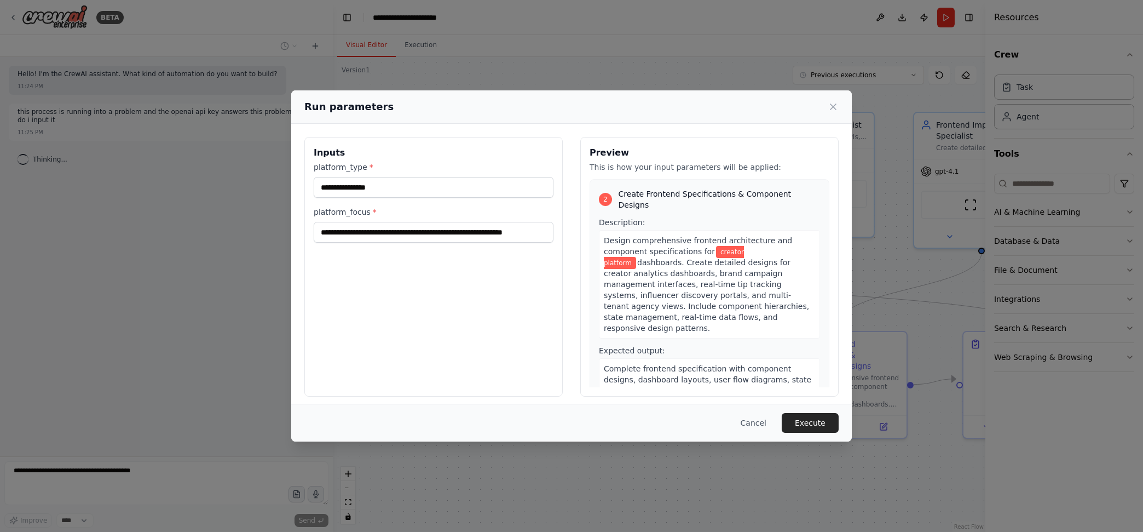
scroll to position [433, 0]
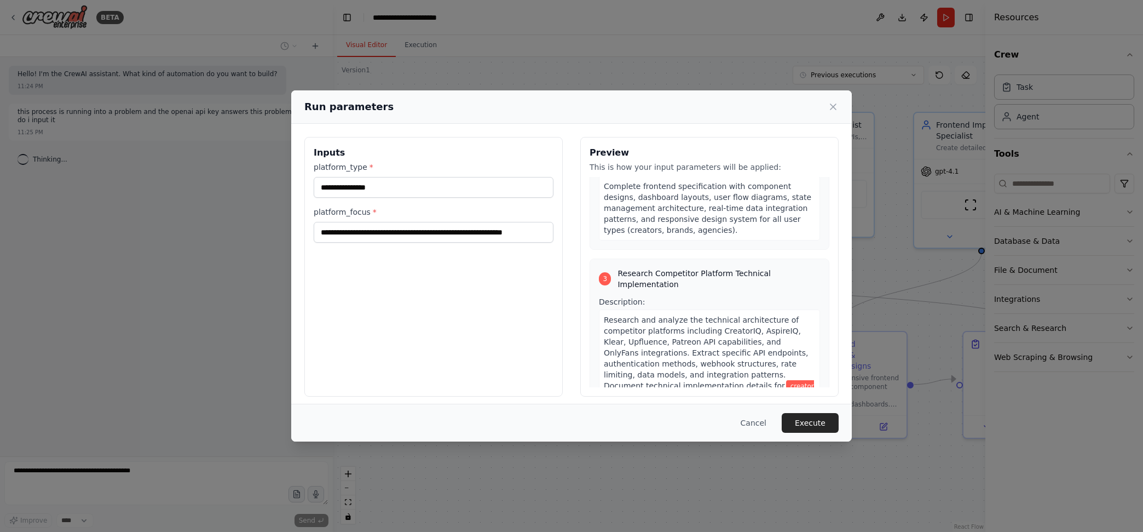
click at [806, 421] on button "Execute" at bounding box center [810, 423] width 57 height 20
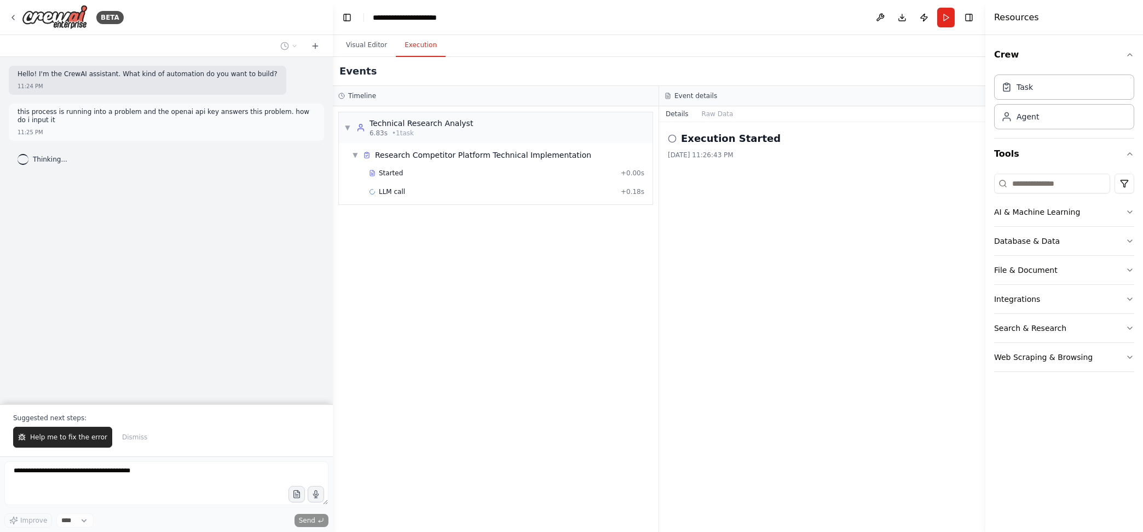
click at [66, 436] on span "Help me to fix the error" at bounding box center [68, 437] width 77 height 9
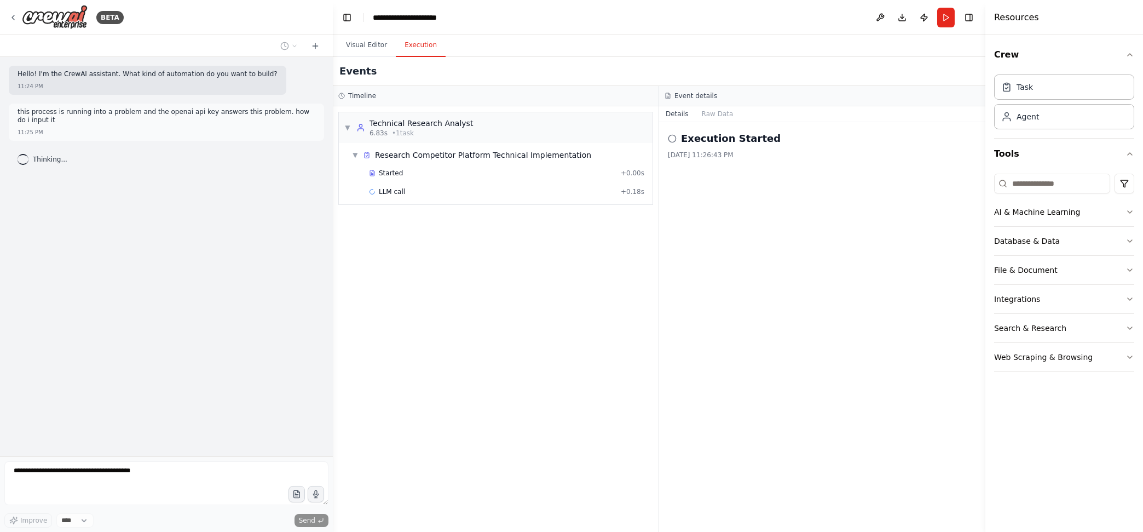
click at [13, 15] on icon at bounding box center [13, 17] width 9 height 9
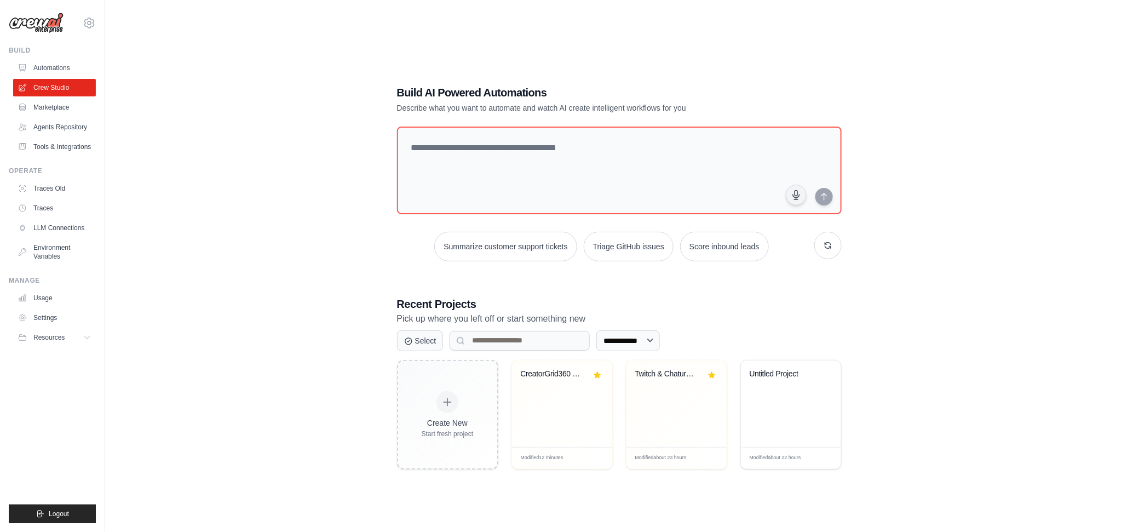
click at [56, 512] on span "Logout" at bounding box center [59, 513] width 20 height 9
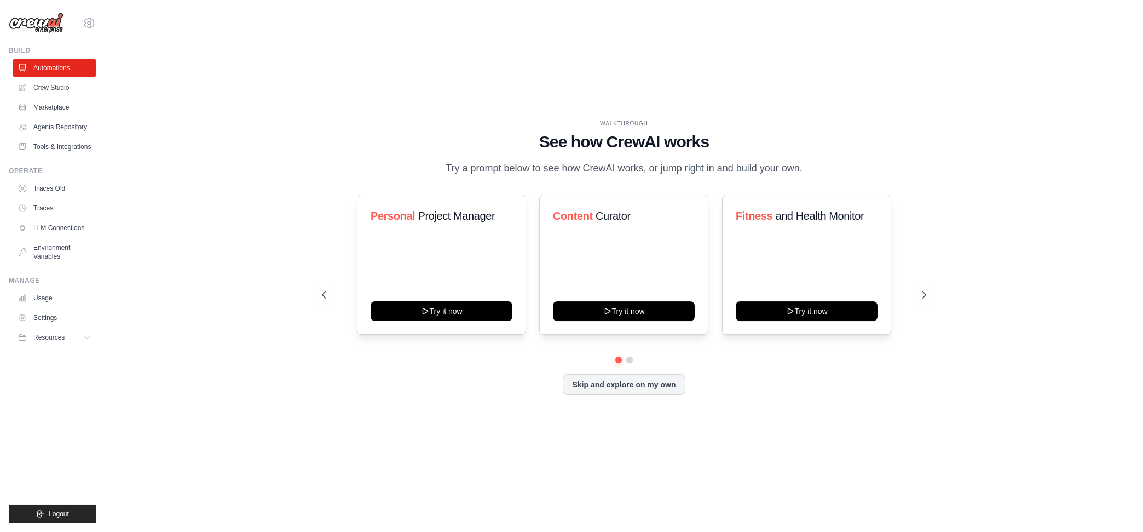
click at [57, 85] on link "Crew Studio" at bounding box center [54, 88] width 83 height 18
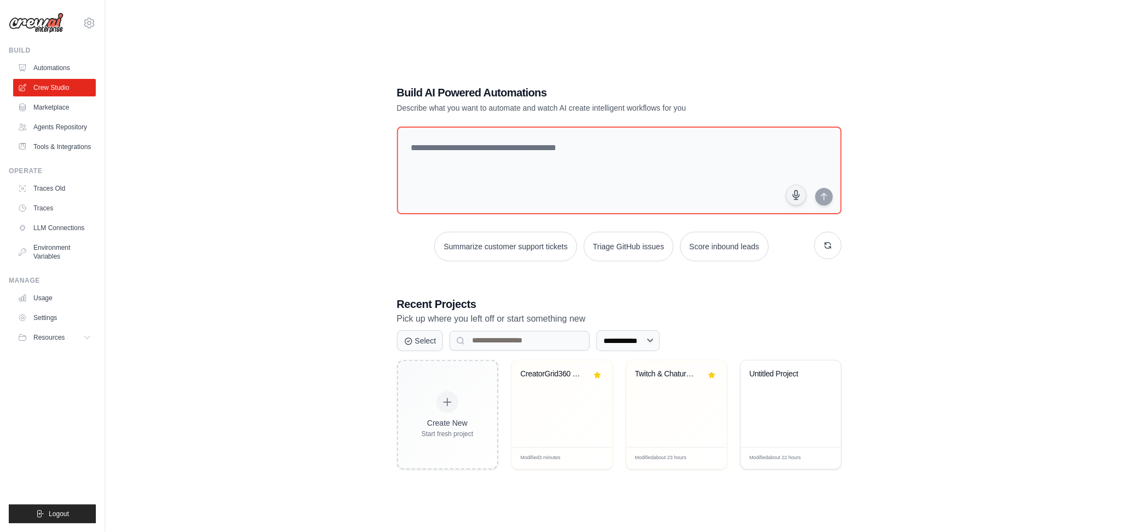
click at [552, 393] on div "CreatorGrid360 BuildBot" at bounding box center [562, 403] width 100 height 87
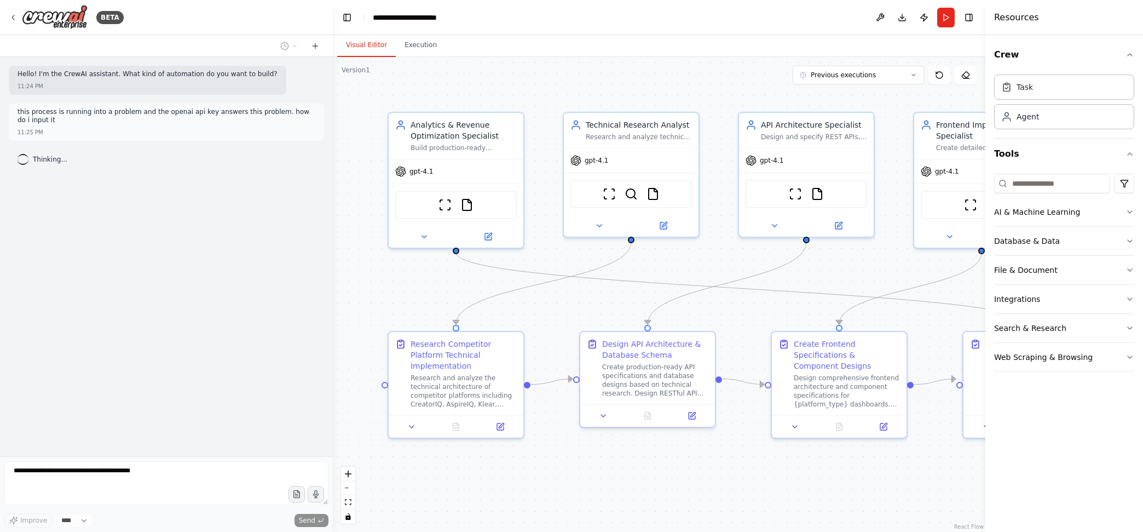
click at [413, 428] on button at bounding box center [412, 426] width 38 height 13
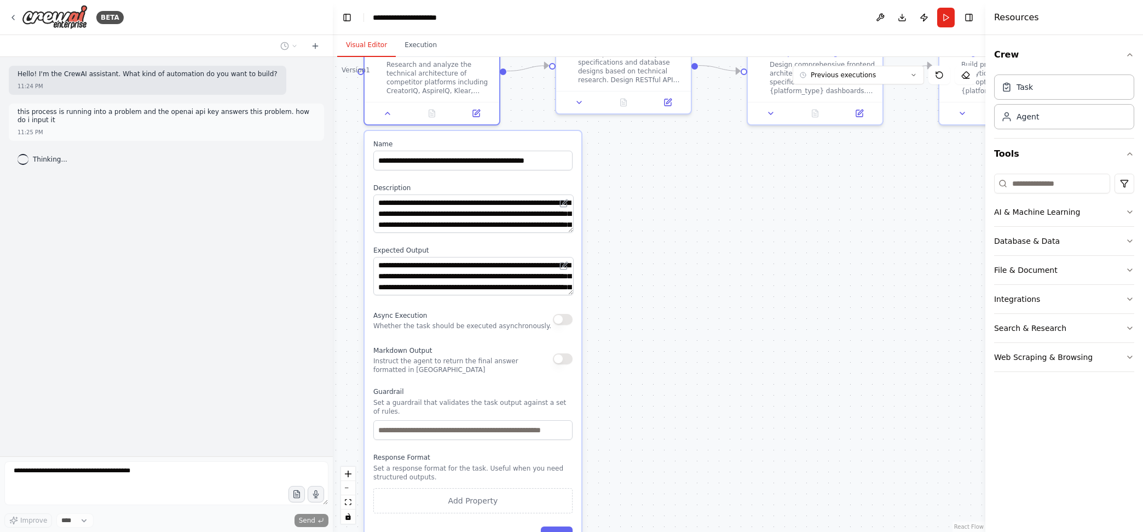
drag, startPoint x: 637, startPoint y: 487, endPoint x: 613, endPoint y: 174, distance: 314.1
click at [613, 174] on div ".deletable-edge-delete-btn { width: 20px; height: 20px; border: 0px solid #ffff…" at bounding box center [659, 294] width 653 height 475
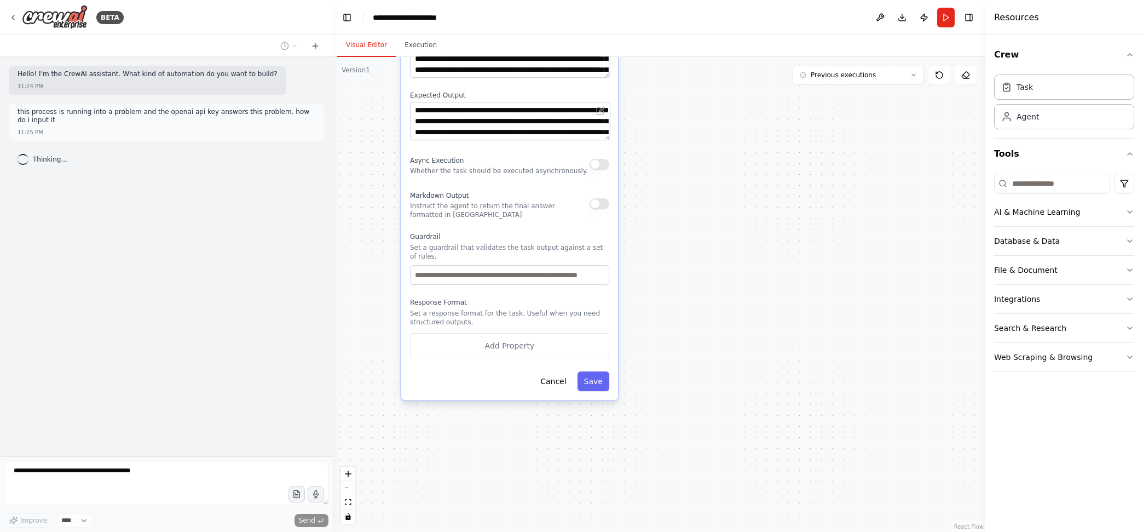
drag, startPoint x: 604, startPoint y: 467, endPoint x: 641, endPoint y: 312, distance: 159.2
click at [641, 312] on div ".deletable-edge-delete-btn { width: 20px; height: 20px; border: 0px solid #ffff…" at bounding box center [659, 294] width 653 height 475
click at [556, 390] on div "**********" at bounding box center [509, 188] width 217 height 424
click at [559, 378] on button "Cancel" at bounding box center [553, 381] width 39 height 20
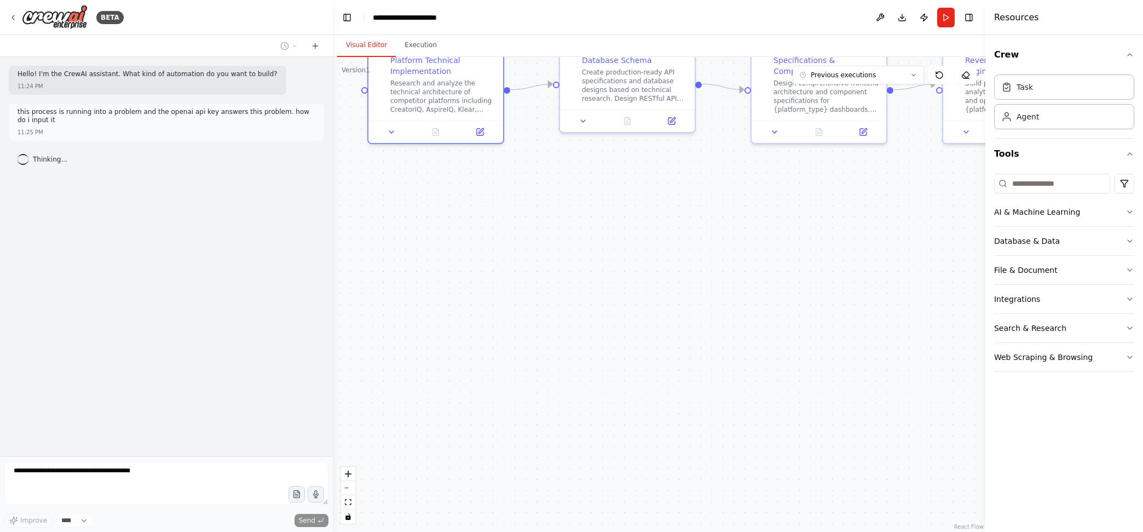
drag, startPoint x: 846, startPoint y: 255, endPoint x: 796, endPoint y: 493, distance: 243.5
click at [796, 504] on div ".deletable-edge-delete-btn { width: 20px; height: 20px; border: 0px solid #ffff…" at bounding box center [659, 294] width 653 height 475
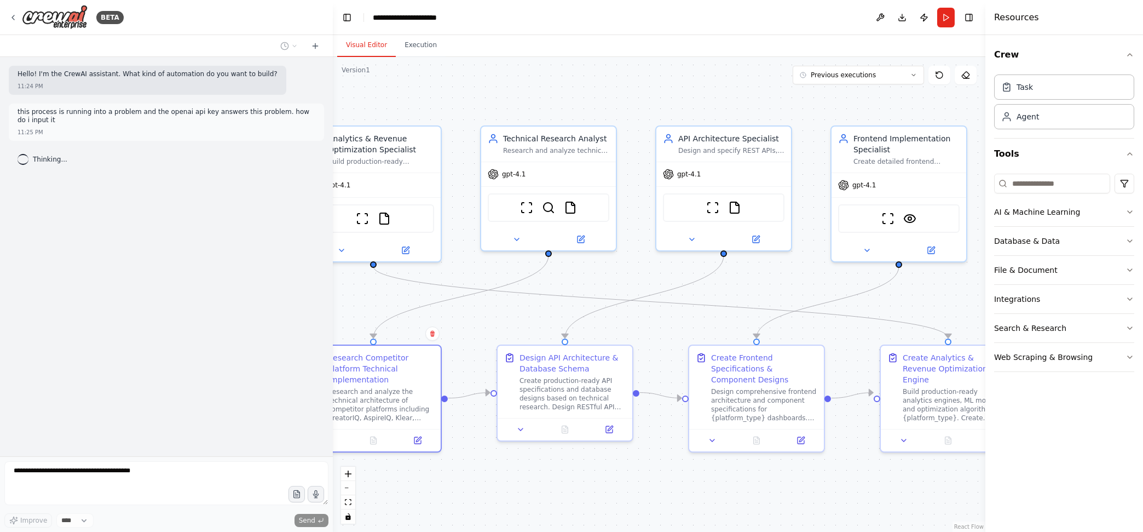
drag, startPoint x: 795, startPoint y: 278, endPoint x: 749, endPoint y: 513, distance: 239.4
click at [749, 513] on div ".deletable-edge-delete-btn { width: 20px; height: 20px; border: 0px solid #ffff…" at bounding box center [659, 294] width 653 height 475
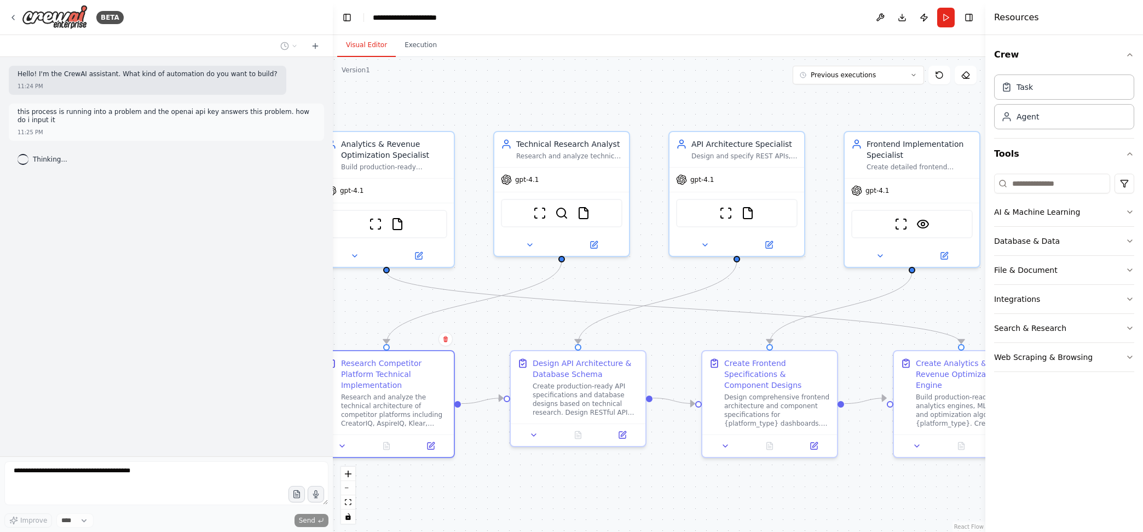
drag, startPoint x: 590, startPoint y: 85, endPoint x: 621, endPoint y: 99, distance: 34.3
click at [611, 84] on div ".deletable-edge-delete-btn { width: 20px; height: 20px; border: 0px solid #ffff…" at bounding box center [659, 294] width 653 height 475
